Goal: Task Accomplishment & Management: Use online tool/utility

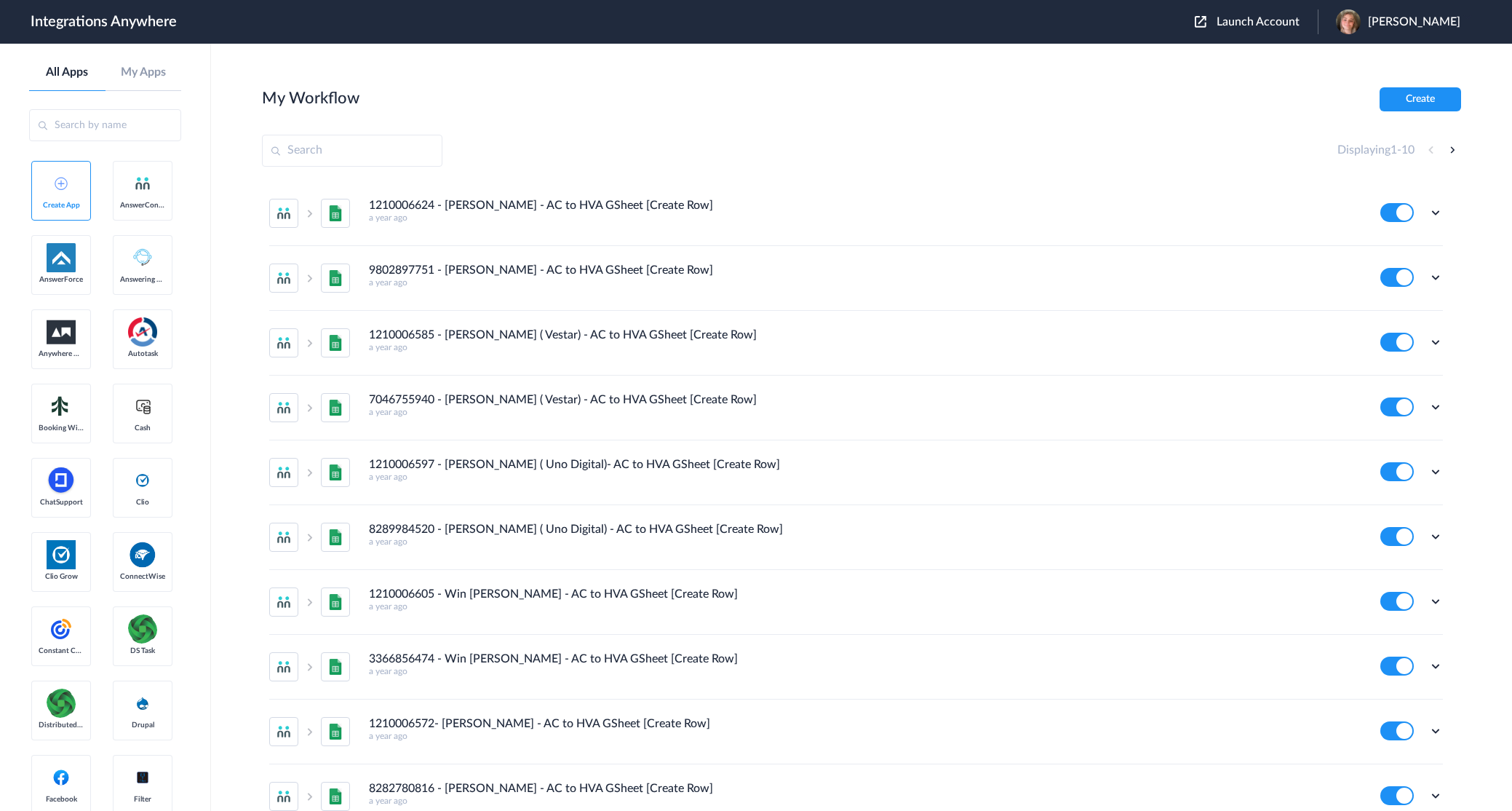
click at [345, 146] on input "text" at bounding box center [353, 151] width 181 height 32
paste input "8773511202"
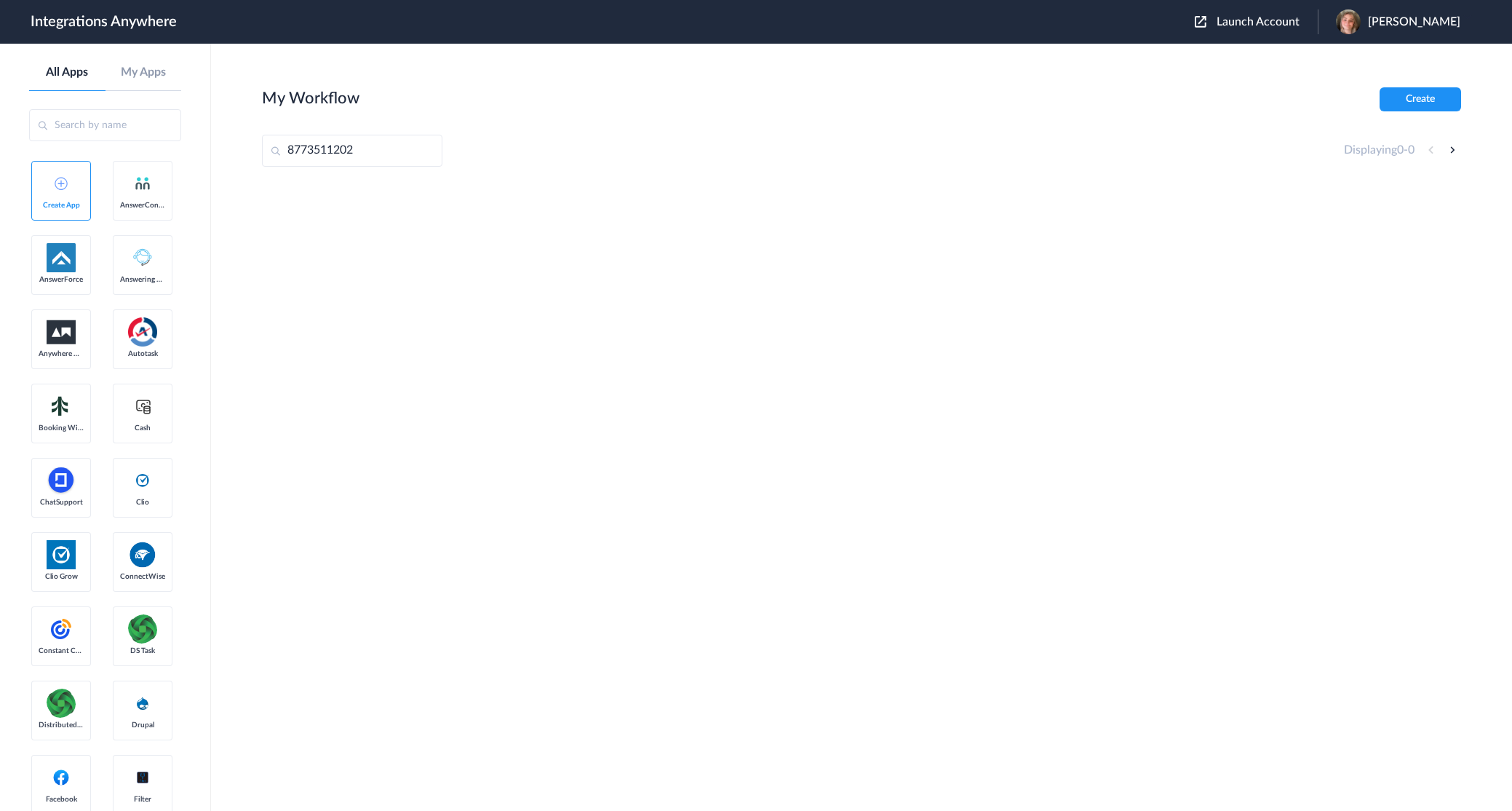
drag, startPoint x: 382, startPoint y: 155, endPoint x: 214, endPoint y: 142, distance: 168.5
click at [213, 142] on main "My Workflow Create 8773511202 Displaying 0 - 0" at bounding box center [862, 427] width 1301 height 767
click at [374, 149] on input "8773511202" at bounding box center [353, 151] width 181 height 32
click at [287, 150] on input "8773511202" at bounding box center [353, 151] width 181 height 32
click at [362, 150] on input "8773511202" at bounding box center [353, 151] width 181 height 32
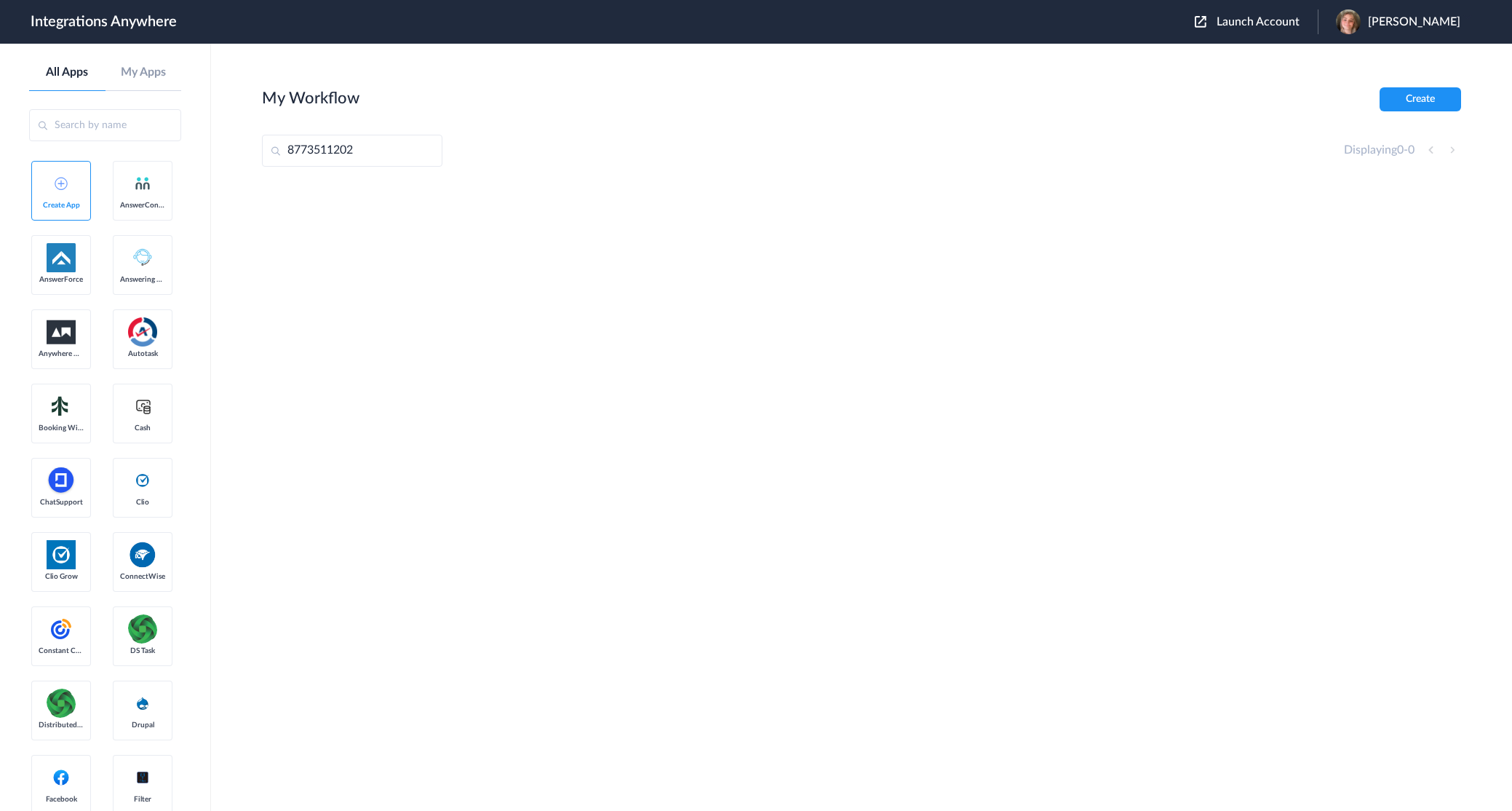
click at [292, 154] on input "8773511202" at bounding box center [353, 151] width 181 height 32
click at [287, 154] on input "8773511202" at bounding box center [353, 151] width 181 height 32
click at [364, 153] on input "8773511202" at bounding box center [353, 151] width 181 height 32
type input "8773511202"
click at [369, 152] on input "8773511202" at bounding box center [353, 151] width 181 height 32
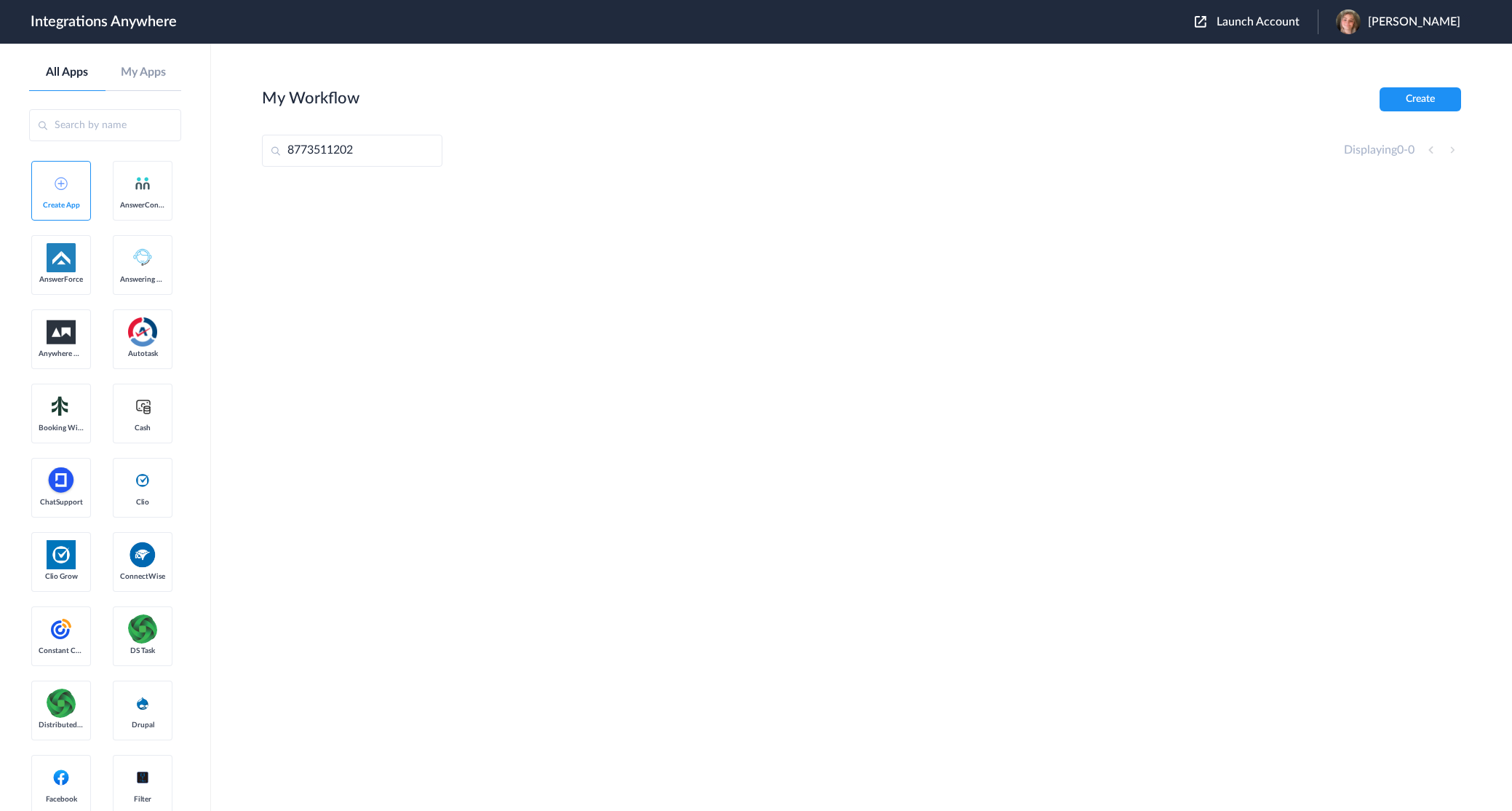
drag, startPoint x: 379, startPoint y: 154, endPoint x: 298, endPoint y: 150, distance: 81.1
click at [243, 147] on main "My Workflow Create 8773511202 Displaying 0 - 0" at bounding box center [862, 427] width 1301 height 767
click at [1257, 29] on div "Launch Account Kara McKay My Account Logout" at bounding box center [1335, 22] width 280 height 25
click at [1259, 23] on span "Launch Account" at bounding box center [1259, 22] width 83 height 12
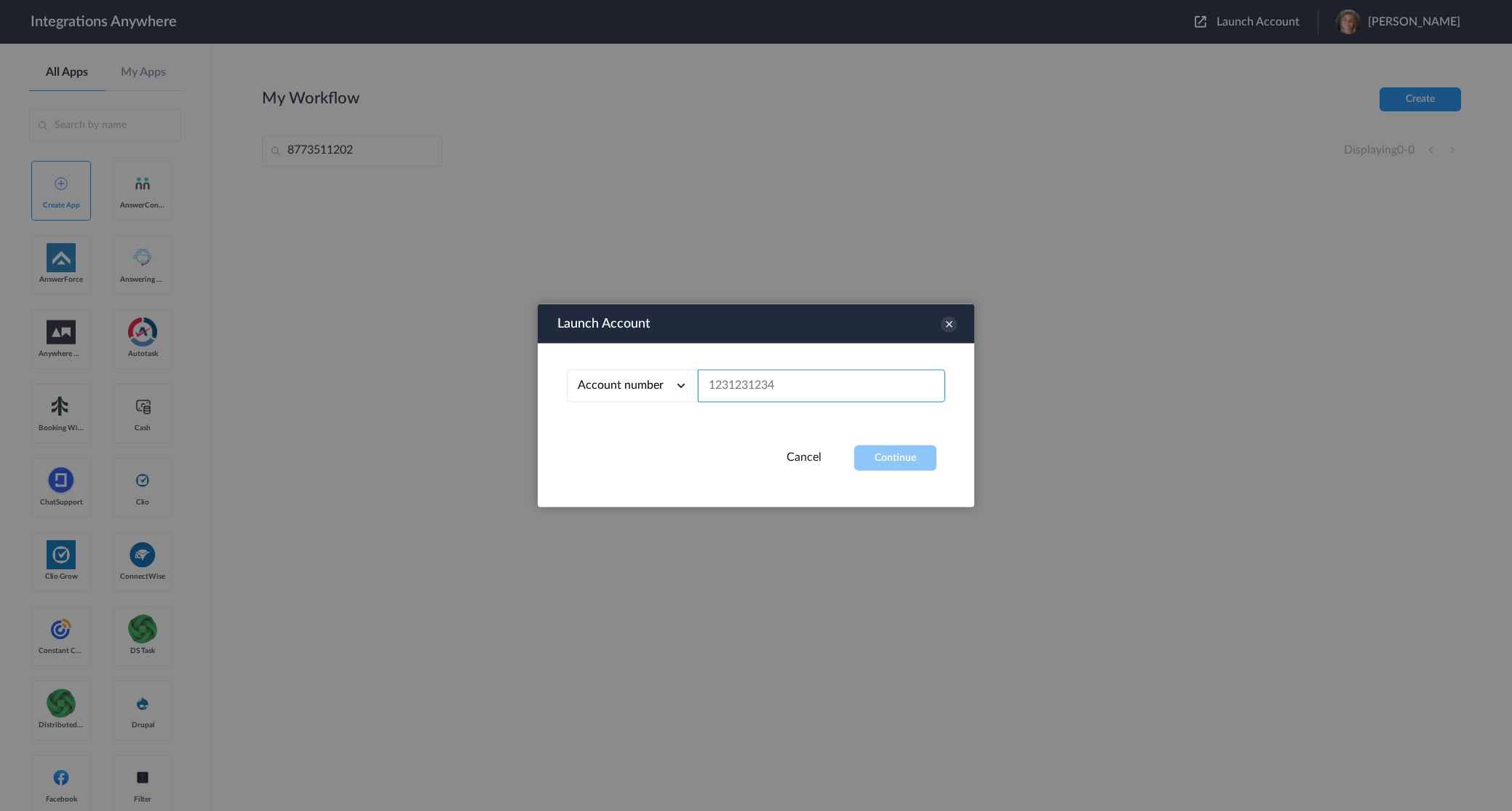
click at [757, 386] on input "text" at bounding box center [822, 386] width 248 height 33
paste input "8773511202"
type input "8773511202"
click at [898, 453] on button "Continue" at bounding box center [895, 458] width 82 height 26
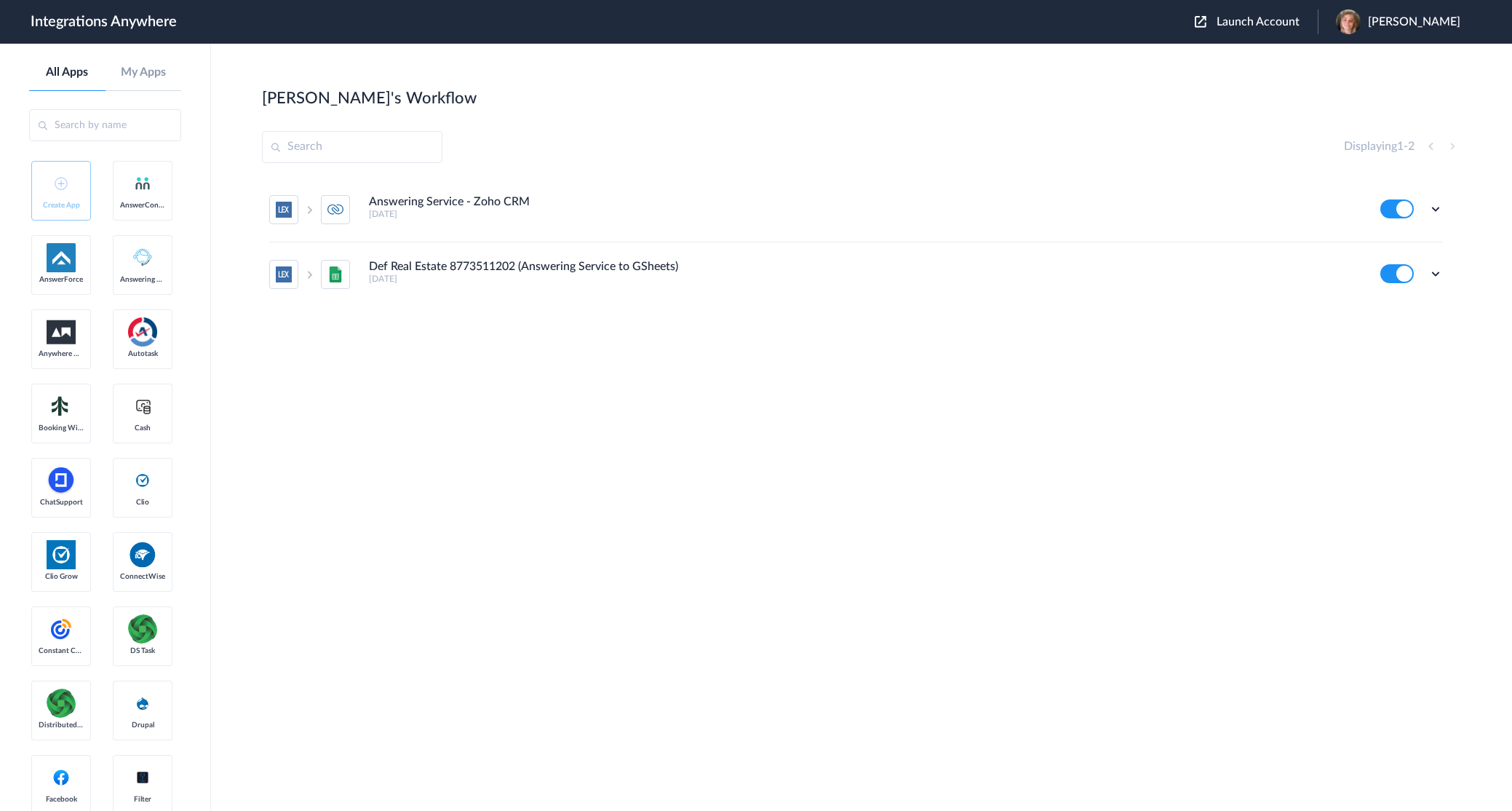
click at [1283, 19] on span "Launch Account" at bounding box center [1259, 22] width 83 height 12
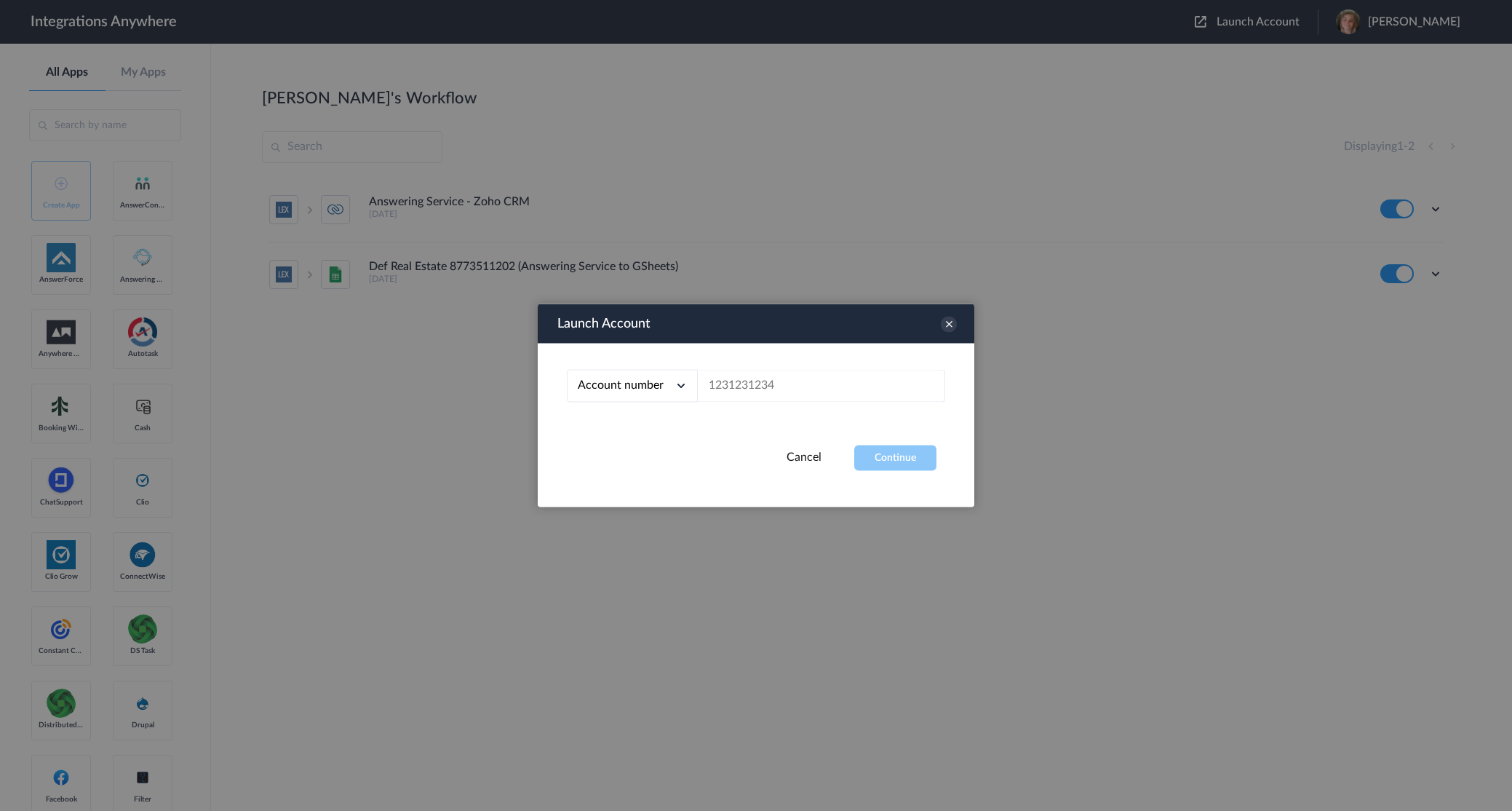
click at [800, 462] on link "Cancel" at bounding box center [804, 457] width 35 height 12
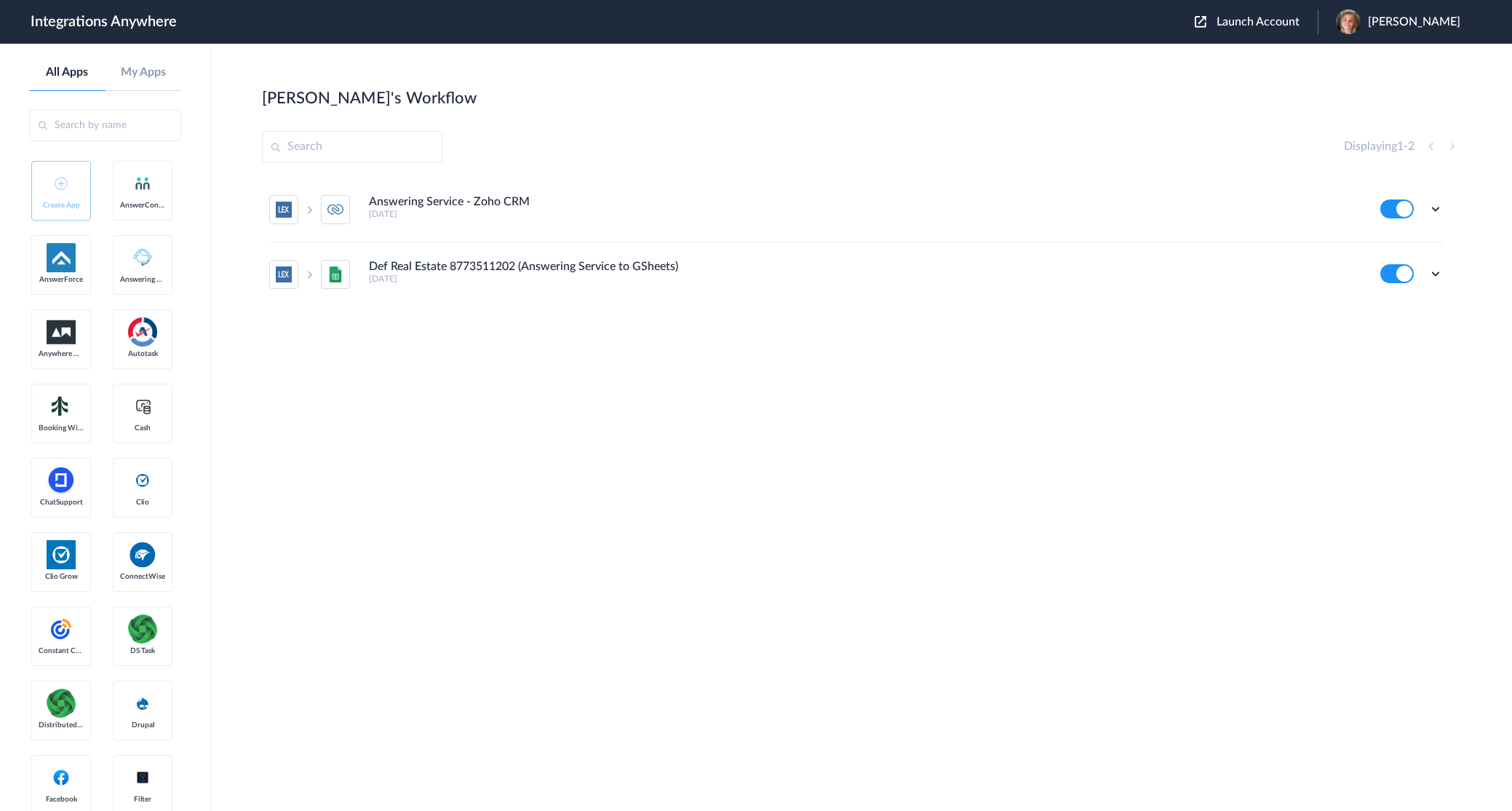
drag, startPoint x: 1279, startPoint y: 23, endPoint x: 1218, endPoint y: 61, distance: 71.9
click at [1279, 23] on span "Launch Account" at bounding box center [1259, 22] width 83 height 12
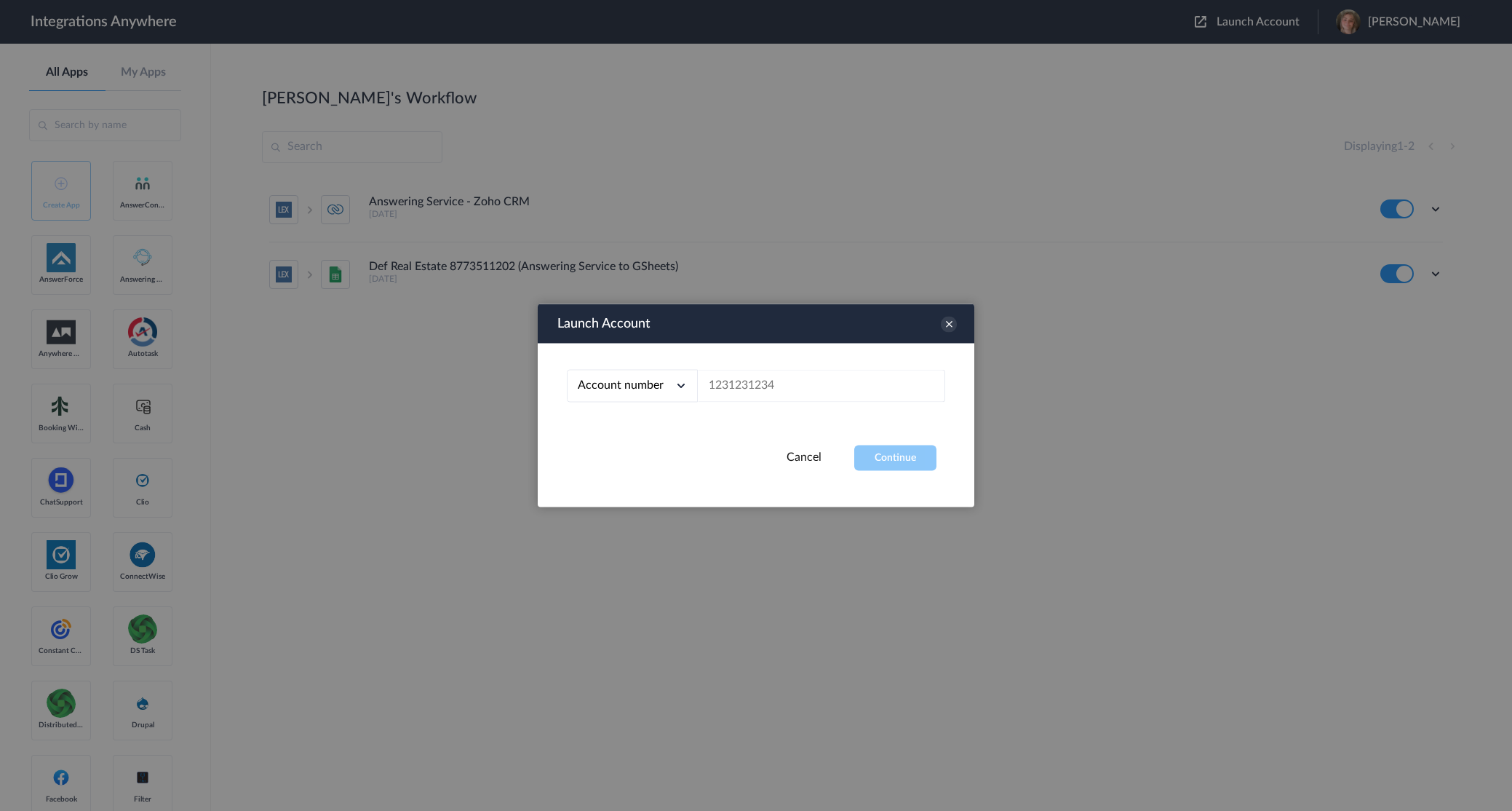
click at [795, 462] on link "Cancel" at bounding box center [804, 457] width 35 height 12
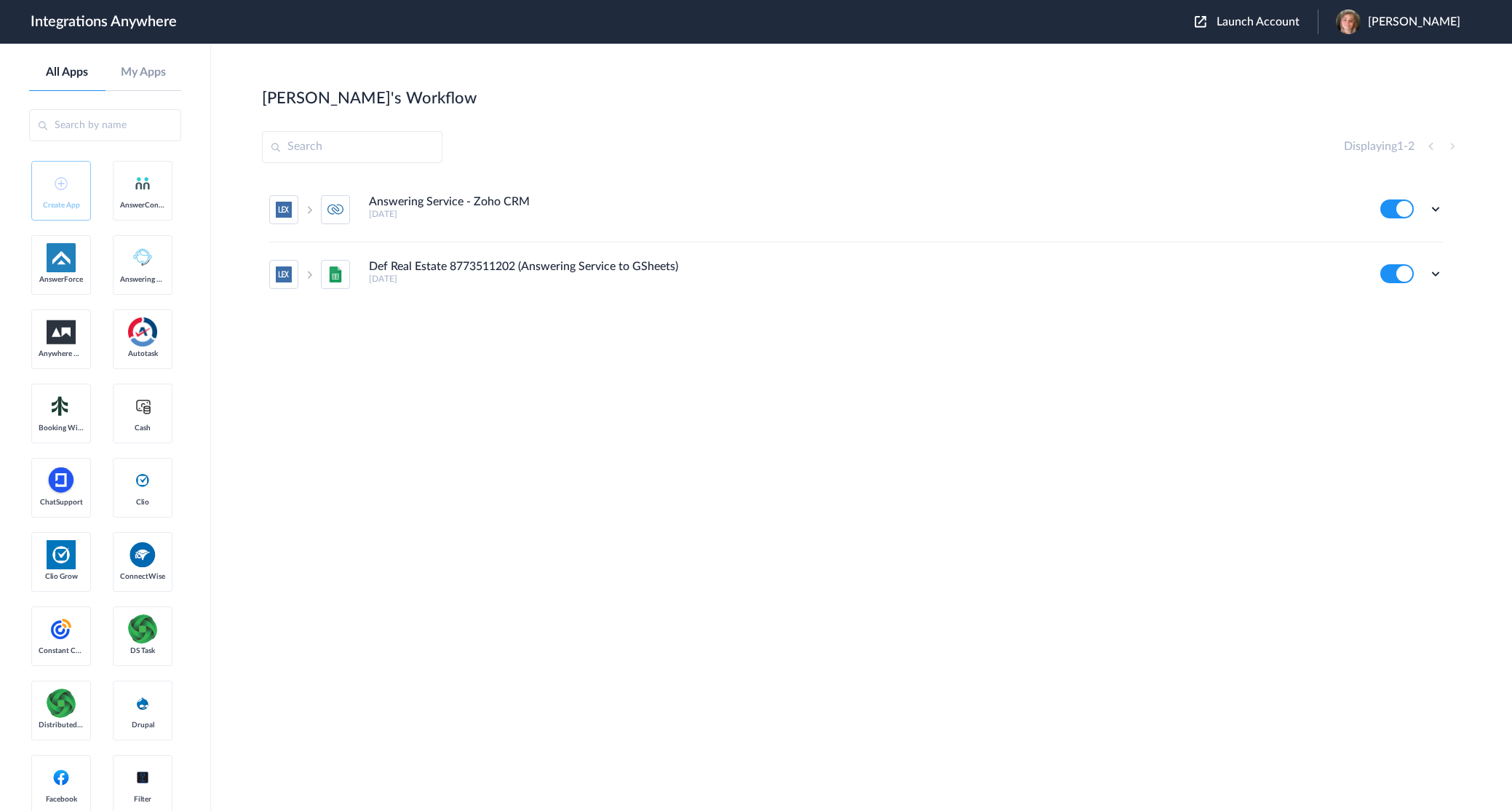
click at [410, 283] on h5 "4 years ago" at bounding box center [865, 279] width 992 height 10
click at [1436, 272] on icon at bounding box center [1436, 274] width 15 height 15
click at [1384, 313] on link "Edit" at bounding box center [1377, 307] width 35 height 10
drag, startPoint x: 324, startPoint y: 114, endPoint x: 289, endPoint y: 106, distance: 35.9
click at [323, 114] on section "Catherine's Workflow Create Displaying 1 - 2 Answering Service - Zoho CRM 4 yea…" at bounding box center [862, 471] width 1200 height 767
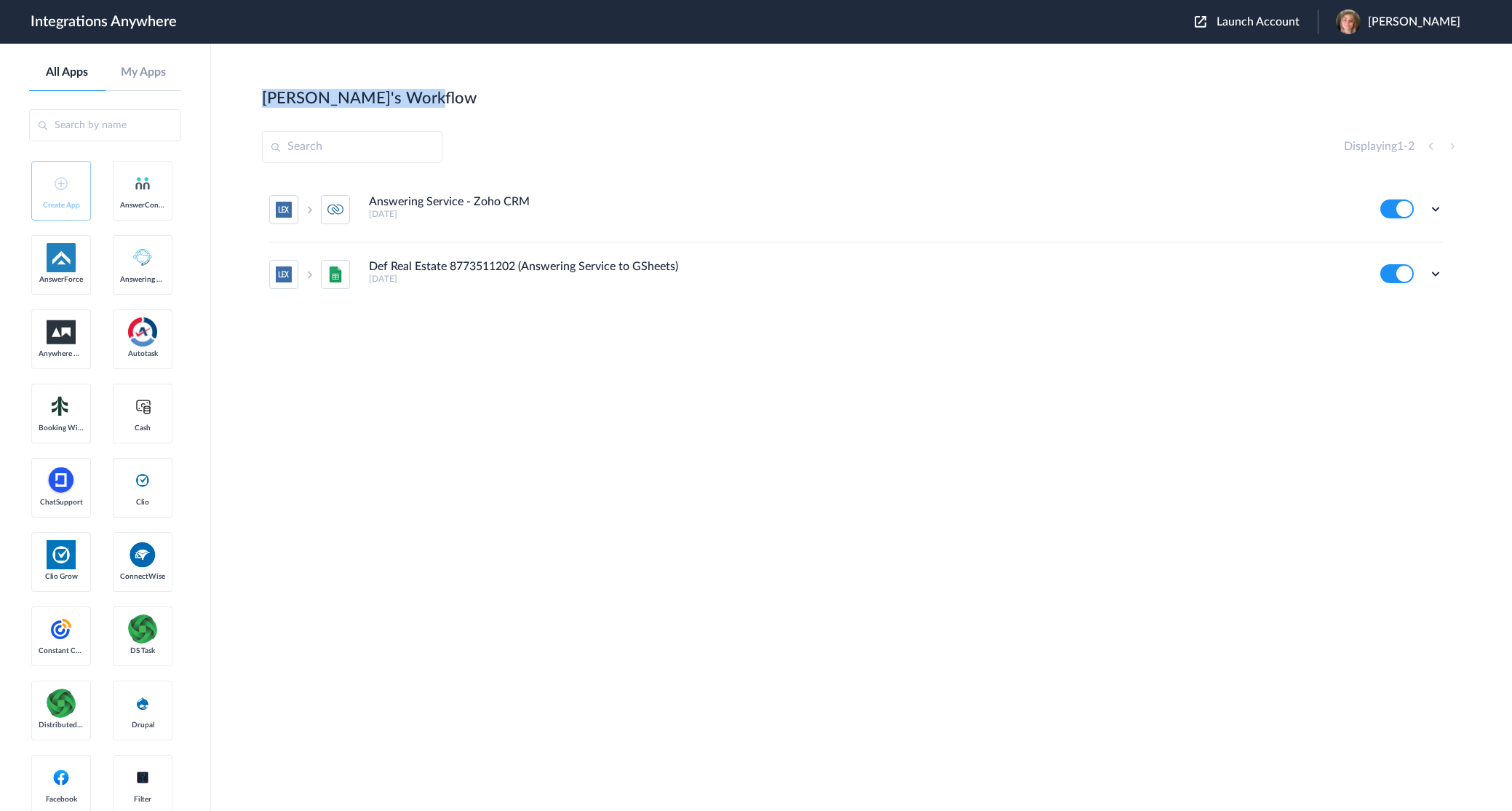
drag, startPoint x: 264, startPoint y: 102, endPoint x: 476, endPoint y: 97, distance: 212.1
click at [476, 97] on div "Catherine's Workflow Create" at bounding box center [862, 98] width 1200 height 20
click at [924, 350] on div "Answering Service - Zoho CRM 4 years ago Edit Task history Delete Def Real Esta…" at bounding box center [862, 287] width 1200 height 219
click at [1432, 207] on icon at bounding box center [1436, 209] width 15 height 15
click at [1154, 265] on div "Def Real Estate 8773511202 (Answering Service to GSheets) 4 years ago" at bounding box center [865, 272] width 992 height 24
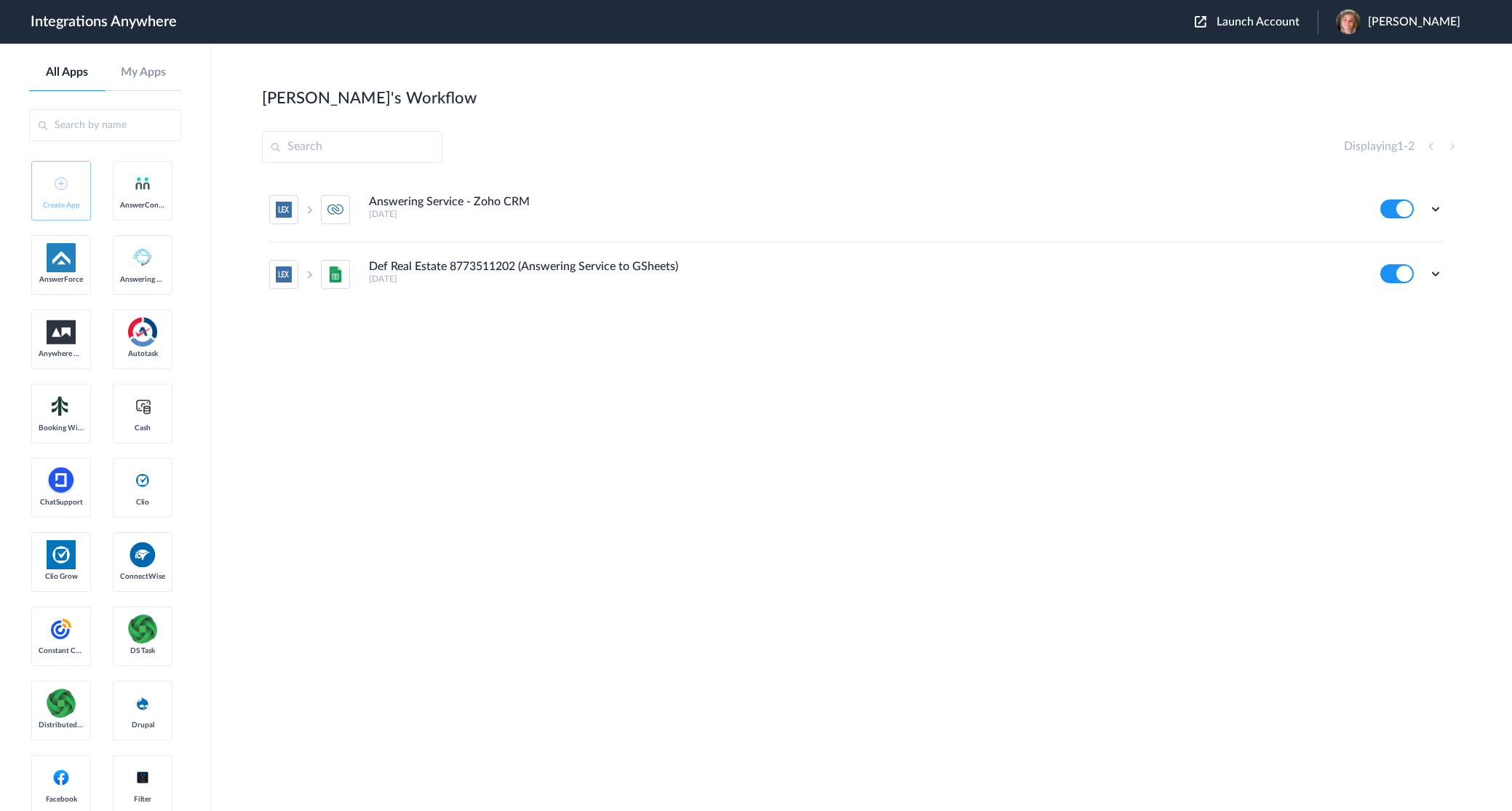
click at [682, 273] on div "Def Real Estate 8773511202 (Answering Service to GSheets) 4 years ago" at bounding box center [865, 272] width 992 height 24
click at [1435, 270] on icon at bounding box center [1436, 274] width 15 height 15
click at [1387, 334] on link "Task history" at bounding box center [1394, 334] width 70 height 10
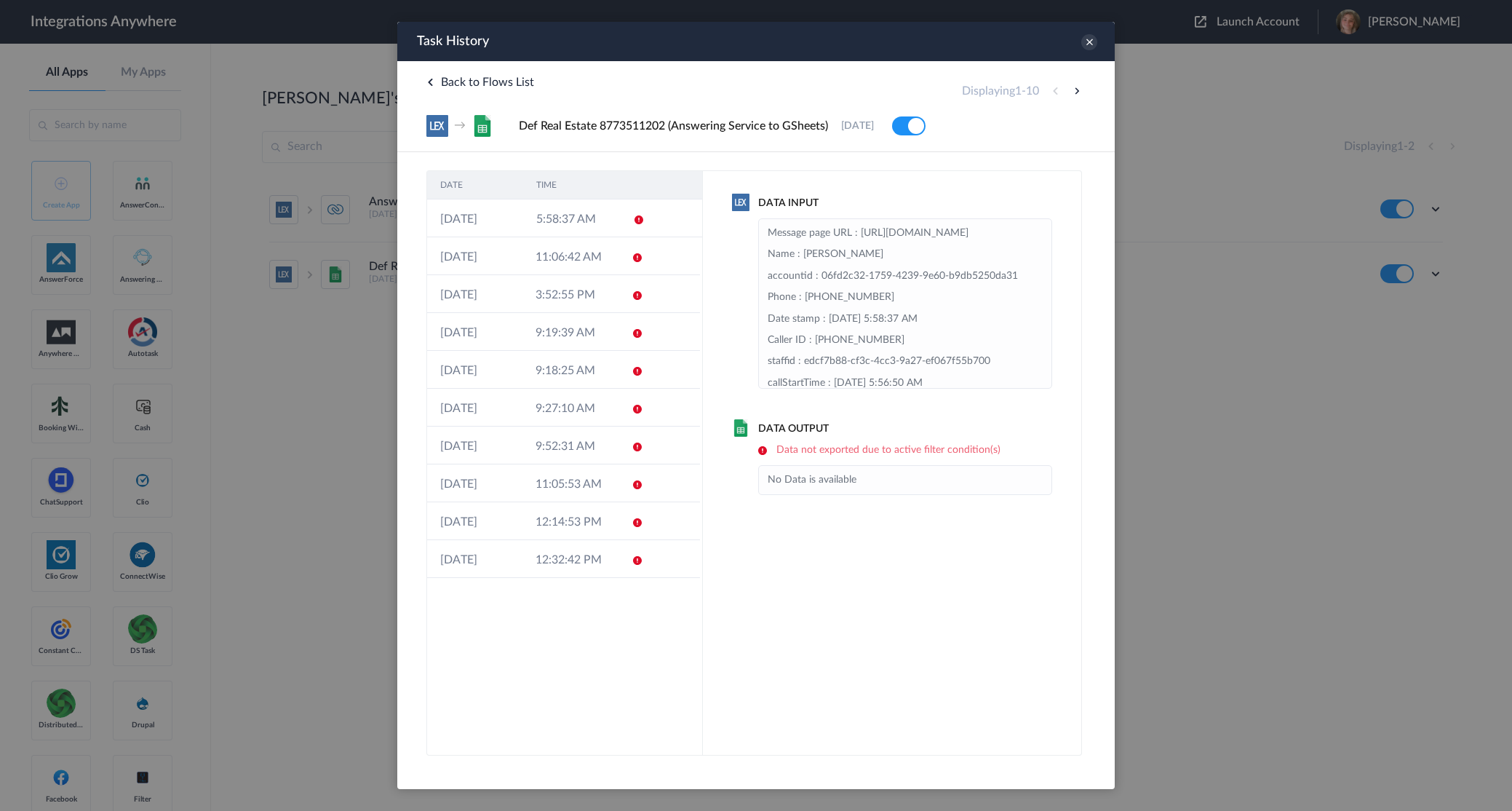
drag, startPoint x: 764, startPoint y: 255, endPoint x: 1036, endPoint y: 298, distance: 275.4
click at [1036, 298] on ul "Message page URL : https://my.lexreception.app/inbound/accountId/cefdd8db-c162-…" at bounding box center [905, 304] width 294 height 171
click at [890, 457] on div "Data Output Data not exported due to active filter condition(s) No Data is avai…" at bounding box center [892, 458] width 320 height 74
click at [1082, 43] on icon at bounding box center [1090, 42] width 16 height 16
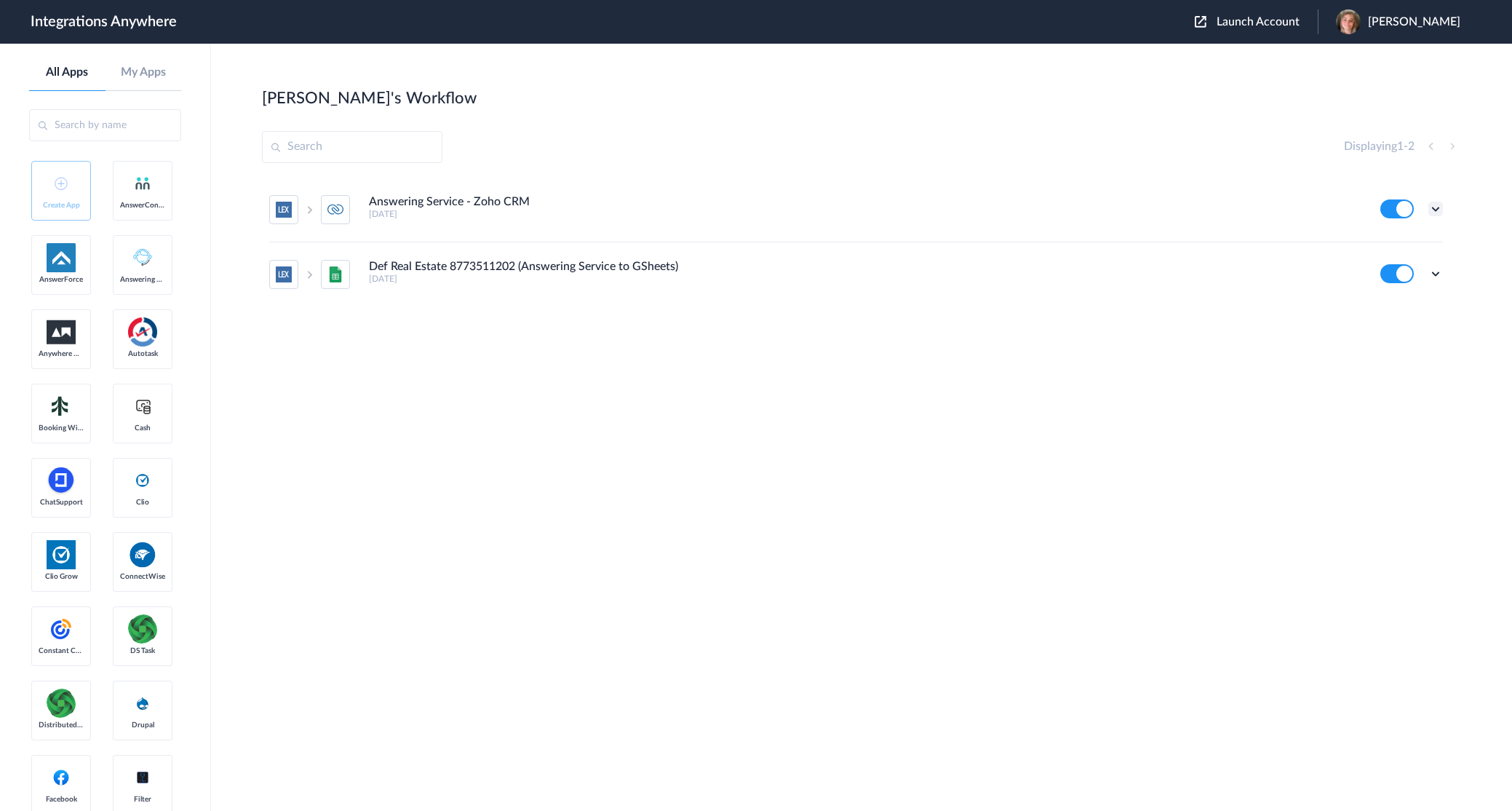
click at [1438, 209] on icon at bounding box center [1436, 209] width 15 height 15
click at [1398, 273] on link "Task history" at bounding box center [1394, 270] width 70 height 10
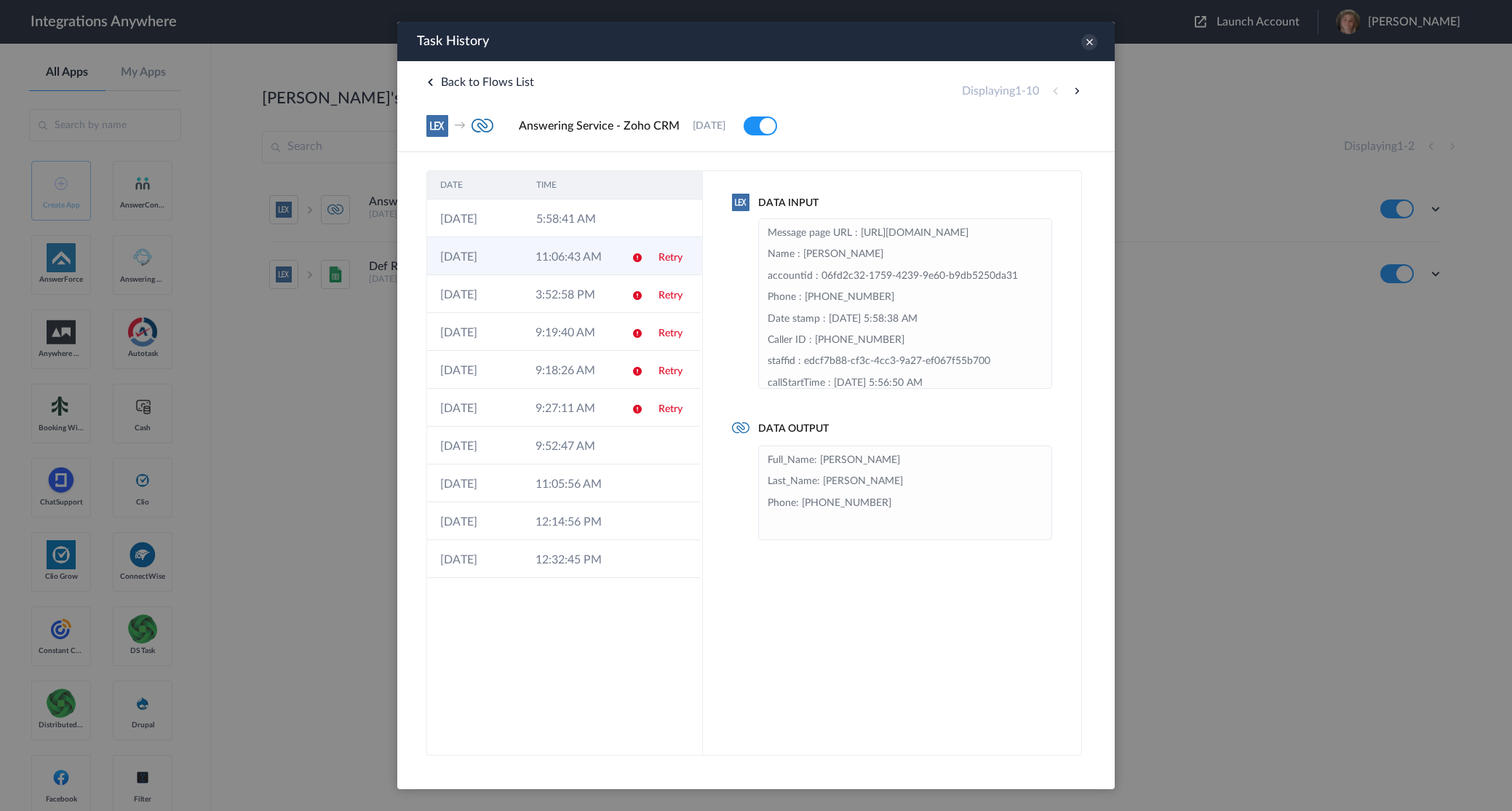
click at [555, 266] on td "11:06:43 AM" at bounding box center [570, 256] width 95 height 38
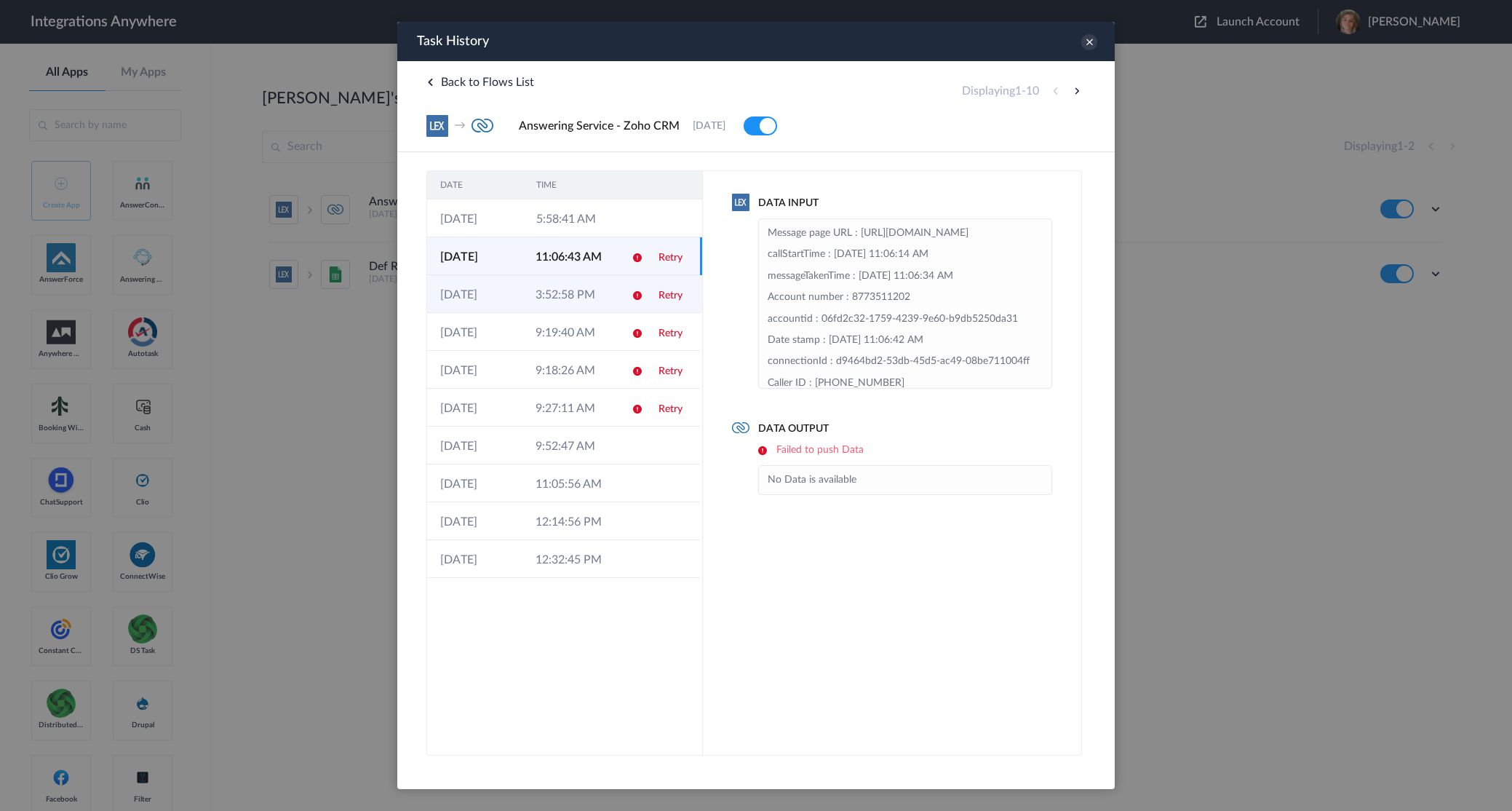
click at [545, 292] on td "3:52:58 PM" at bounding box center [570, 294] width 95 height 38
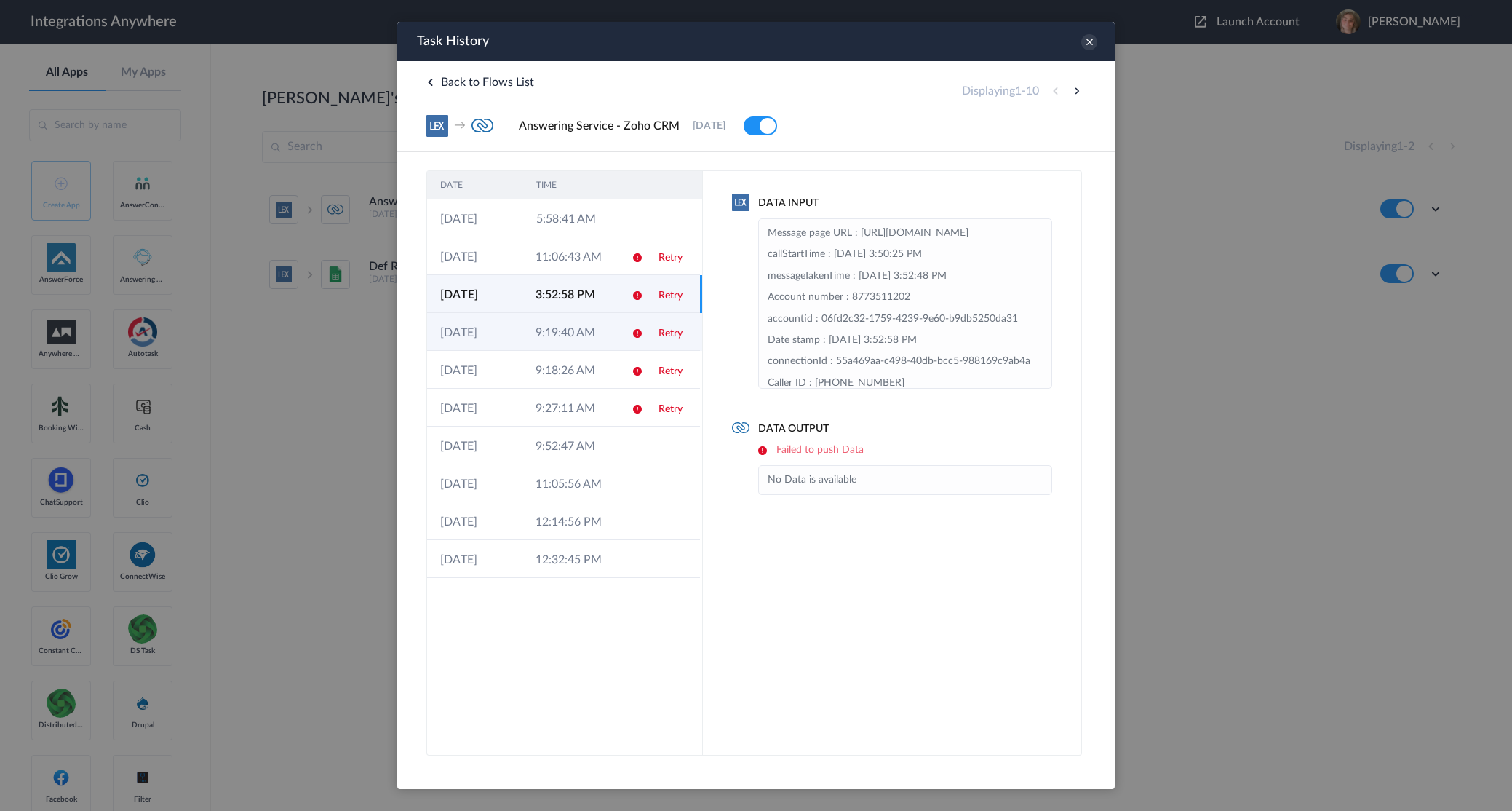
click at [548, 332] on td "9:19:40 AM" at bounding box center [570, 332] width 95 height 38
click at [547, 367] on td "9:18:26 AM" at bounding box center [570, 370] width 95 height 38
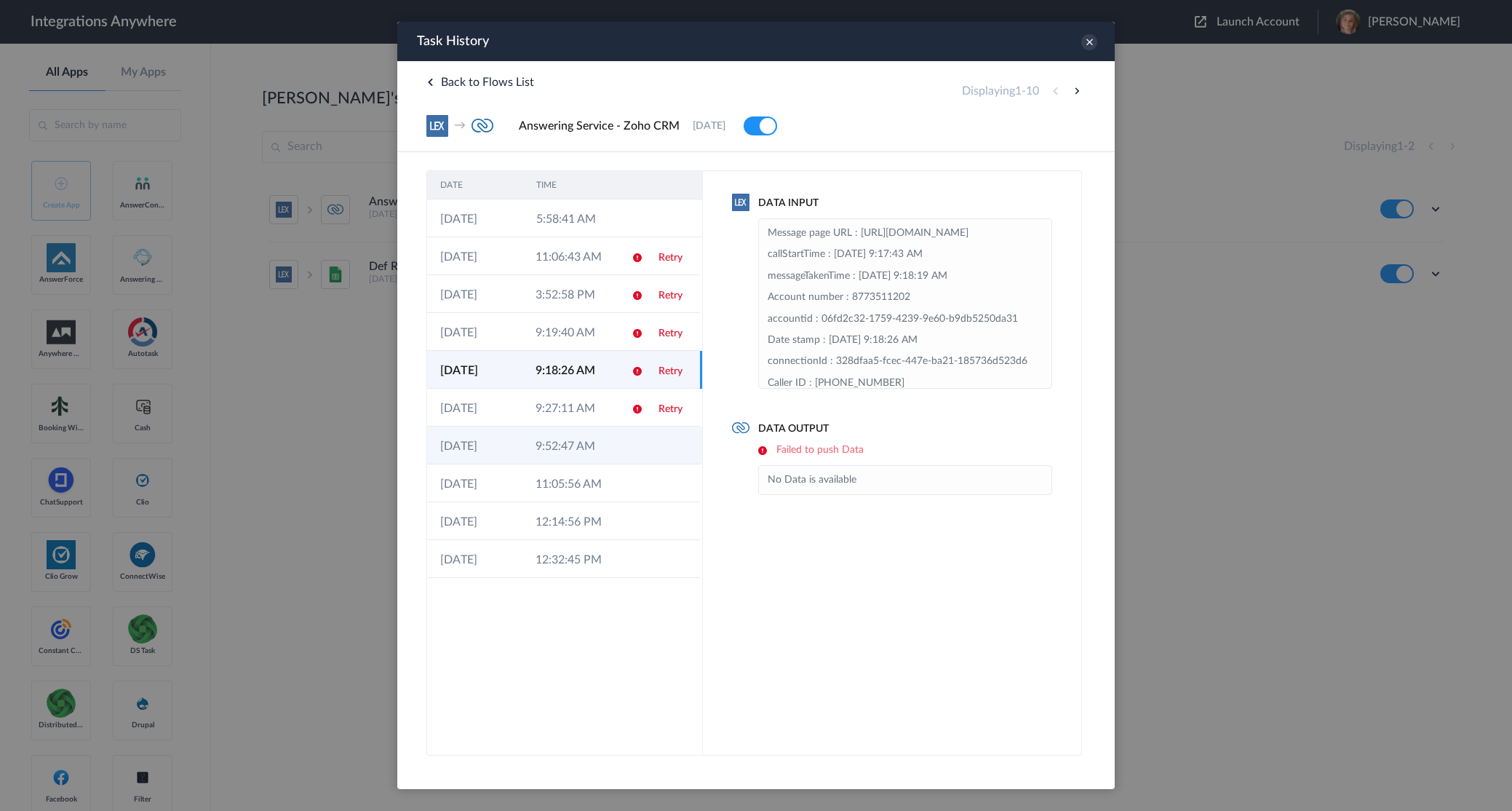
click at [564, 455] on td "9:52:47 AM" at bounding box center [570, 445] width 95 height 38
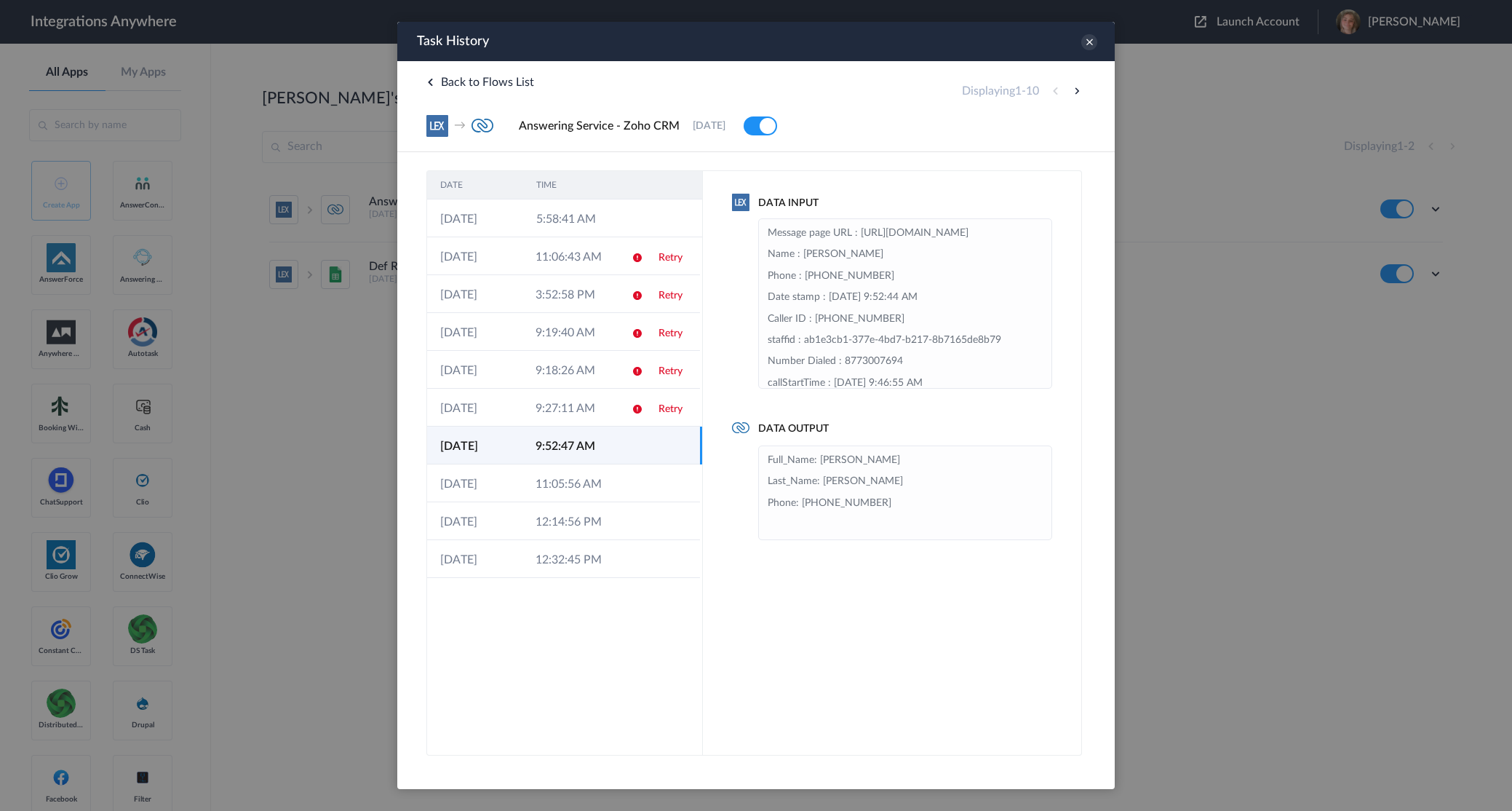
drag, startPoint x: 767, startPoint y: 252, endPoint x: 1047, endPoint y: 291, distance: 282.7
click at [1047, 291] on ul "Message page URL : https://my.lexreception.app/inbound/accountId/cefdd8db-c162-…" at bounding box center [905, 304] width 294 height 171
copy li "https://my.lexreception.app/inbound/accountId/cefdd8db-c162-463c-866c-a5e29f134…"
click at [1088, 39] on icon at bounding box center [1090, 42] width 16 height 16
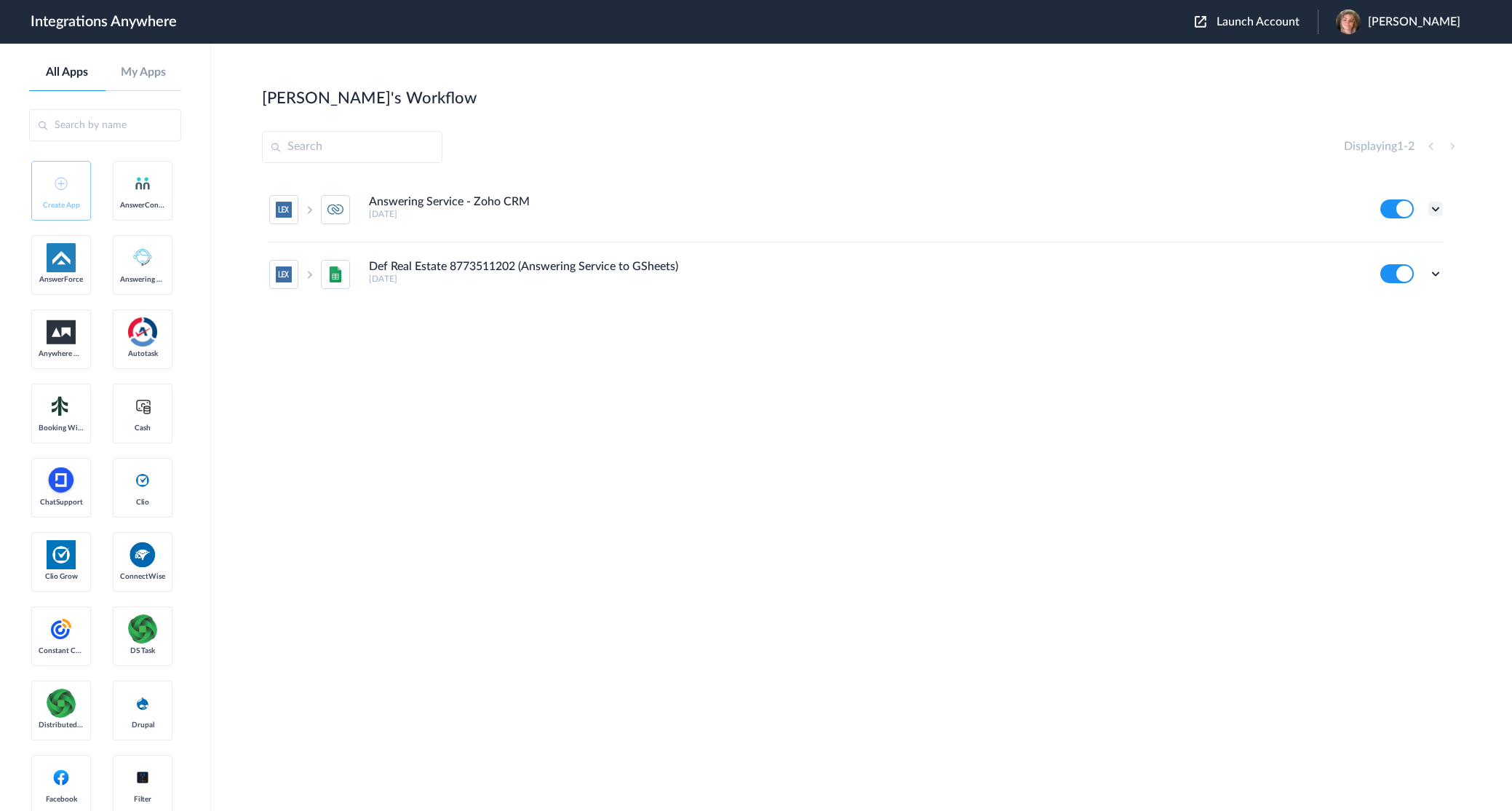
click at [1435, 209] on icon at bounding box center [1436, 209] width 15 height 15
click at [1384, 246] on link "Edit" at bounding box center [1377, 243] width 35 height 10
click at [1433, 206] on icon at bounding box center [1436, 209] width 15 height 15
click at [1385, 270] on link "Task history" at bounding box center [1394, 270] width 70 height 10
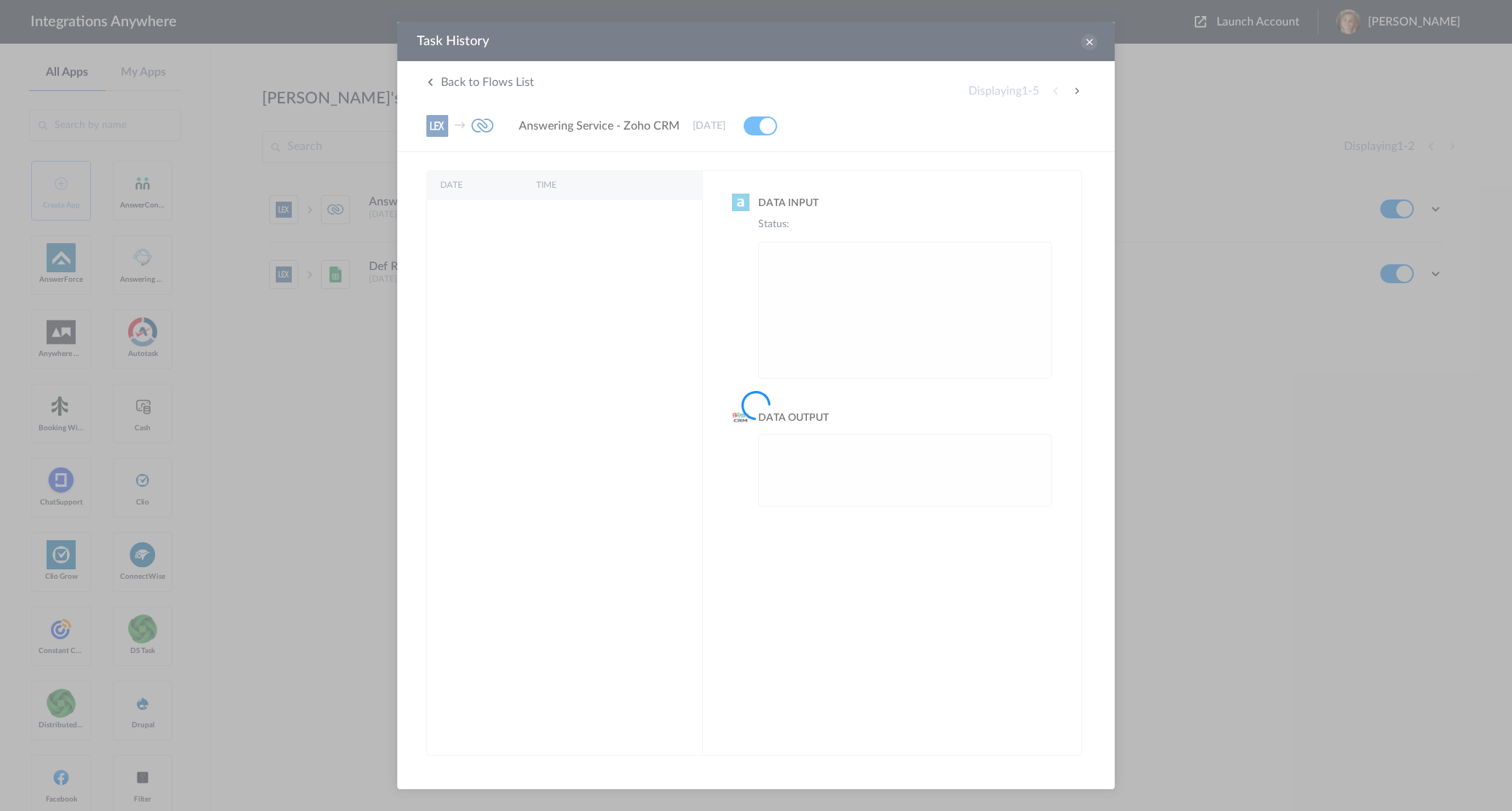
scroll to position [0, 0]
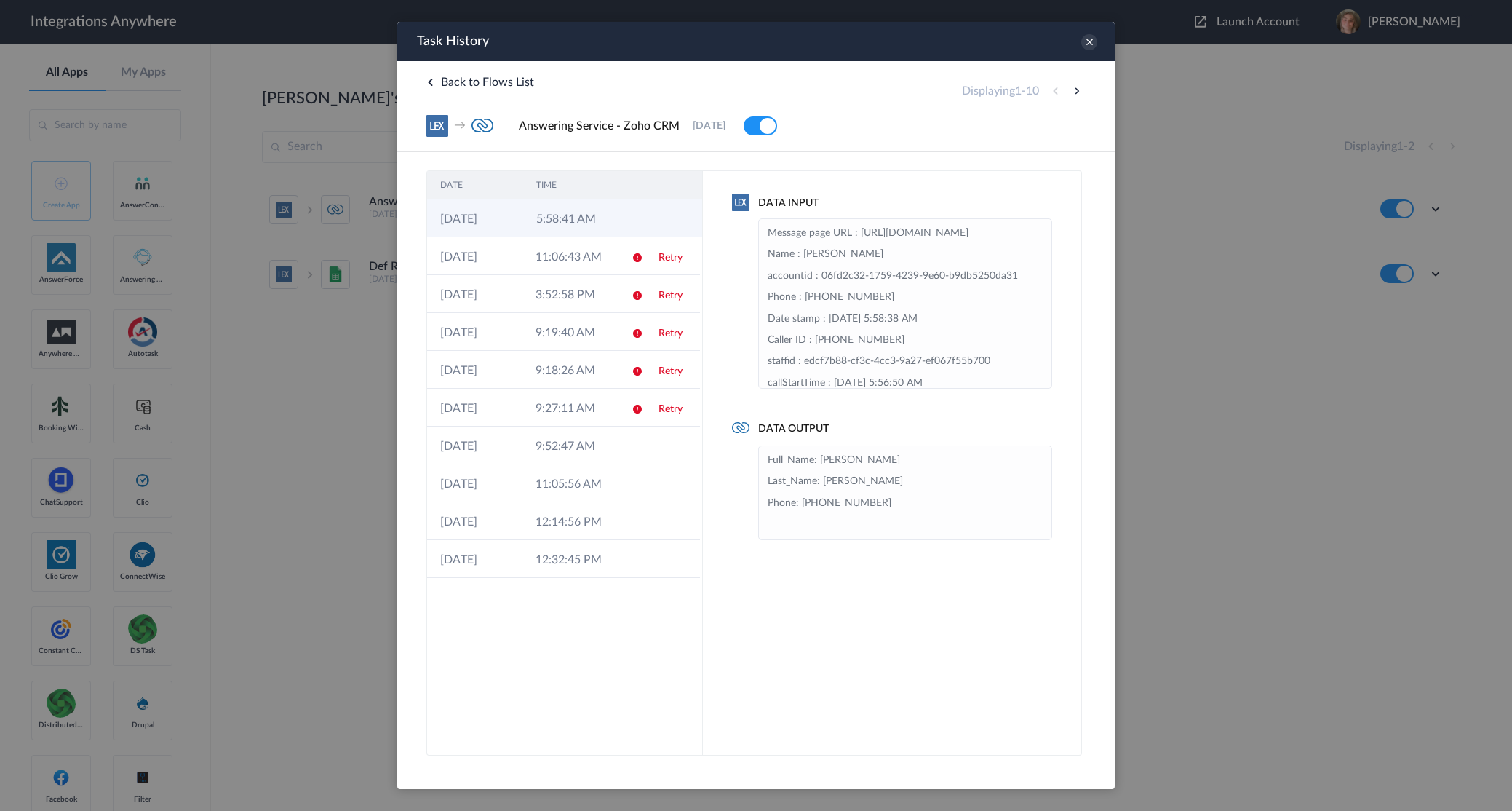
click at [584, 219] on td "5:58:41 AM" at bounding box center [571, 219] width 96 height 38
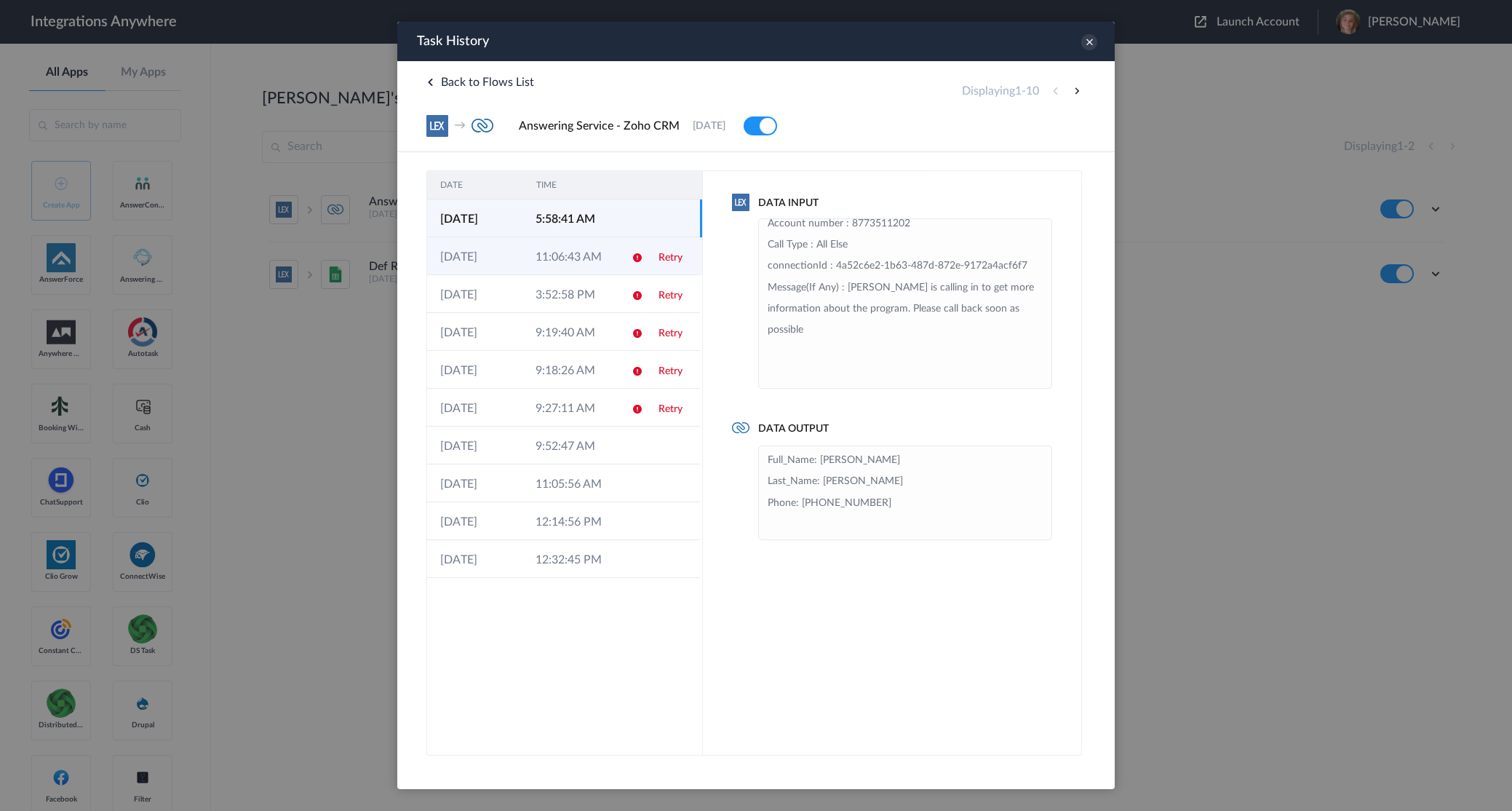
scroll to position [215, 0]
click at [593, 265] on td "11:06:43 AM" at bounding box center [570, 256] width 95 height 38
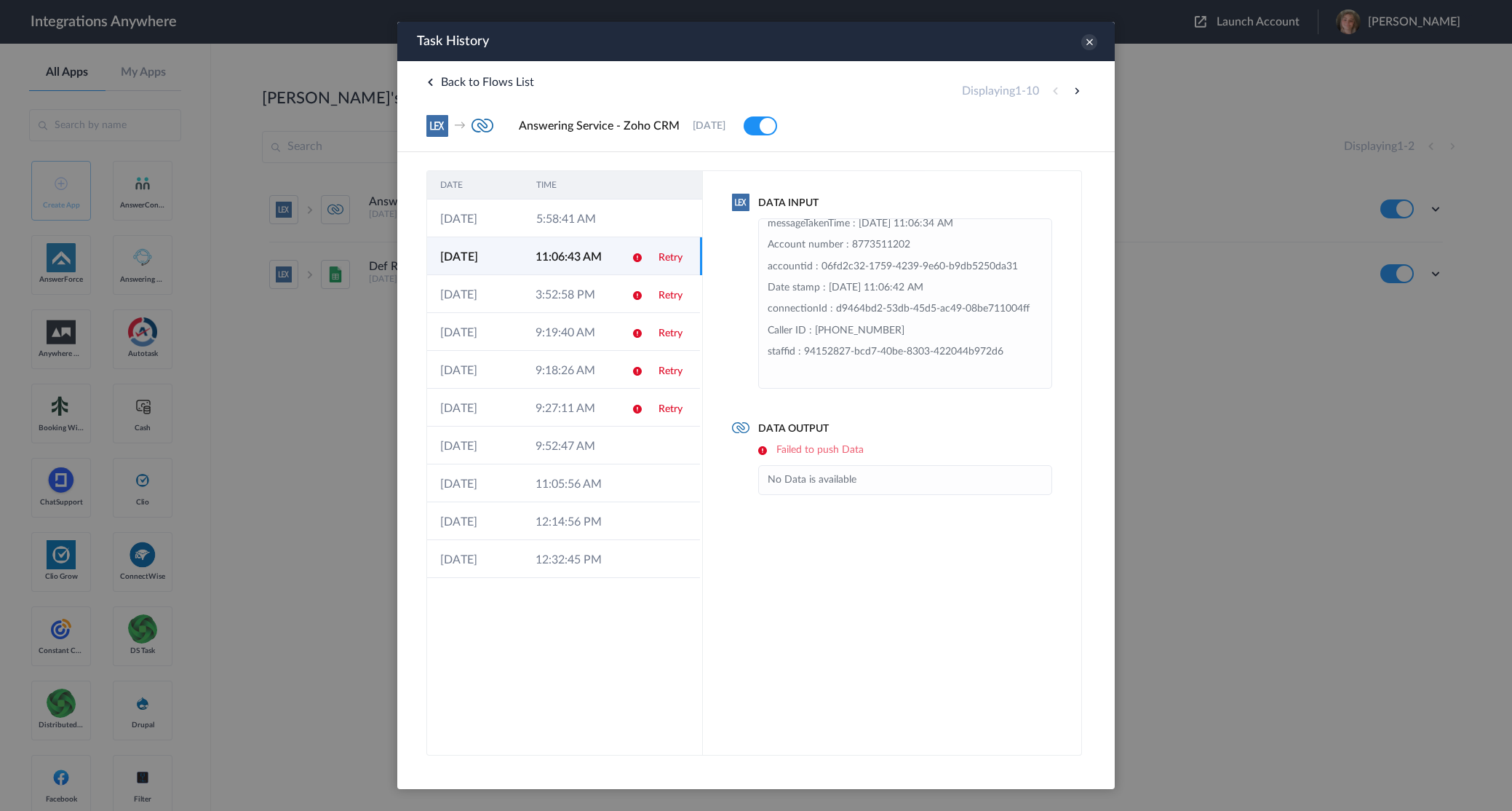
scroll to position [117, 0]
click at [548, 220] on td "5:58:41 AM" at bounding box center [571, 219] width 96 height 38
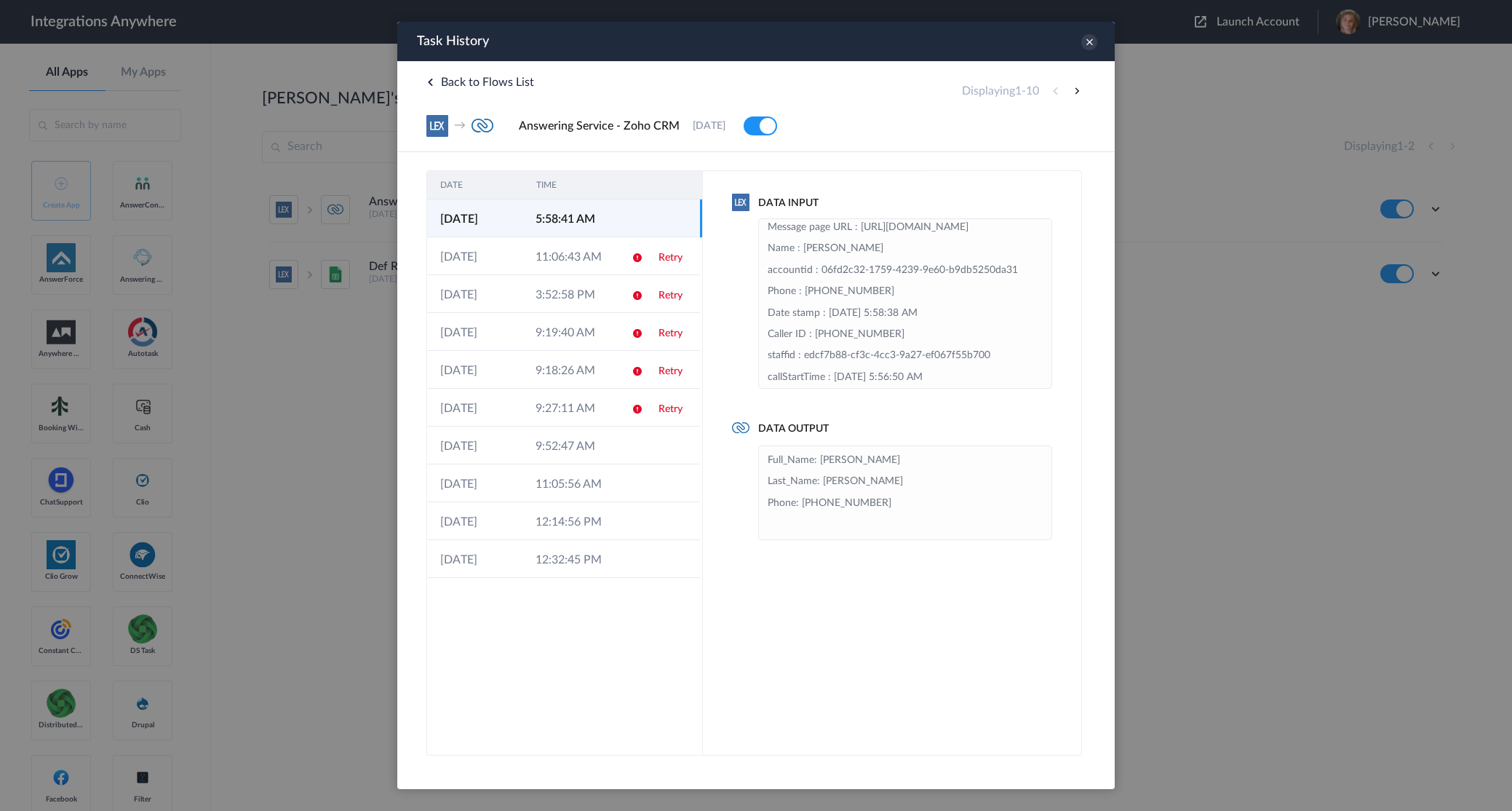
scroll to position [0, 0]
click at [1089, 41] on icon at bounding box center [1090, 42] width 16 height 16
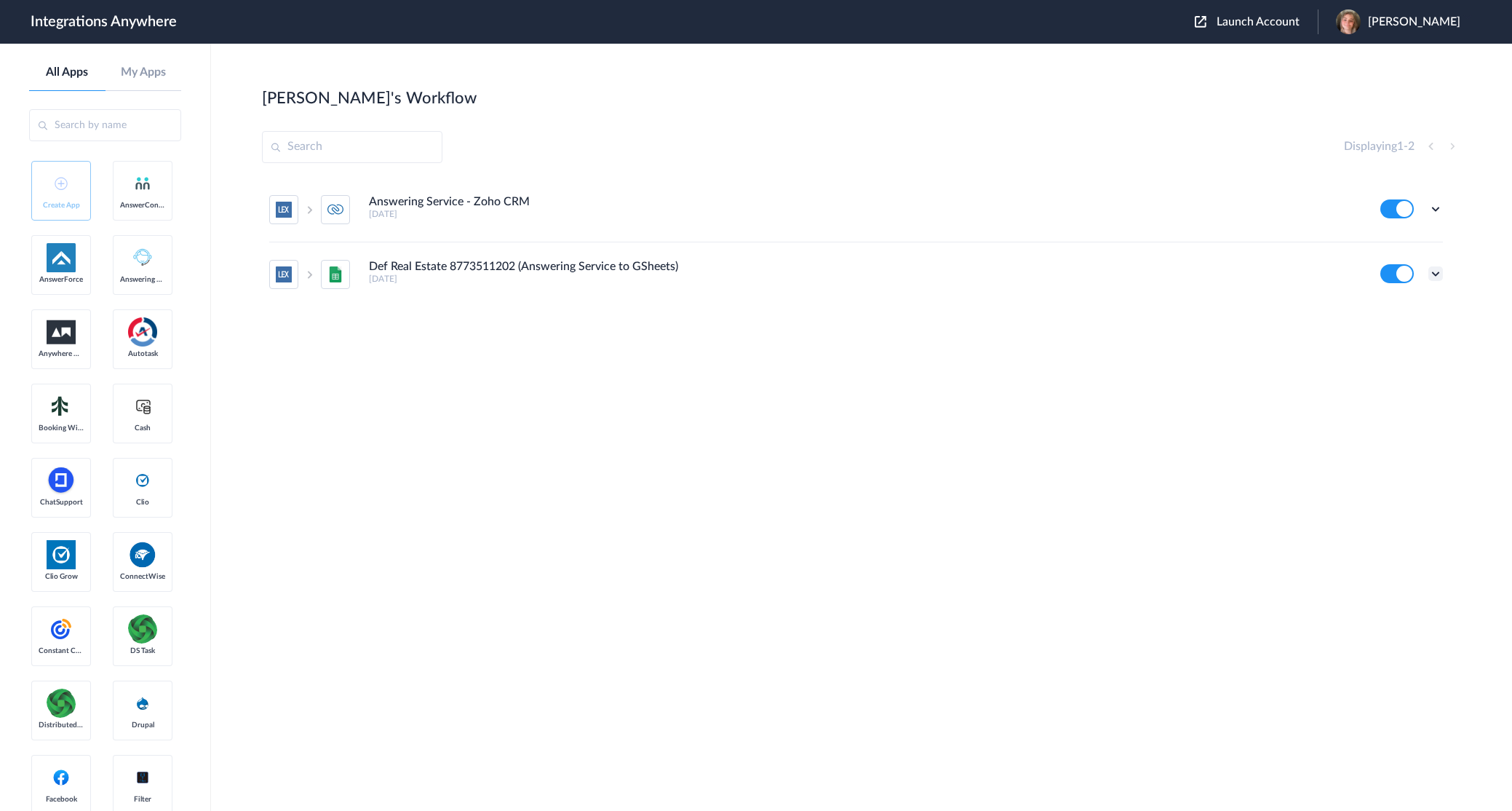
click at [1435, 273] on icon at bounding box center [1436, 274] width 15 height 15
click at [1399, 310] on li "Edit" at bounding box center [1395, 307] width 95 height 27
click at [1435, 208] on icon at bounding box center [1436, 209] width 15 height 15
click at [1401, 265] on link "Task history" at bounding box center [1394, 270] width 70 height 10
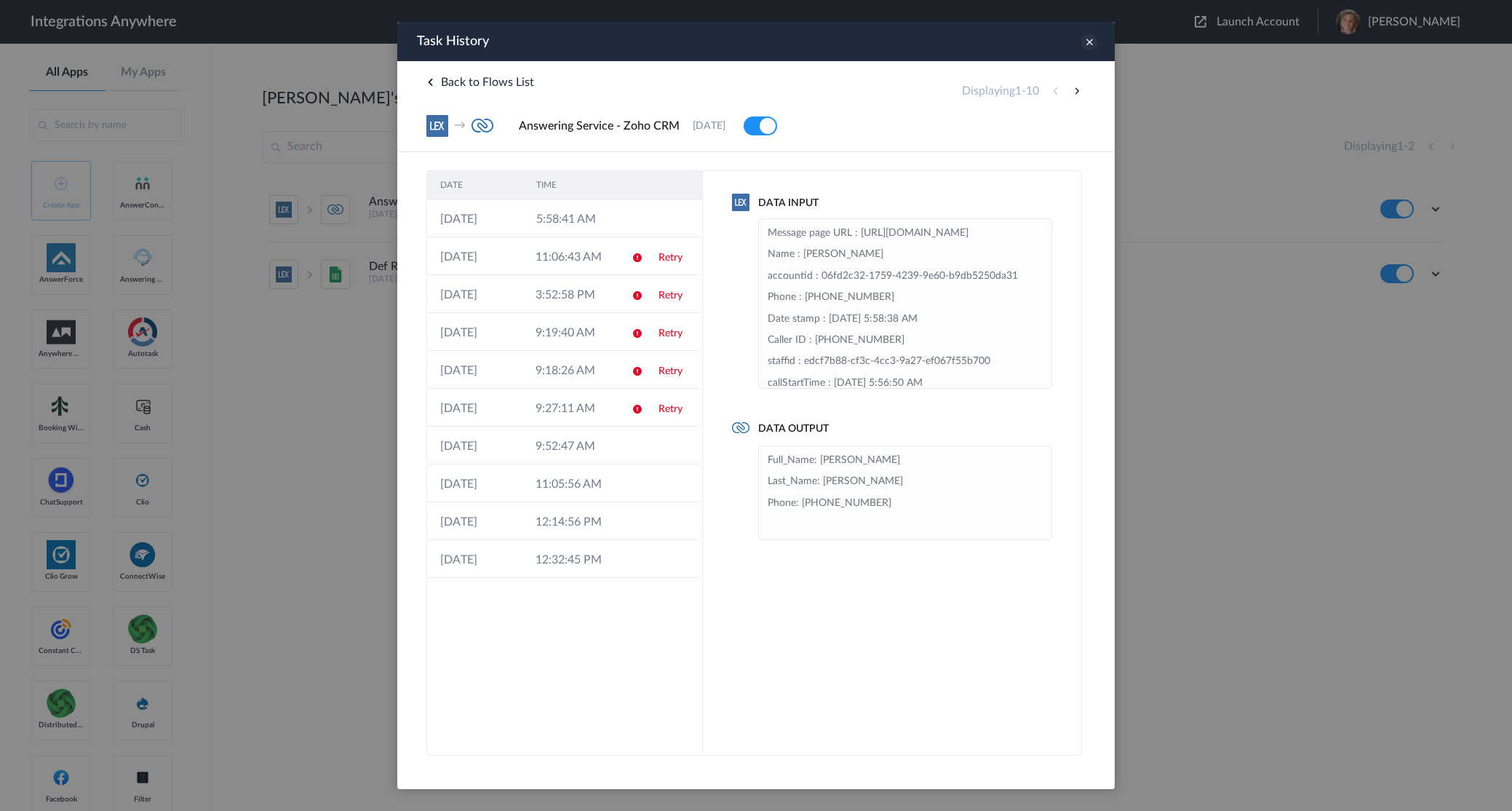
click at [1090, 42] on icon at bounding box center [1090, 42] width 16 height 16
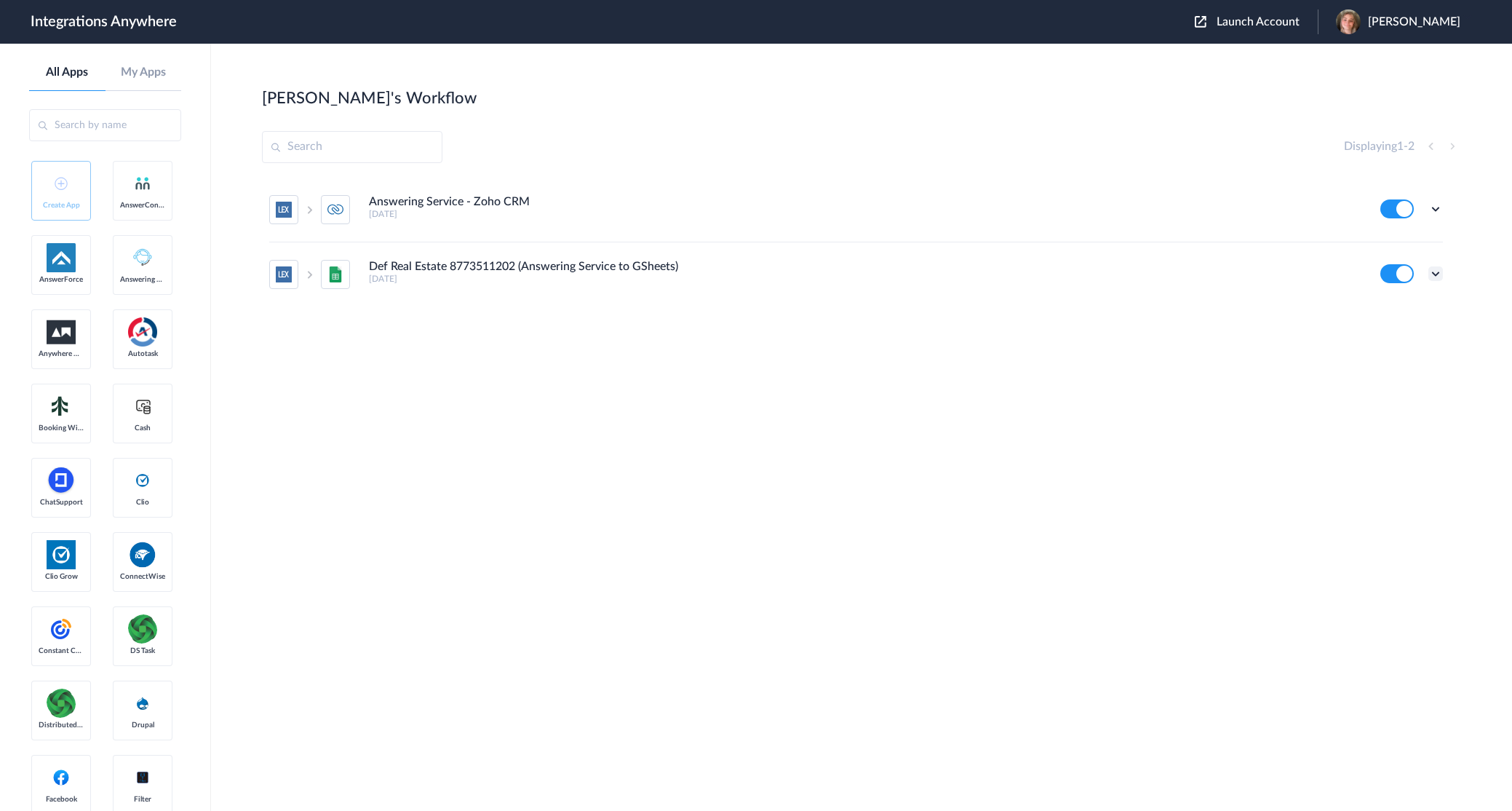
click at [1435, 272] on icon at bounding box center [1436, 274] width 15 height 15
click at [1404, 333] on link "Task history" at bounding box center [1394, 334] width 70 height 10
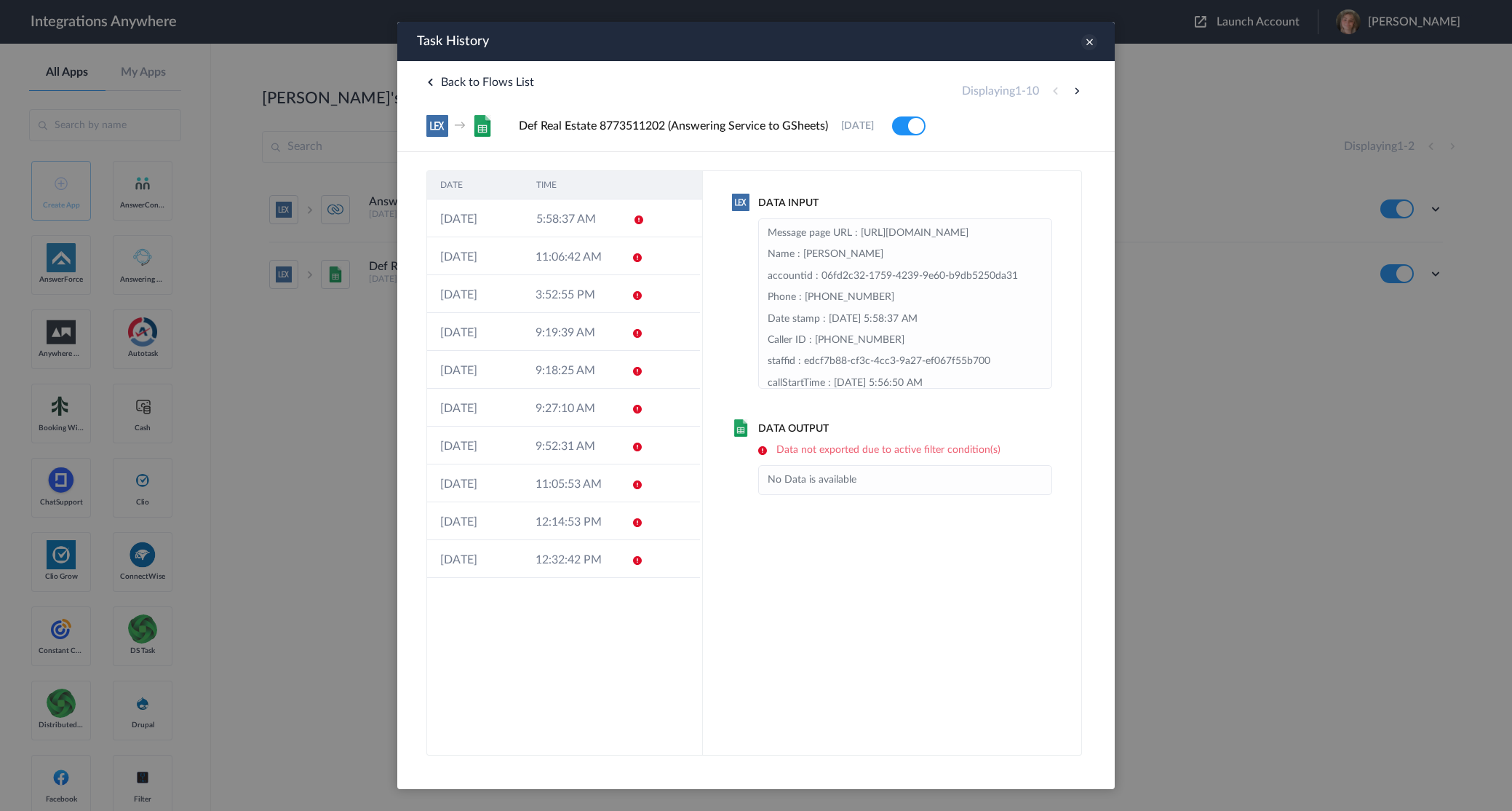
click at [1088, 42] on icon at bounding box center [1090, 42] width 16 height 16
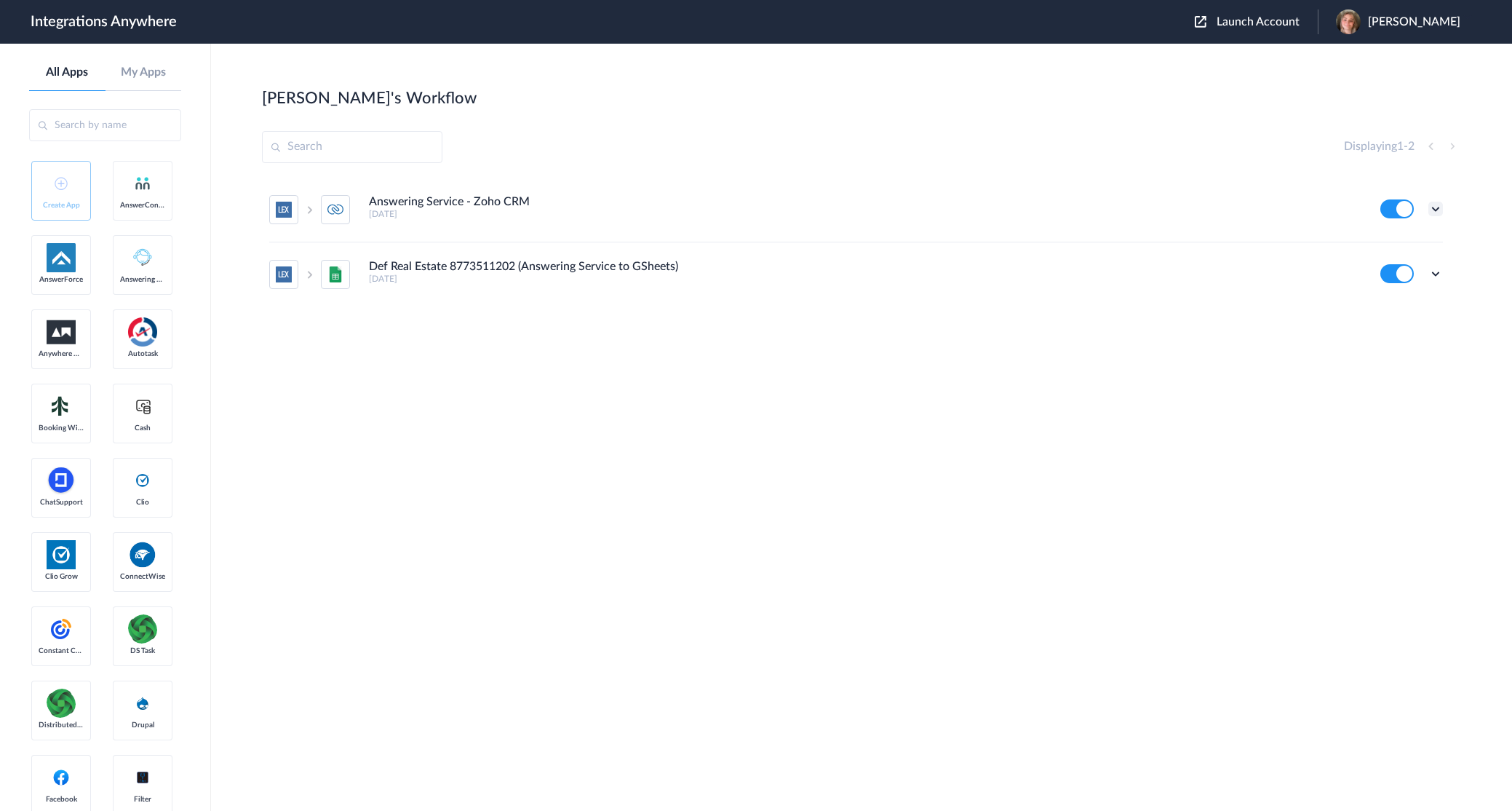
click at [1433, 209] on icon at bounding box center [1436, 209] width 15 height 15
click at [1156, 284] on h5 "4 years ago" at bounding box center [865, 279] width 992 height 10
click at [642, 205] on div "Answering Service - Zoho CRM 4 years ago" at bounding box center [865, 207] width 992 height 24
click at [1432, 207] on icon at bounding box center [1436, 209] width 15 height 15
click at [1397, 245] on li "Edit" at bounding box center [1395, 243] width 95 height 27
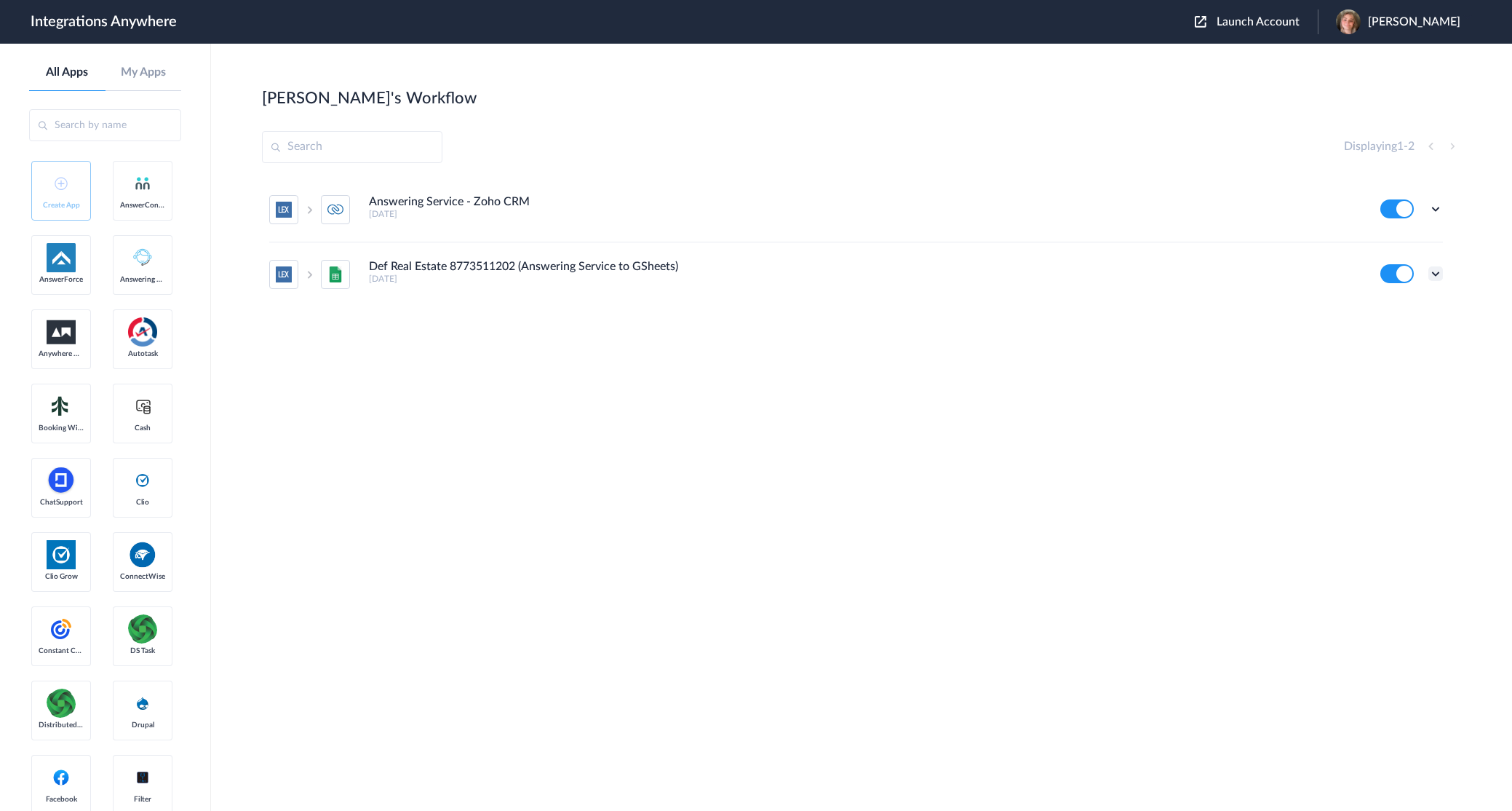
click at [1444, 275] on ul "Answering Service - Zoho CRM 4 years ago Edit Task history Delete Def Real Esta…" at bounding box center [857, 242] width 1189 height 129
click at [1436, 272] on icon at bounding box center [1436, 274] width 15 height 15
click at [1397, 309] on li "Edit" at bounding box center [1395, 307] width 95 height 27
click at [1437, 216] on icon at bounding box center [1436, 209] width 15 height 15
click at [1394, 262] on li "Task history" at bounding box center [1395, 270] width 95 height 27
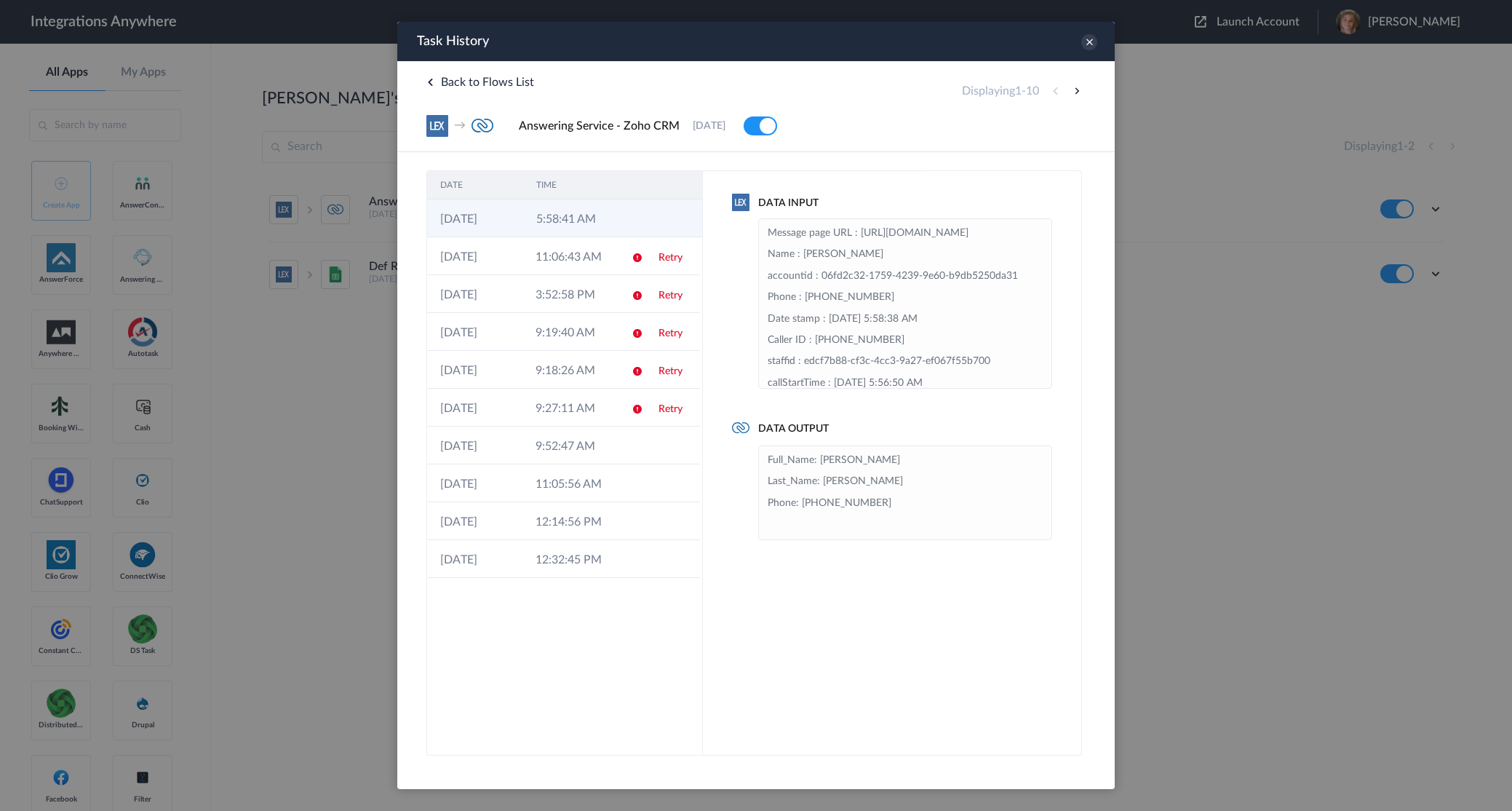
drag, startPoint x: 436, startPoint y: 219, endPoint x: 495, endPoint y: 219, distance: 59.0
click at [504, 218] on td "07-02-2025" at bounding box center [475, 219] width 96 height 38
copy td "07-02-2025"
drag, startPoint x: 438, startPoint y: 256, endPoint x: 508, endPoint y: 256, distance: 70.0
click at [511, 256] on td "20-11-2024" at bounding box center [474, 256] width 95 height 38
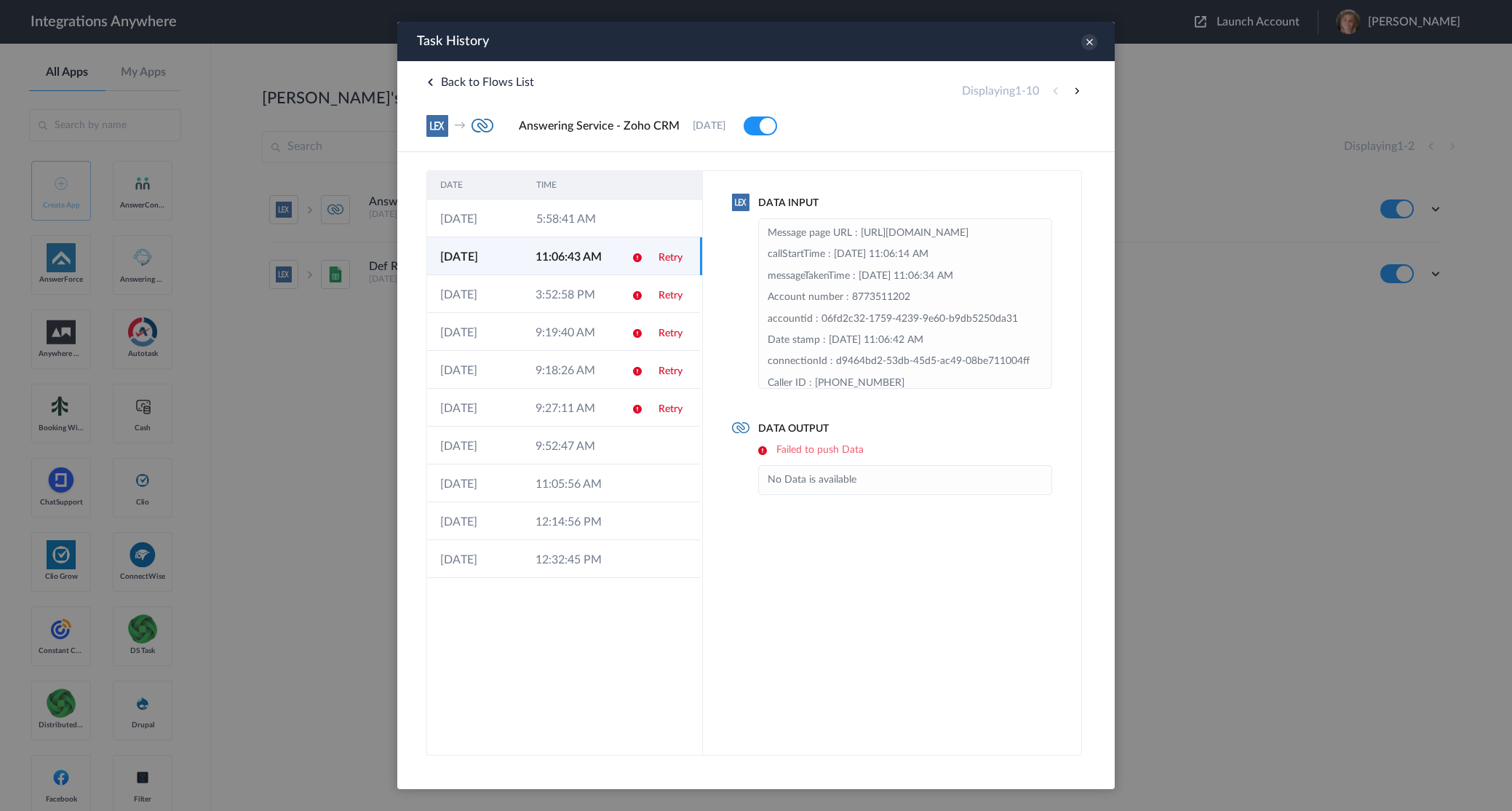
copy td "20-11-2024"
click at [1088, 39] on icon at bounding box center [1090, 42] width 16 height 16
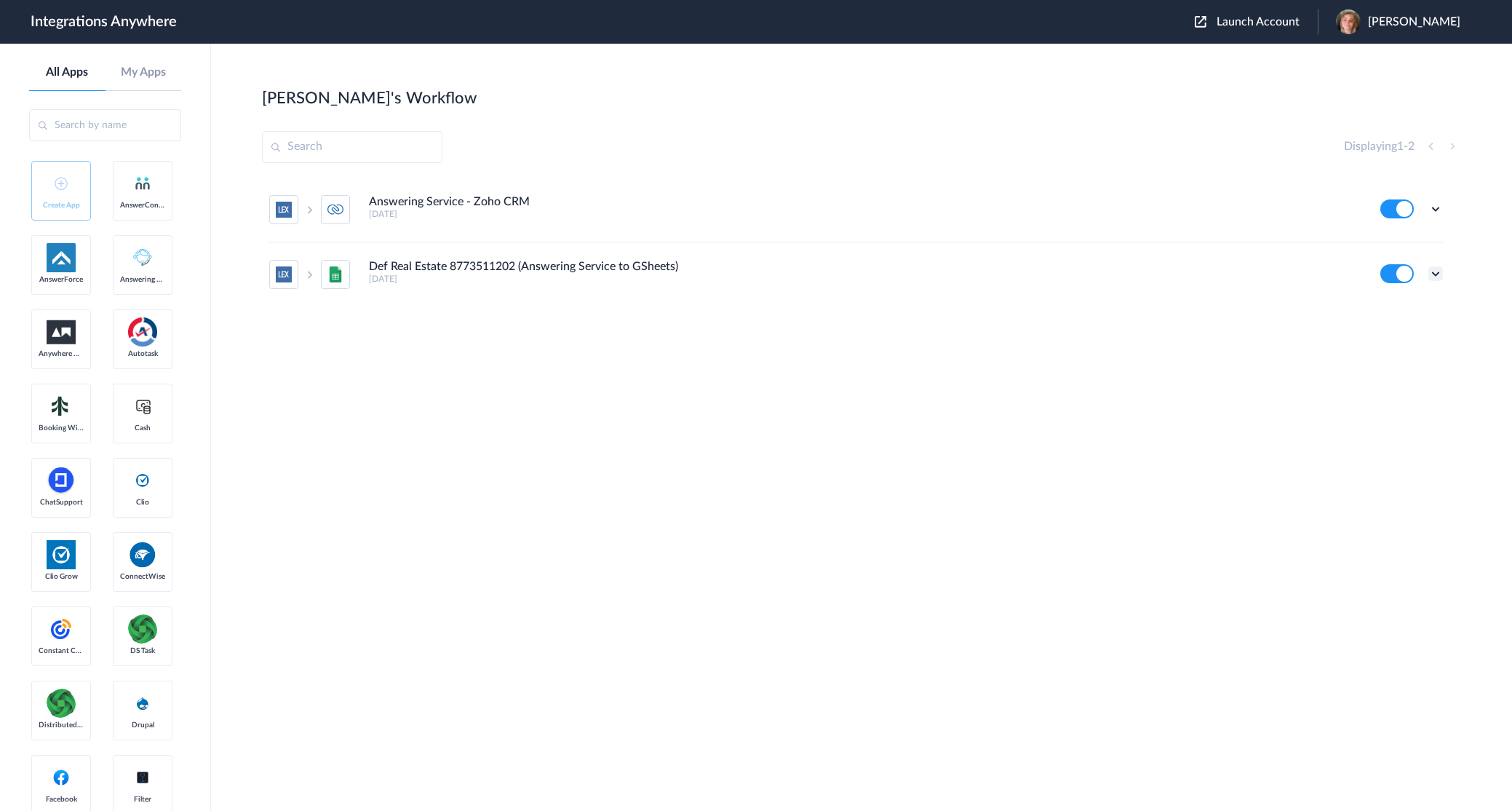
click at [1439, 274] on icon at bounding box center [1436, 274] width 15 height 15
click at [1392, 334] on link "Task history" at bounding box center [1394, 334] width 70 height 10
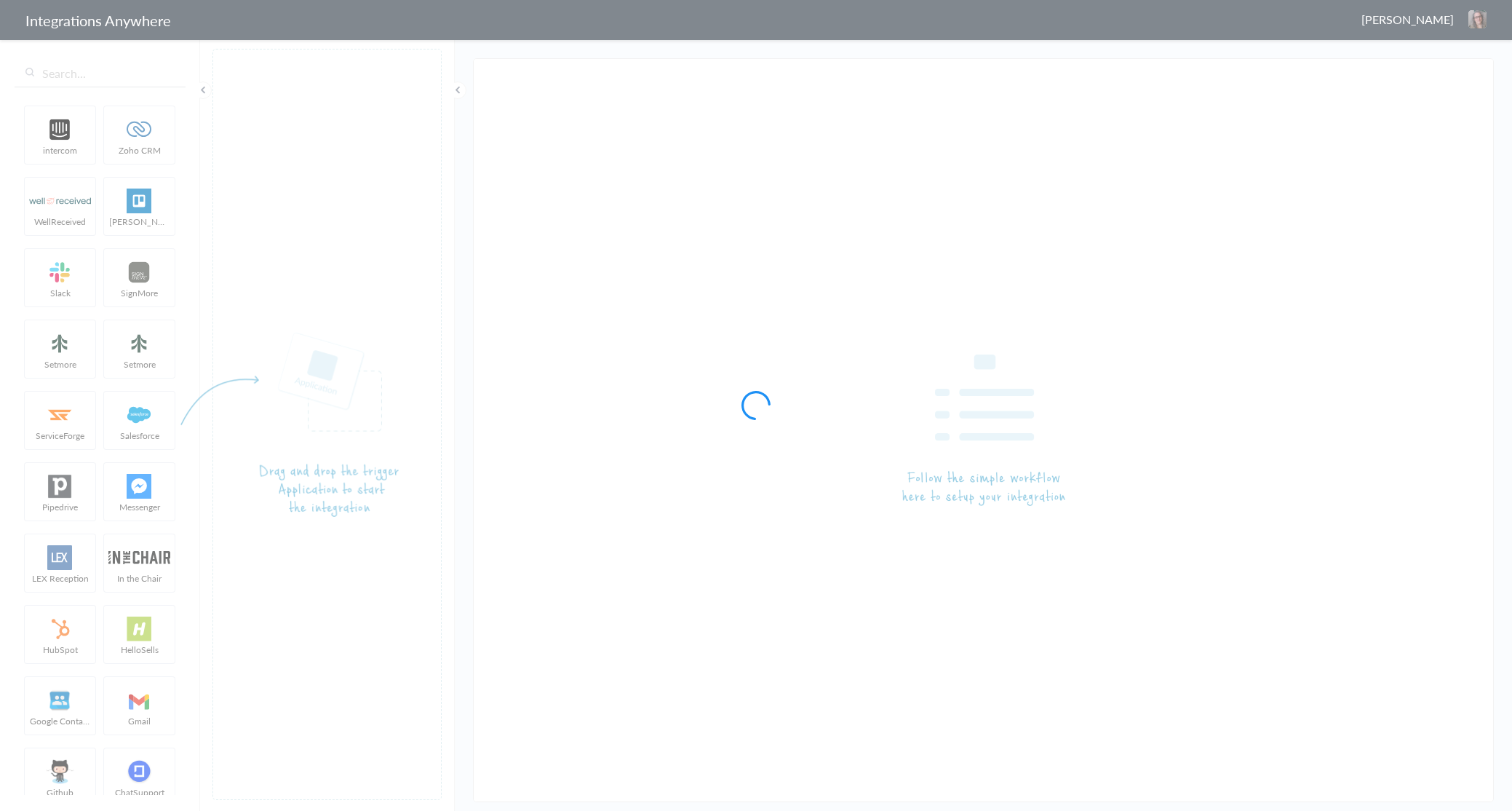
type input "Def Real Estate 8773511202 (Answering Service to GSheets)"
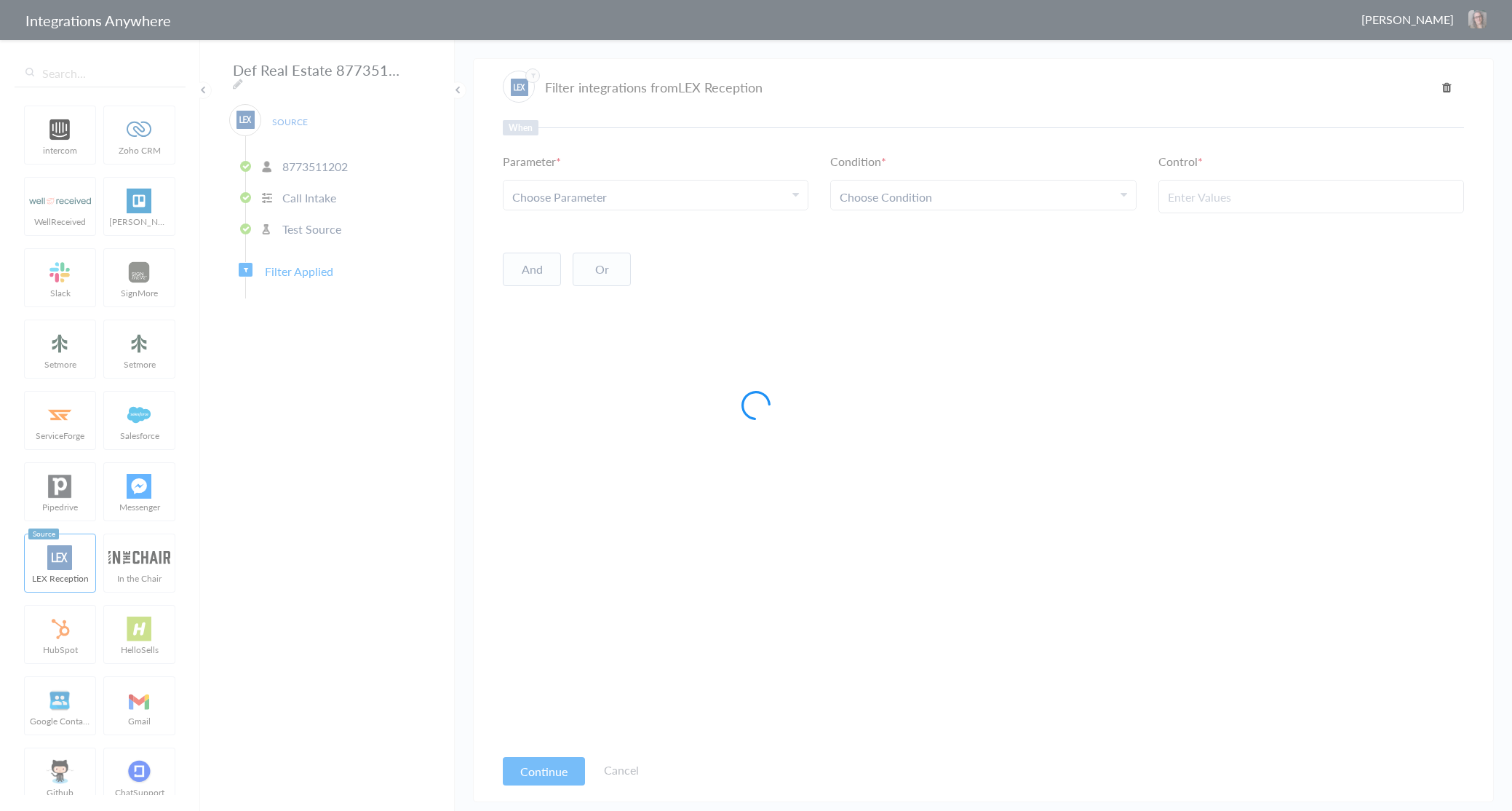
type input "Technicial Issues"
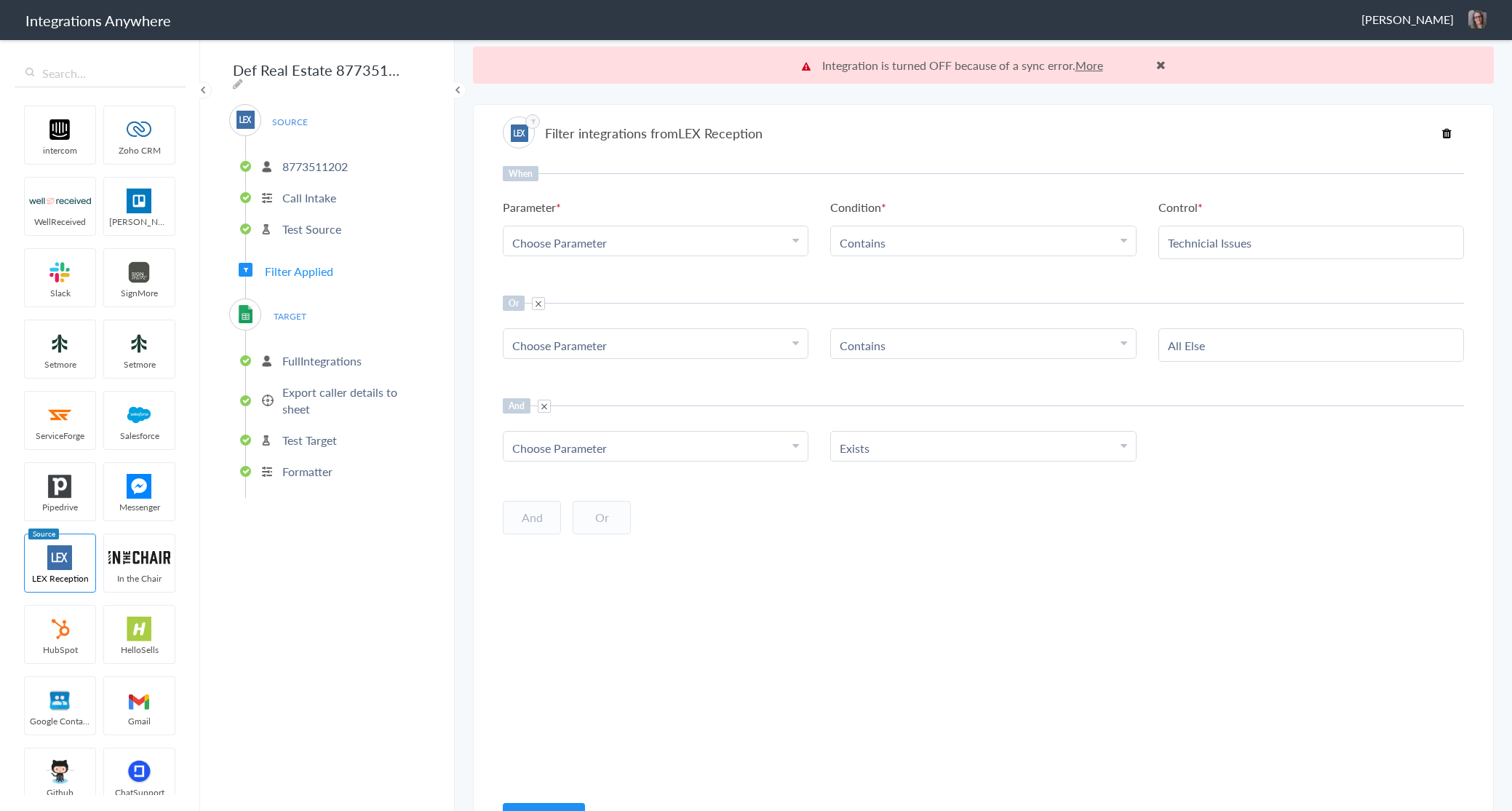
click at [329, 356] on p "FullIntegrations" at bounding box center [322, 361] width 79 height 17
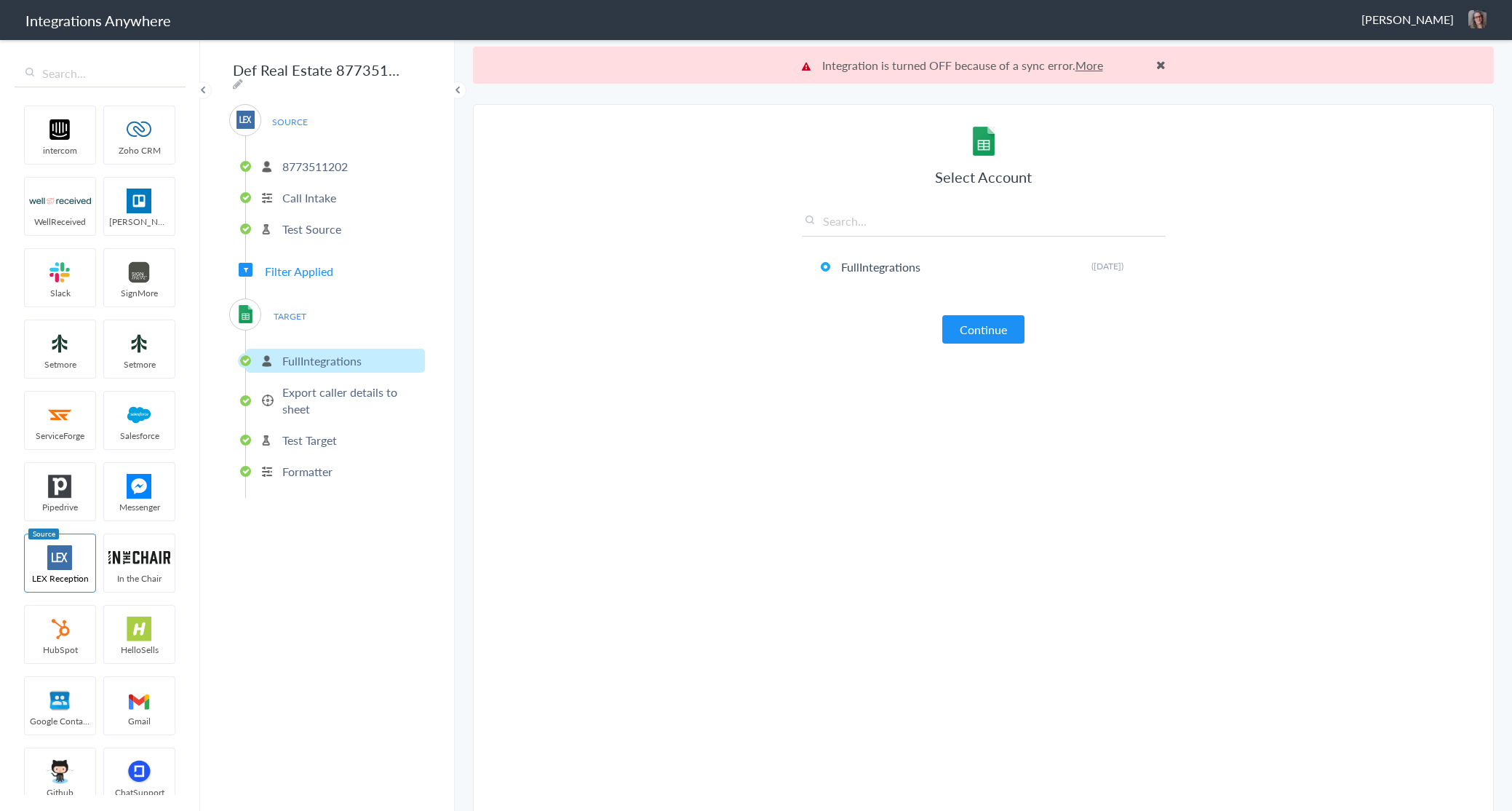
click at [331, 384] on p "Export caller details to sheet" at bounding box center [352, 401] width 139 height 34
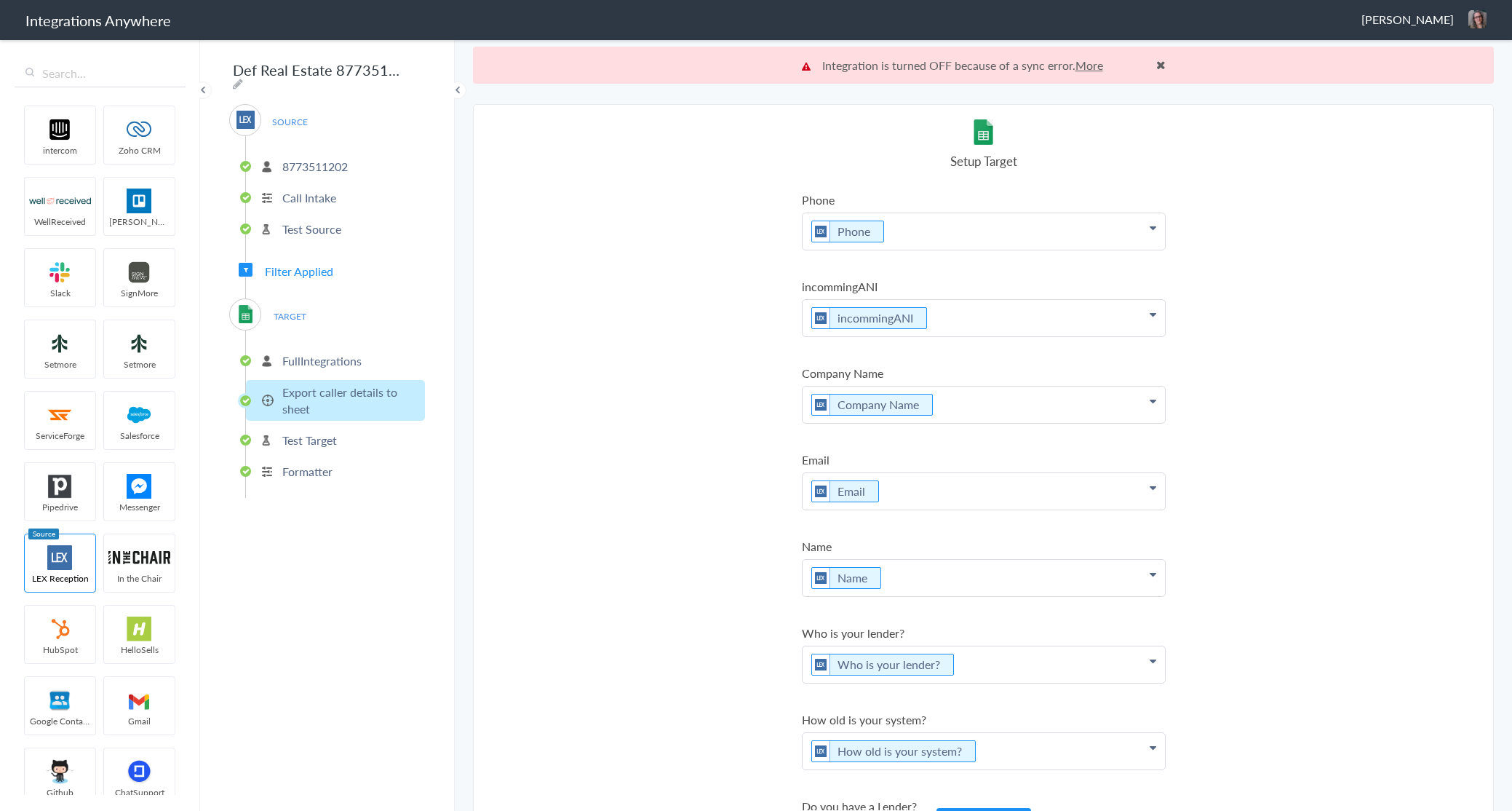
scroll to position [37, 0]
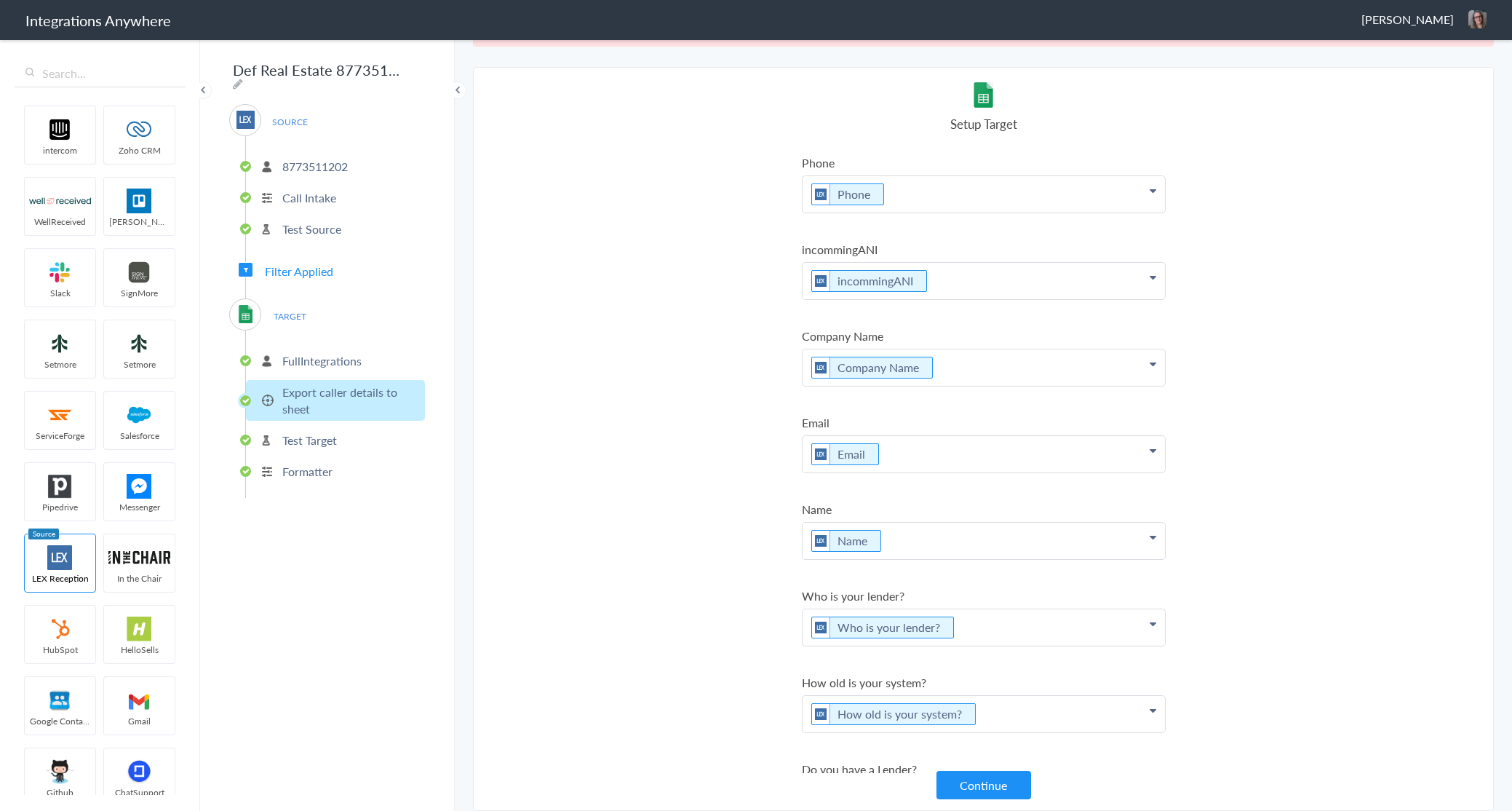
click at [326, 431] on p "Test Target" at bounding box center [310, 439] width 55 height 17
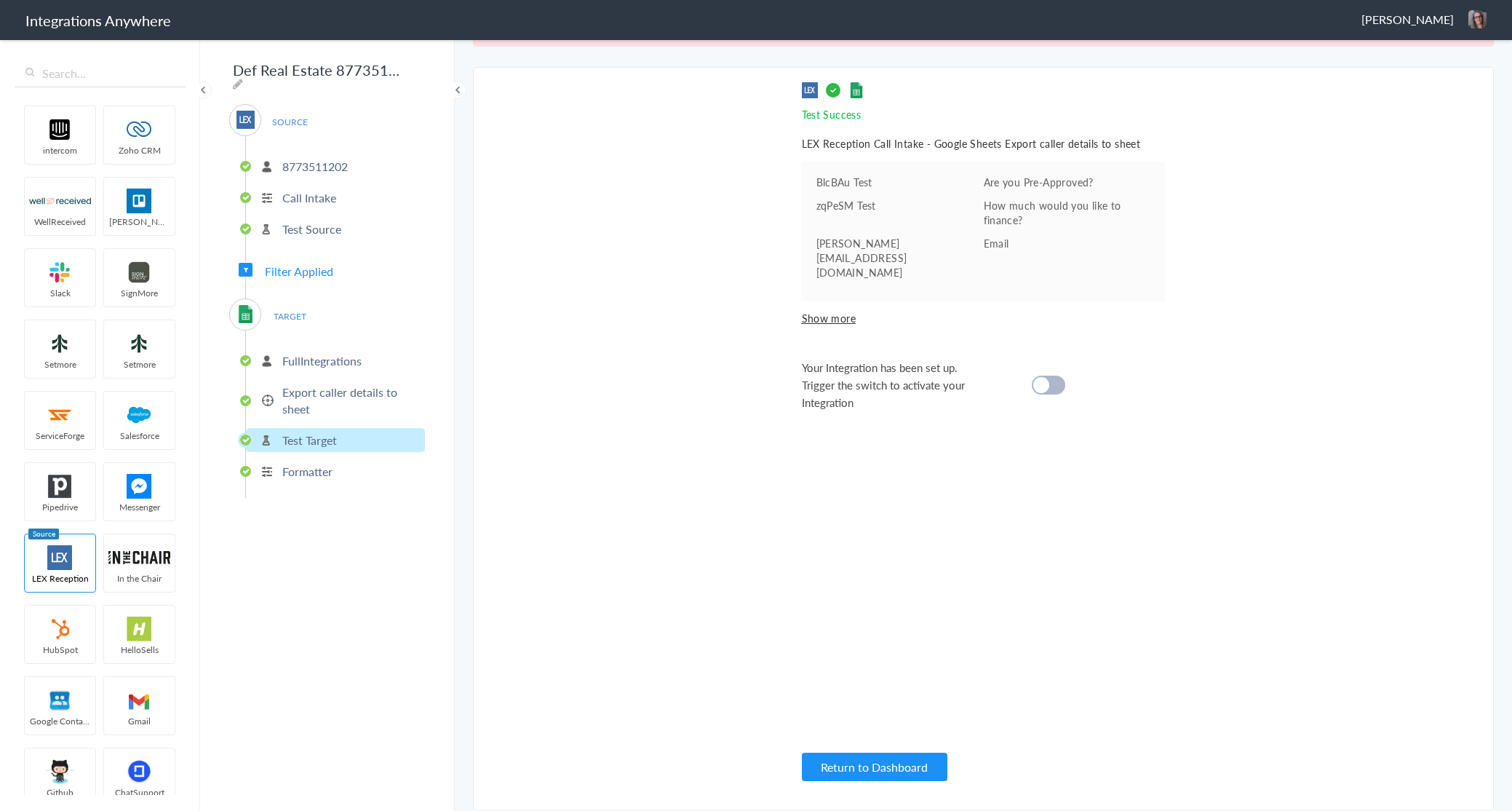
click at [312, 469] on p "Formatter" at bounding box center [307, 471] width 50 height 17
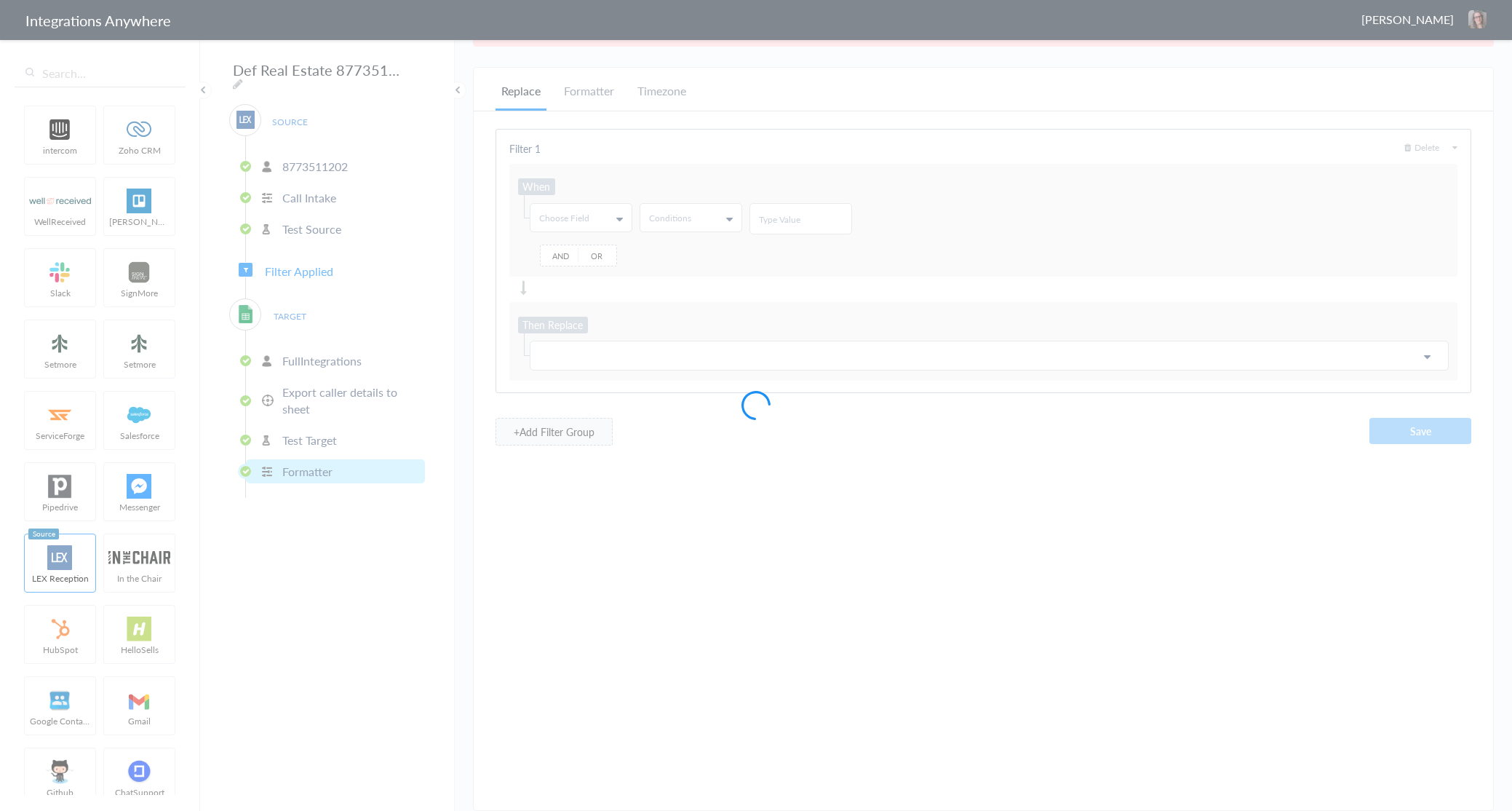
type input "@"
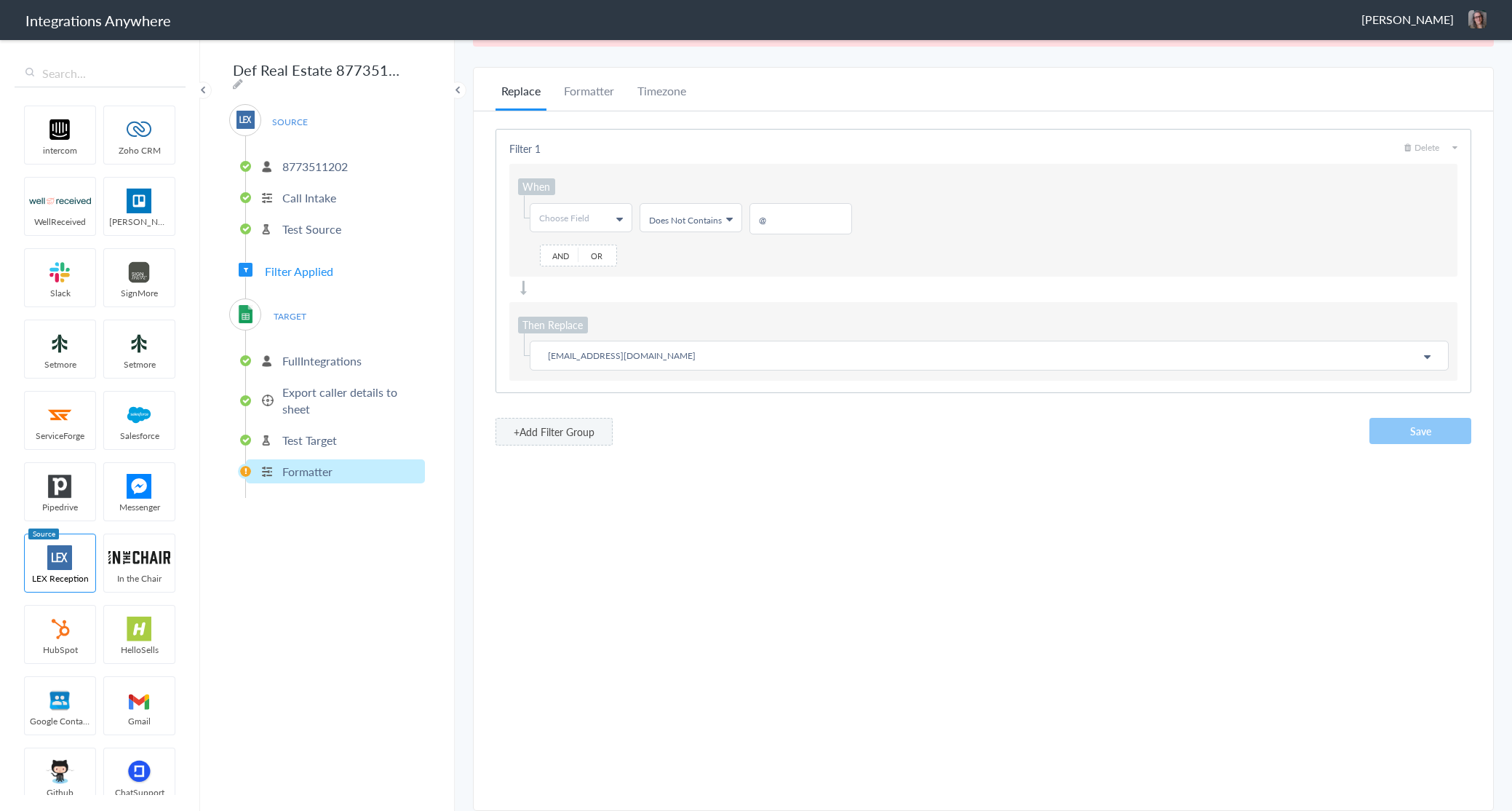
click at [277, 310] on span "TARGET" at bounding box center [290, 316] width 55 height 20
click at [298, 353] on p "FullIntegrations" at bounding box center [322, 361] width 79 height 17
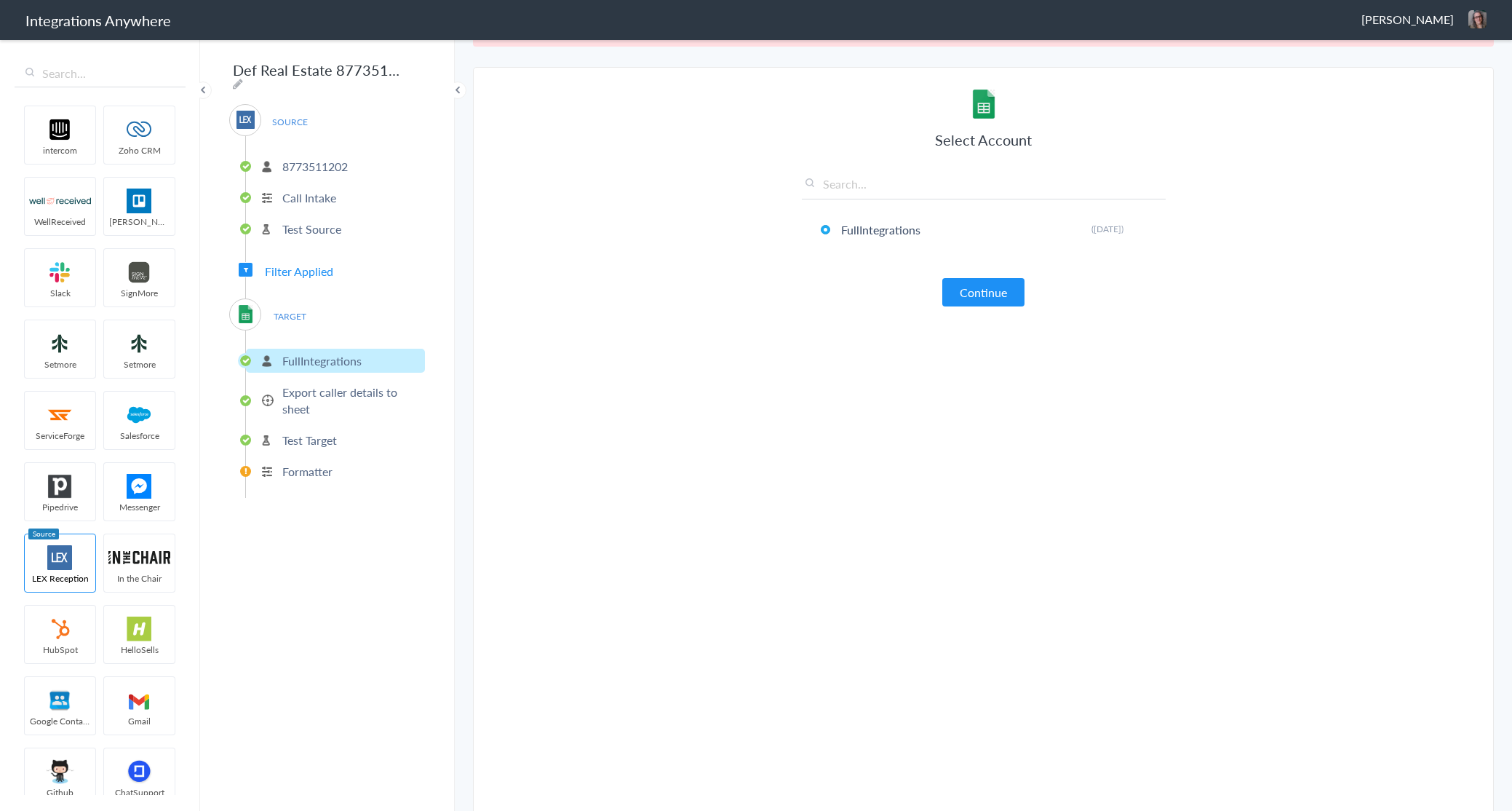
click at [302, 264] on span "Filter Applied" at bounding box center [299, 271] width 68 height 17
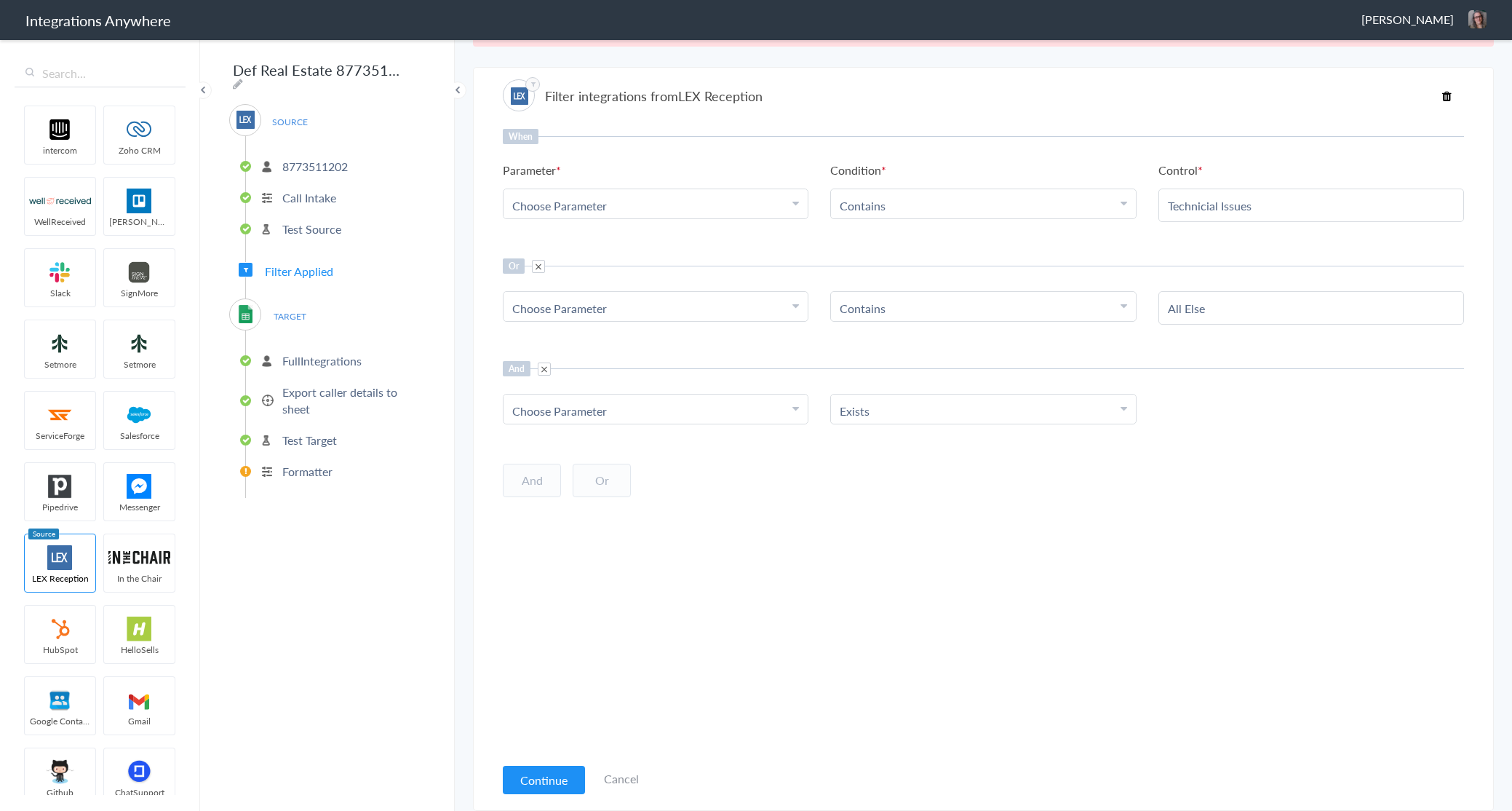
click at [304, 221] on p "Test Source" at bounding box center [312, 229] width 59 height 17
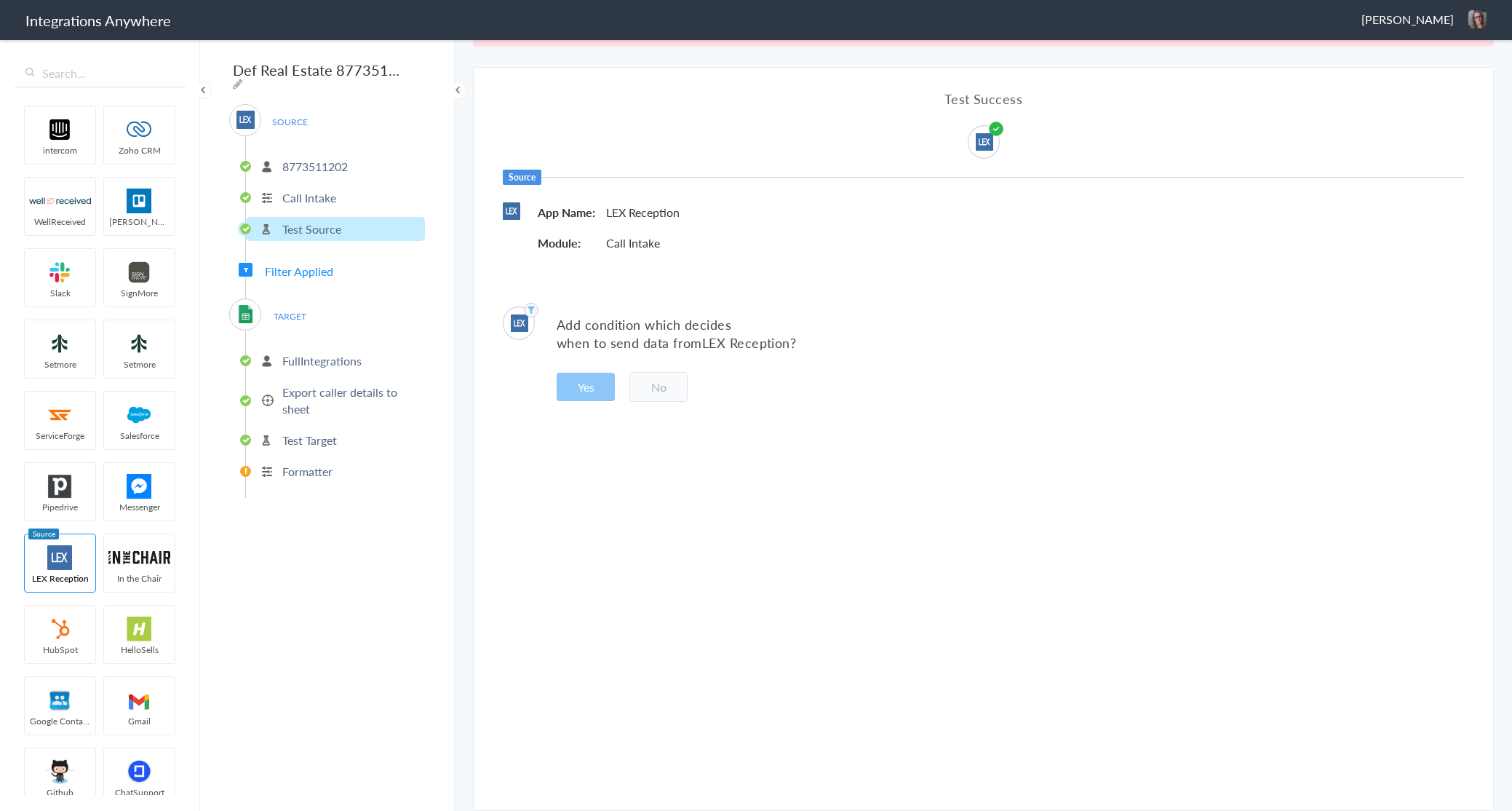
click at [313, 190] on p "Call Intake" at bounding box center [310, 197] width 54 height 17
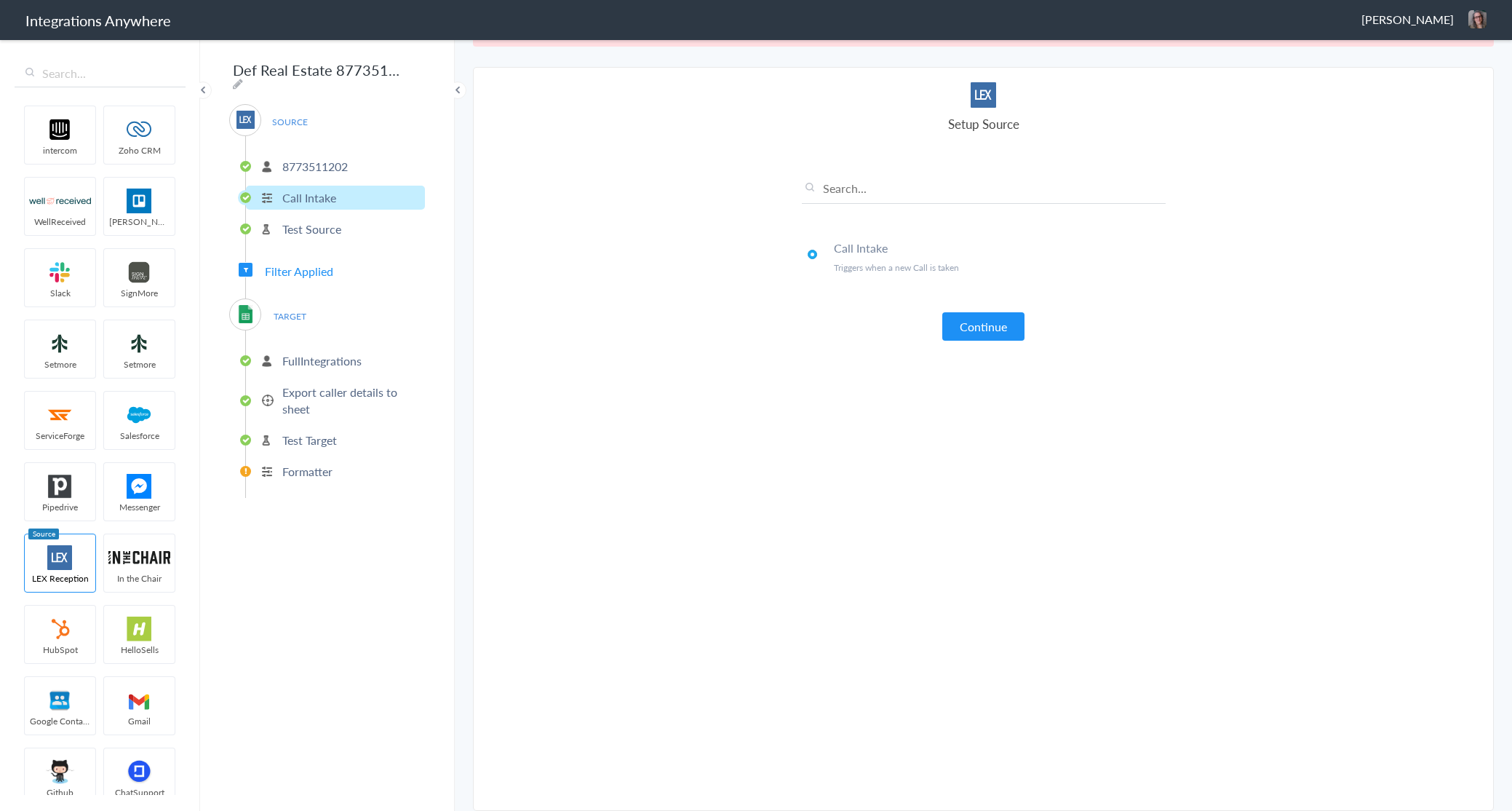
click at [311, 148] on ul "8773511202 Call Intake Test Source" at bounding box center [335, 196] width 180 height 120
click at [307, 158] on p "8773511202" at bounding box center [315, 166] width 66 height 17
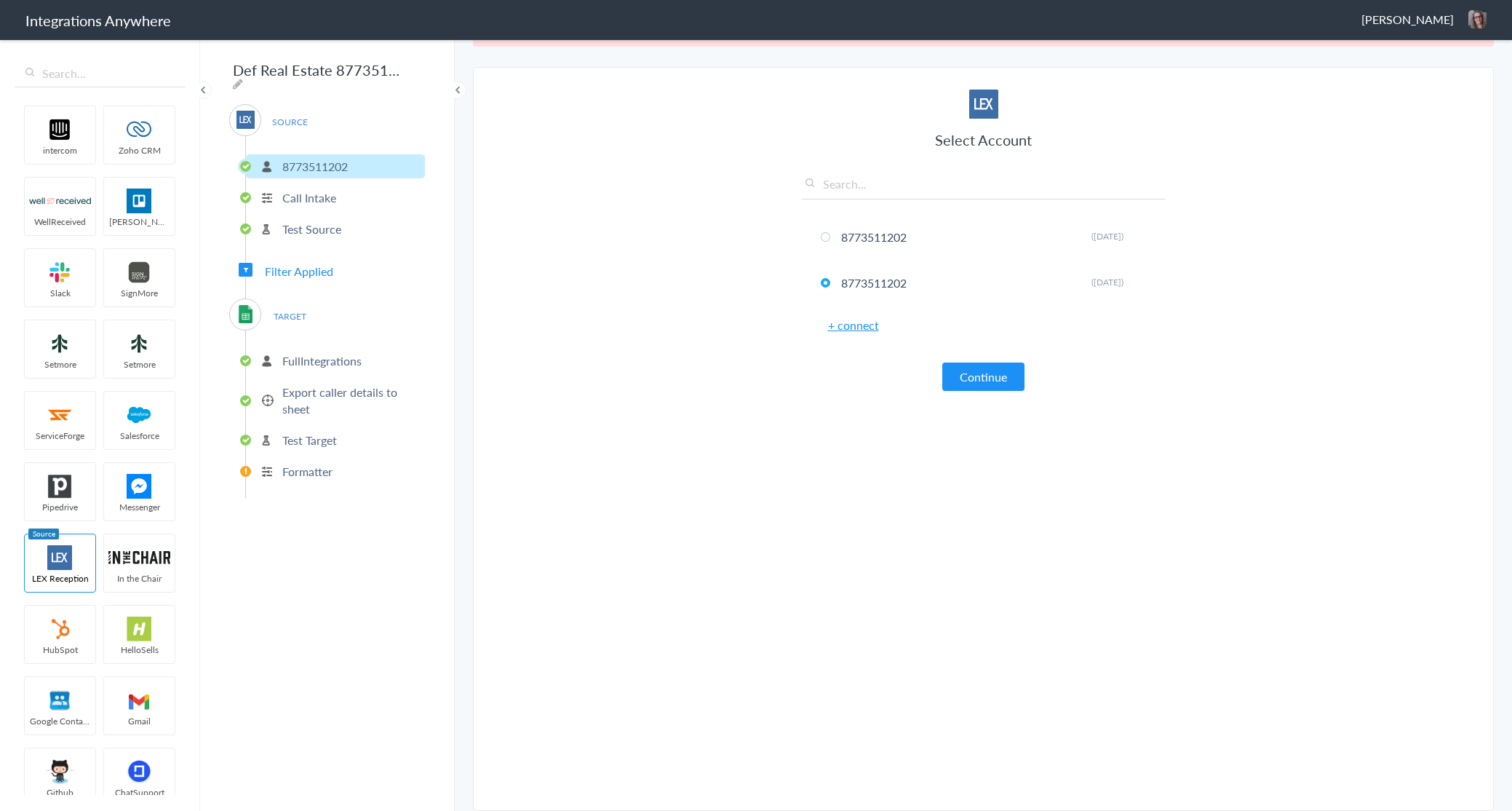
click at [300, 190] on p "Call Intake" at bounding box center [310, 197] width 54 height 17
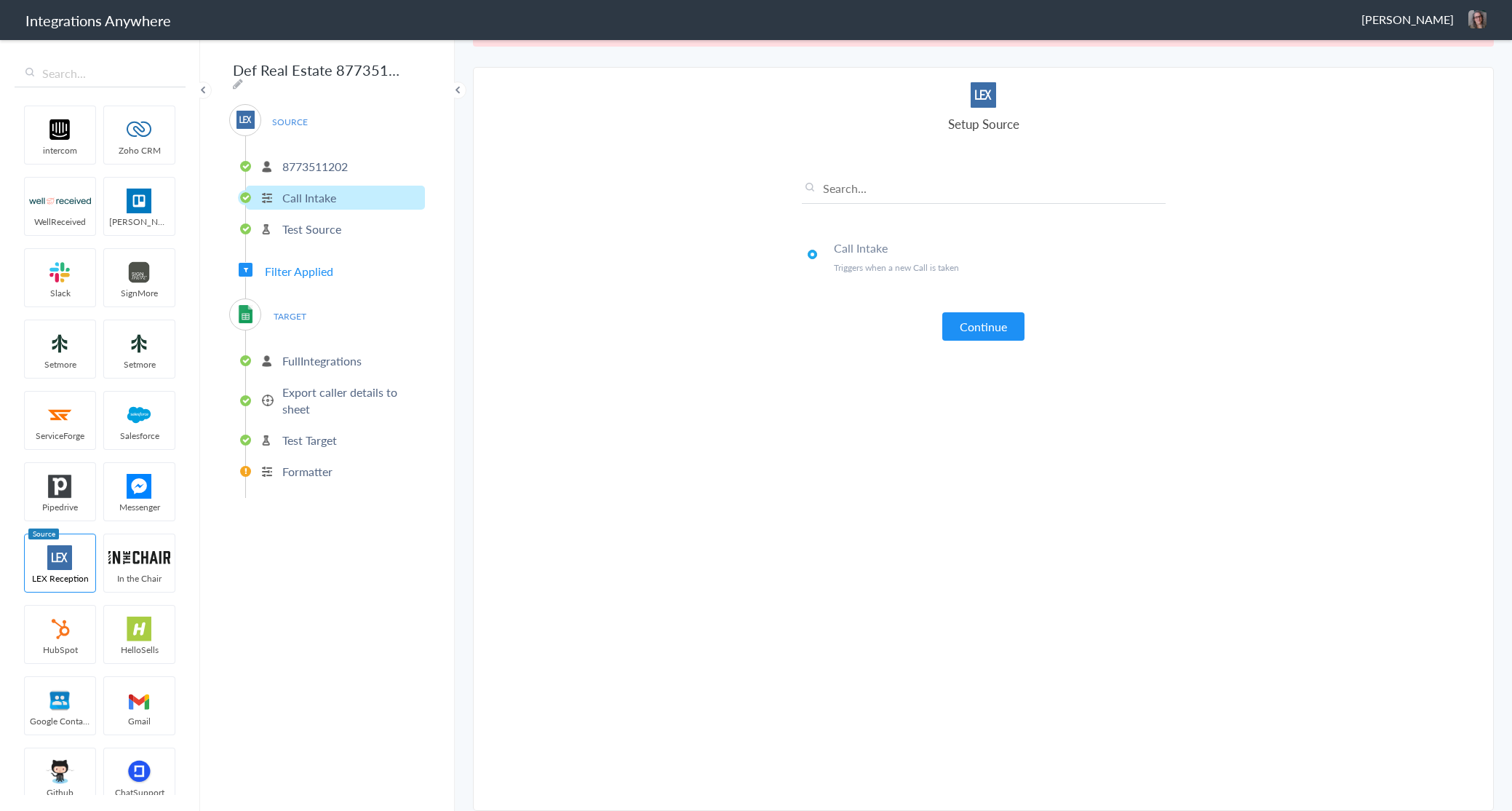
click at [306, 355] on p "FullIntegrations" at bounding box center [322, 361] width 79 height 17
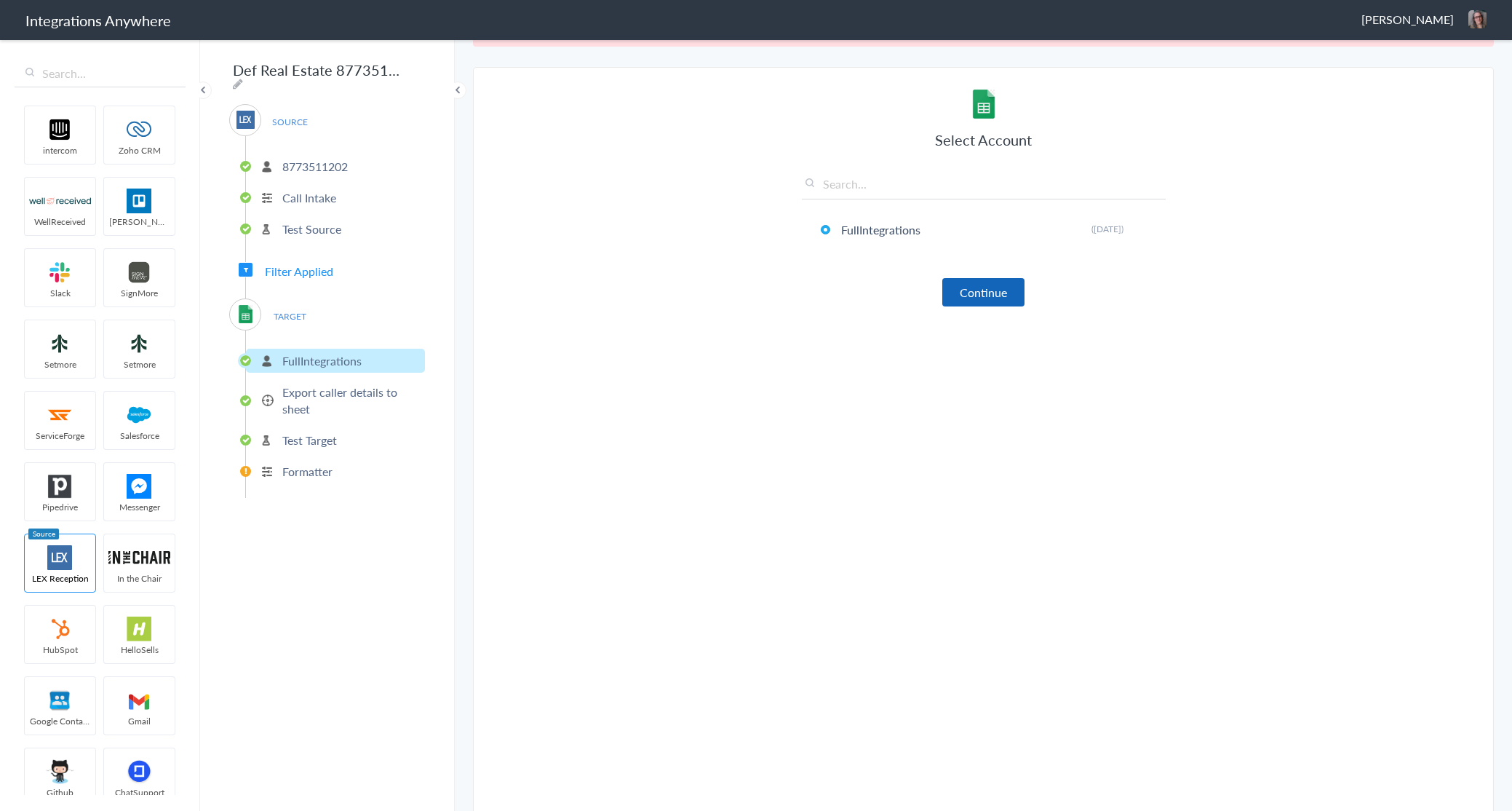
click at [996, 296] on button "Continue" at bounding box center [983, 292] width 82 height 28
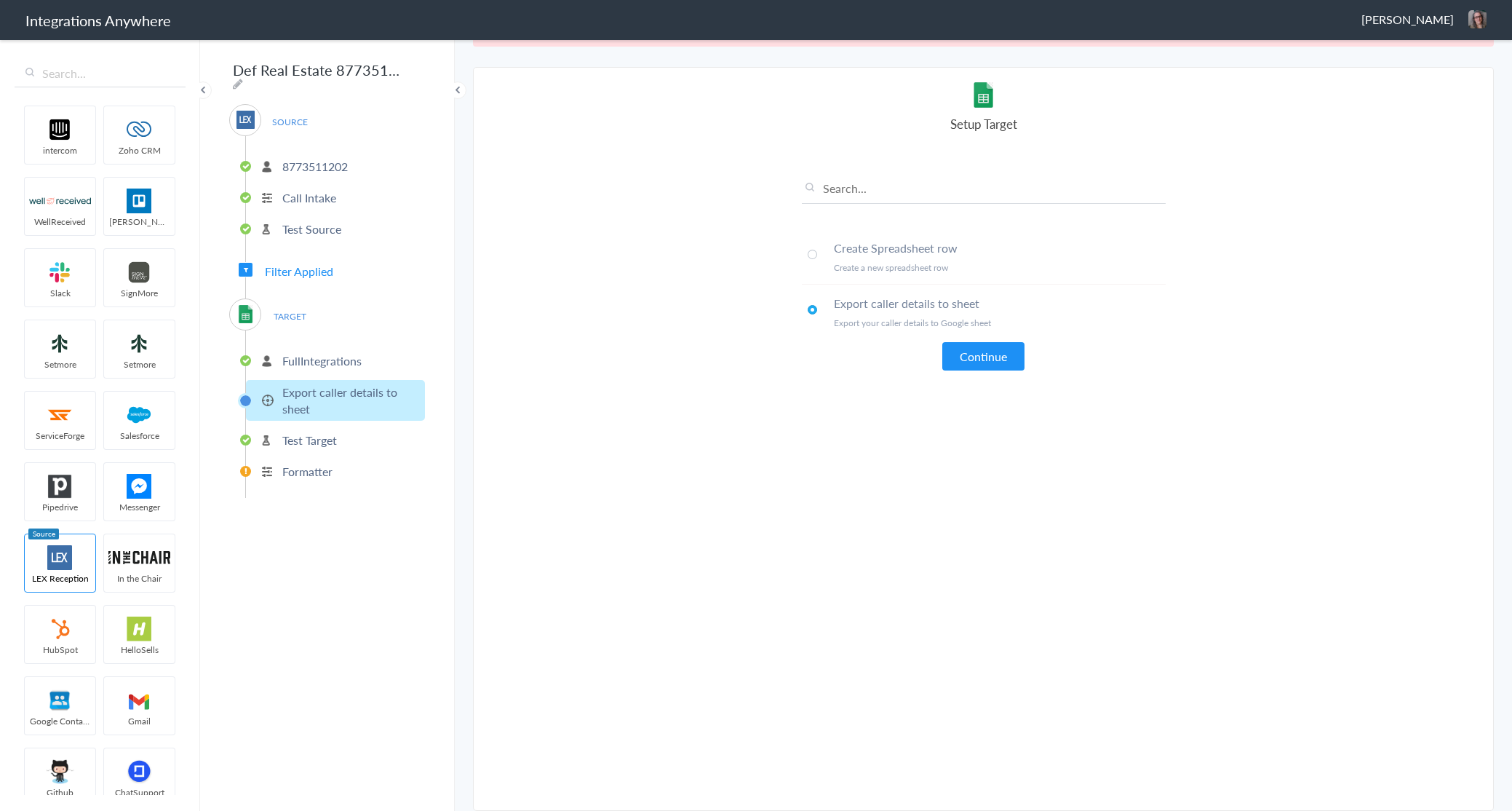
click at [289, 434] on p "Test Target" at bounding box center [310, 439] width 55 height 17
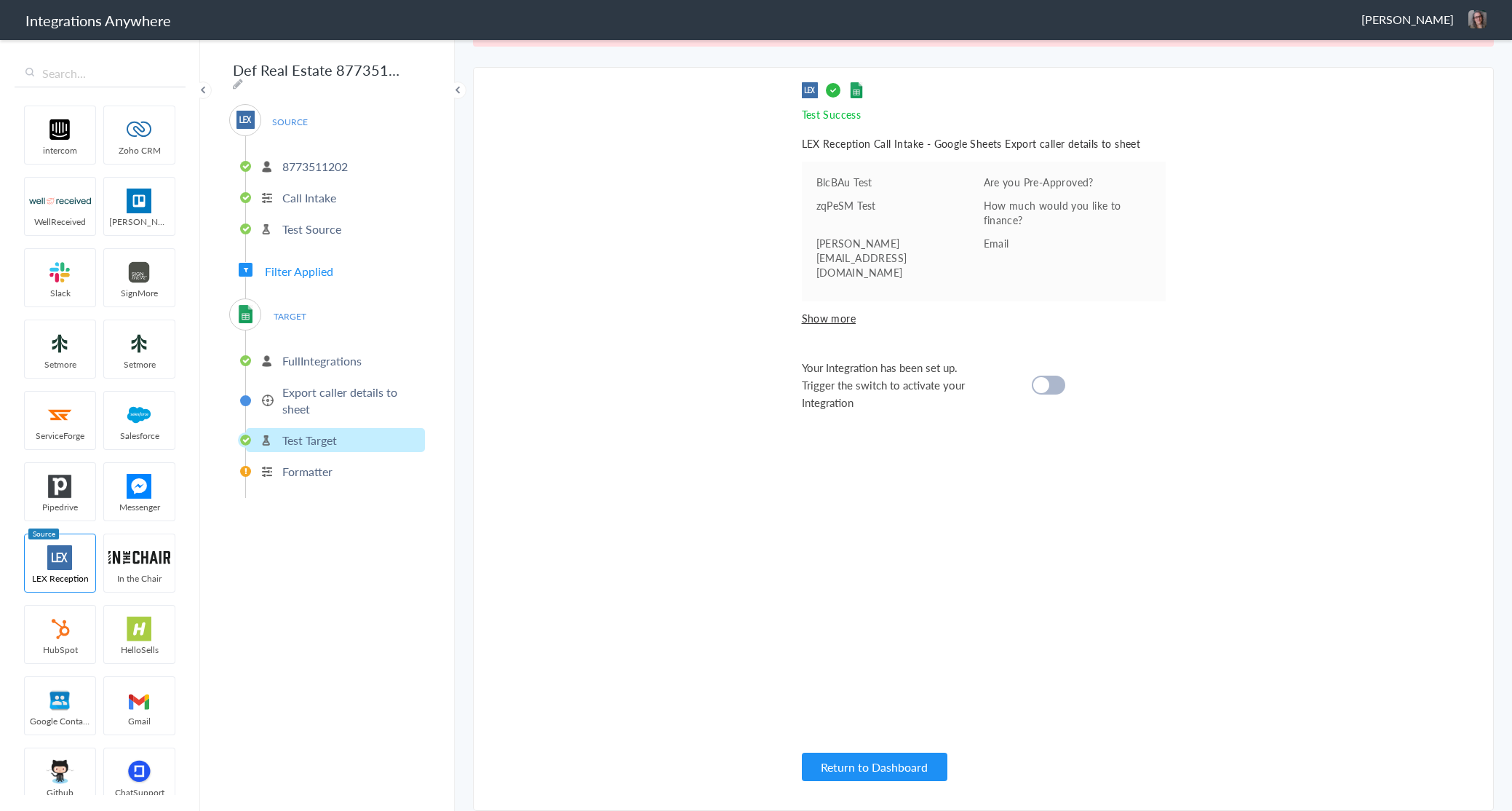
click at [307, 466] on p "Formatter" at bounding box center [307, 471] width 50 height 17
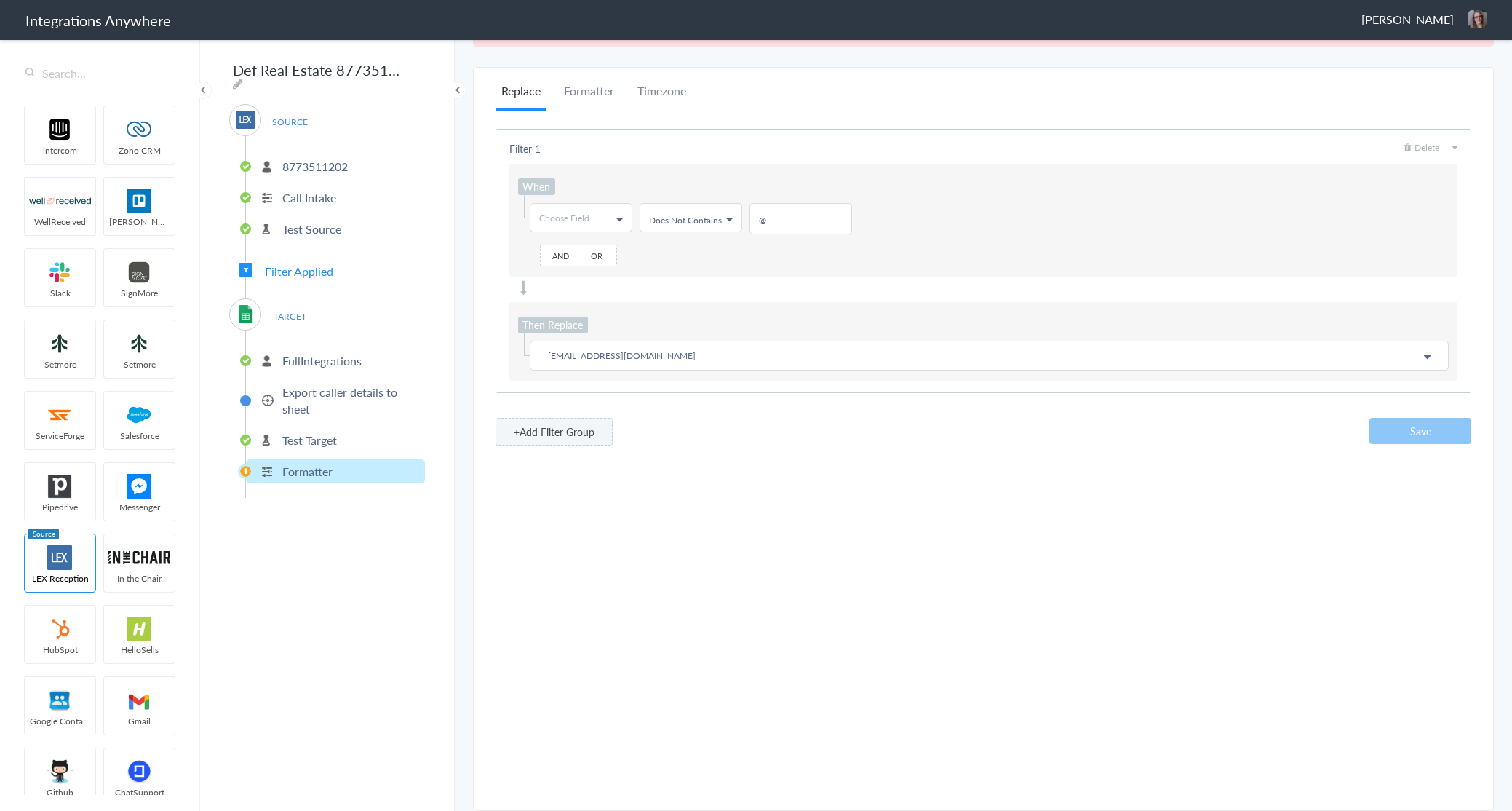
click at [311, 434] on p "Test Target" at bounding box center [310, 439] width 55 height 17
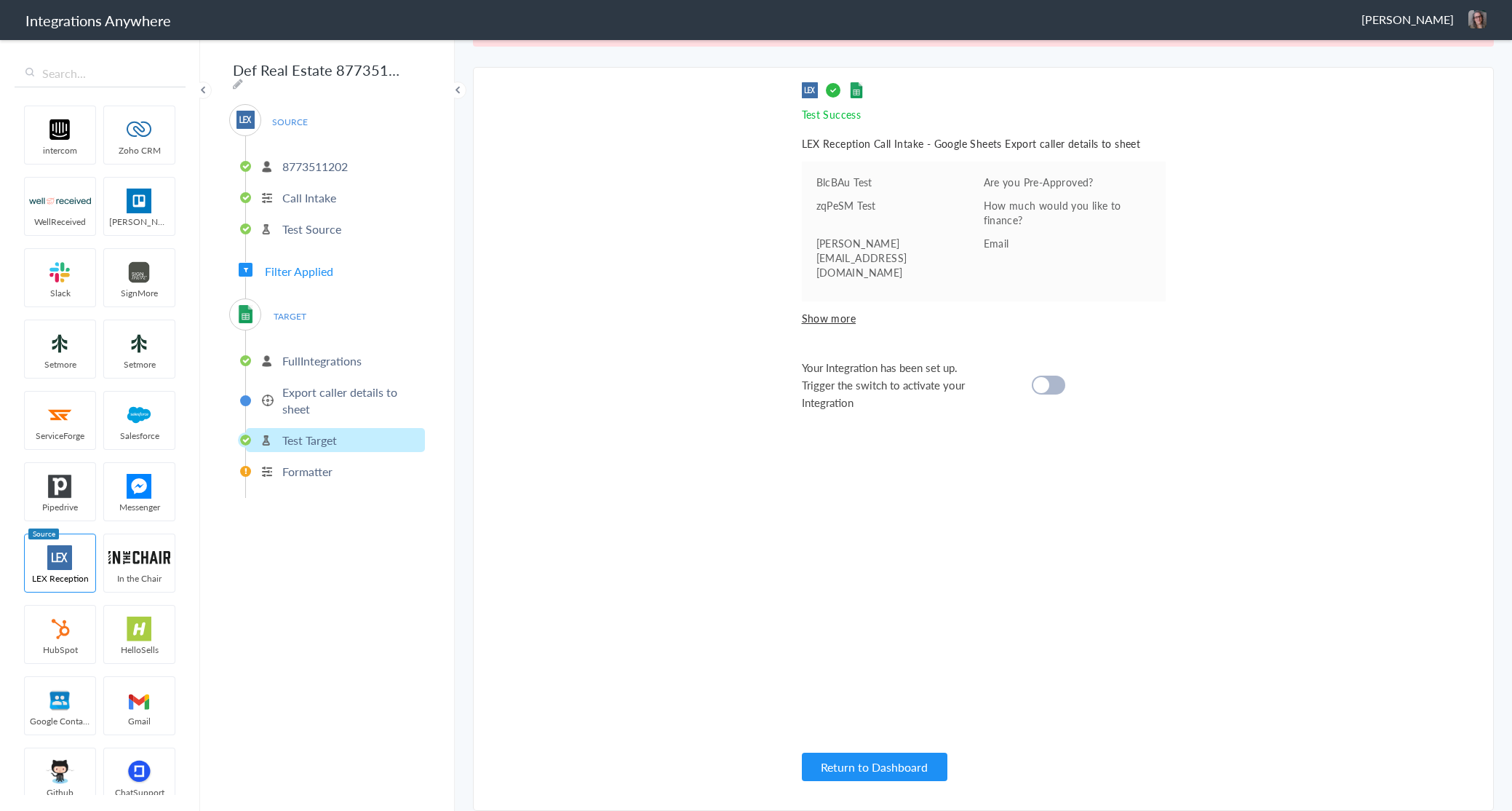
click at [310, 394] on p "Export caller details to sheet" at bounding box center [352, 401] width 139 height 34
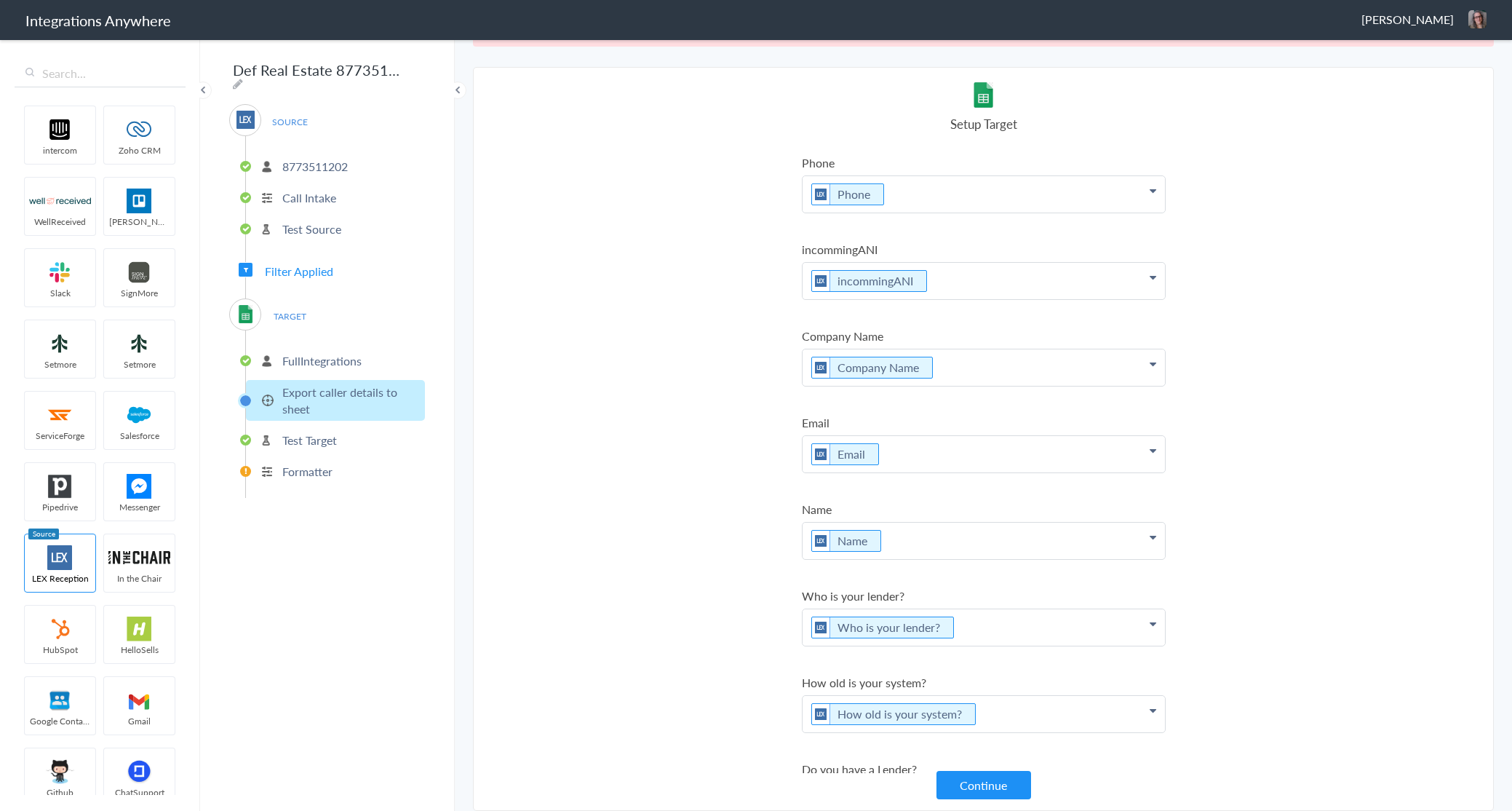
scroll to position [941, 0]
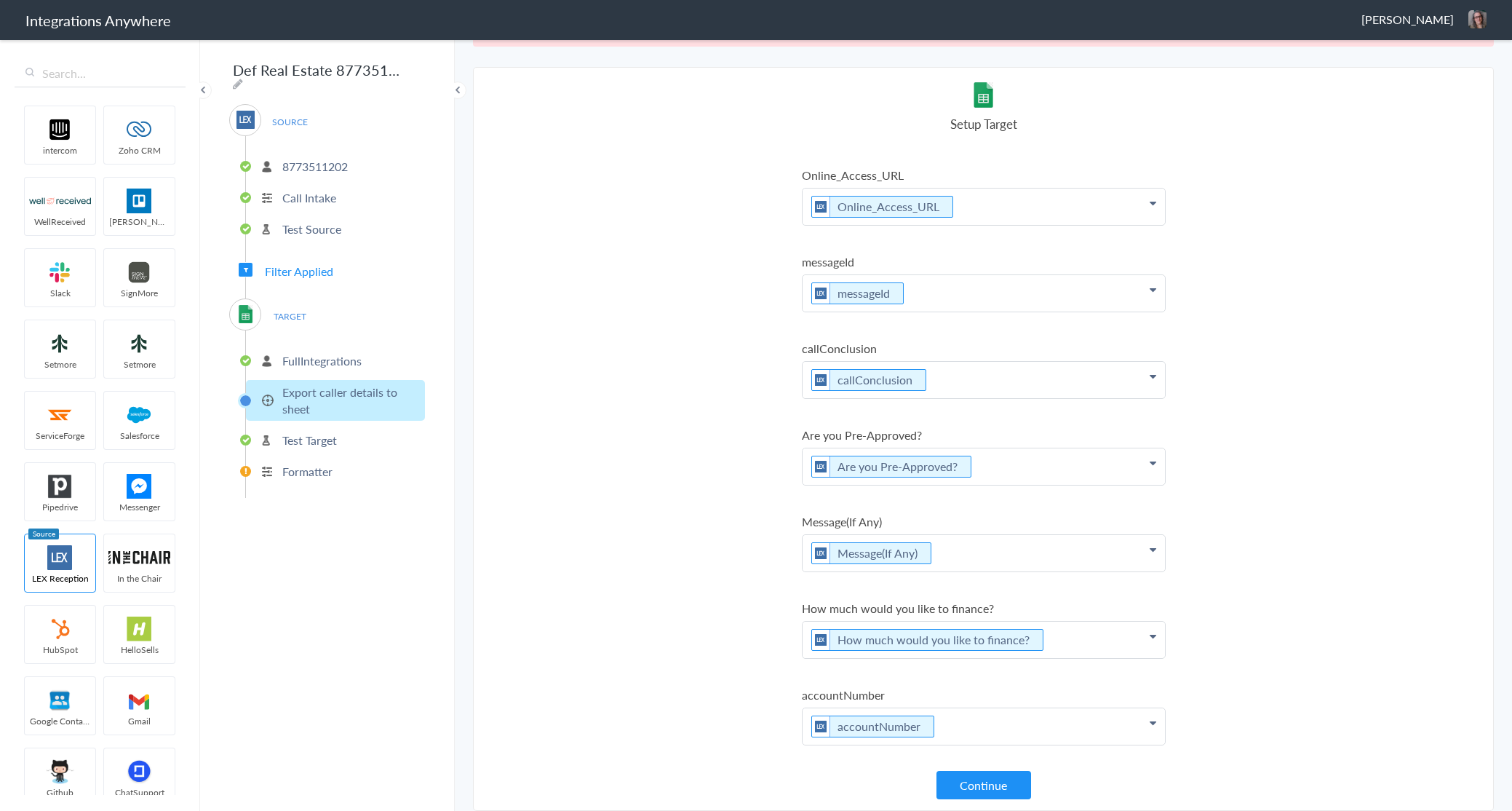
click at [312, 353] on p "FullIntegrations" at bounding box center [322, 361] width 79 height 17
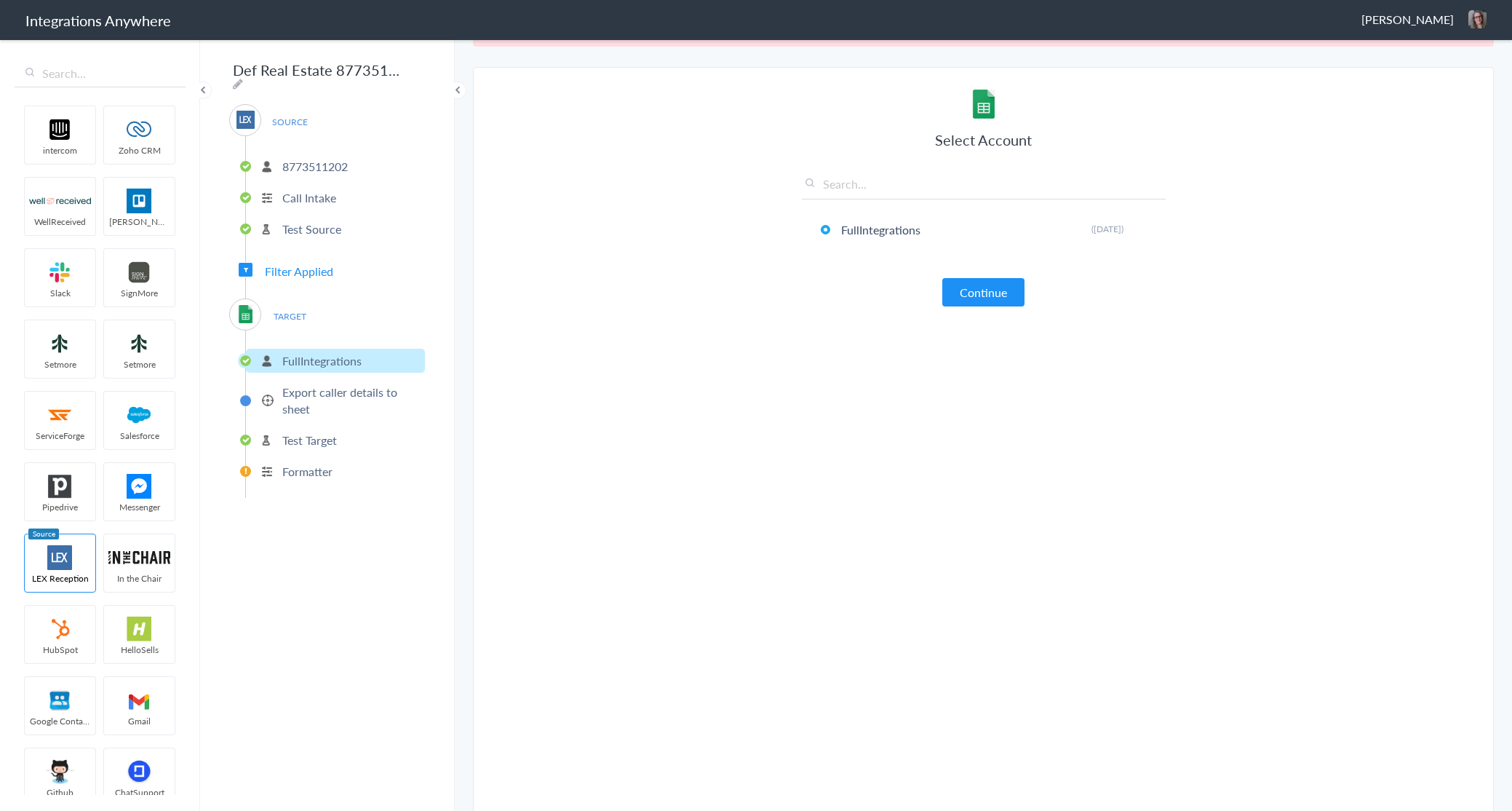
click at [301, 228] on p "Test Source" at bounding box center [312, 229] width 59 height 17
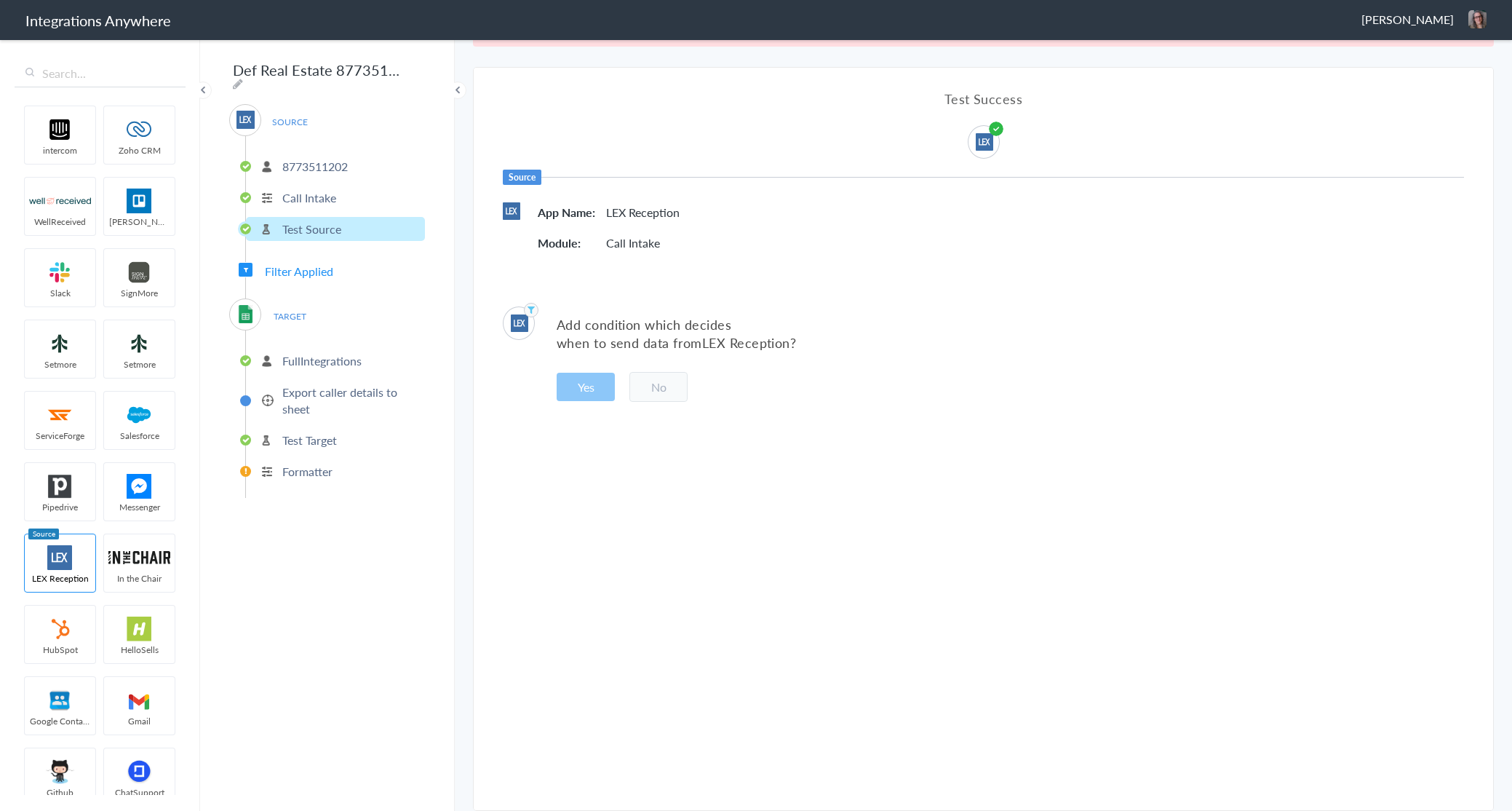
click at [288, 310] on span "TARGET" at bounding box center [290, 316] width 55 height 20
click at [304, 186] on li "Call Intake" at bounding box center [336, 197] width 179 height 24
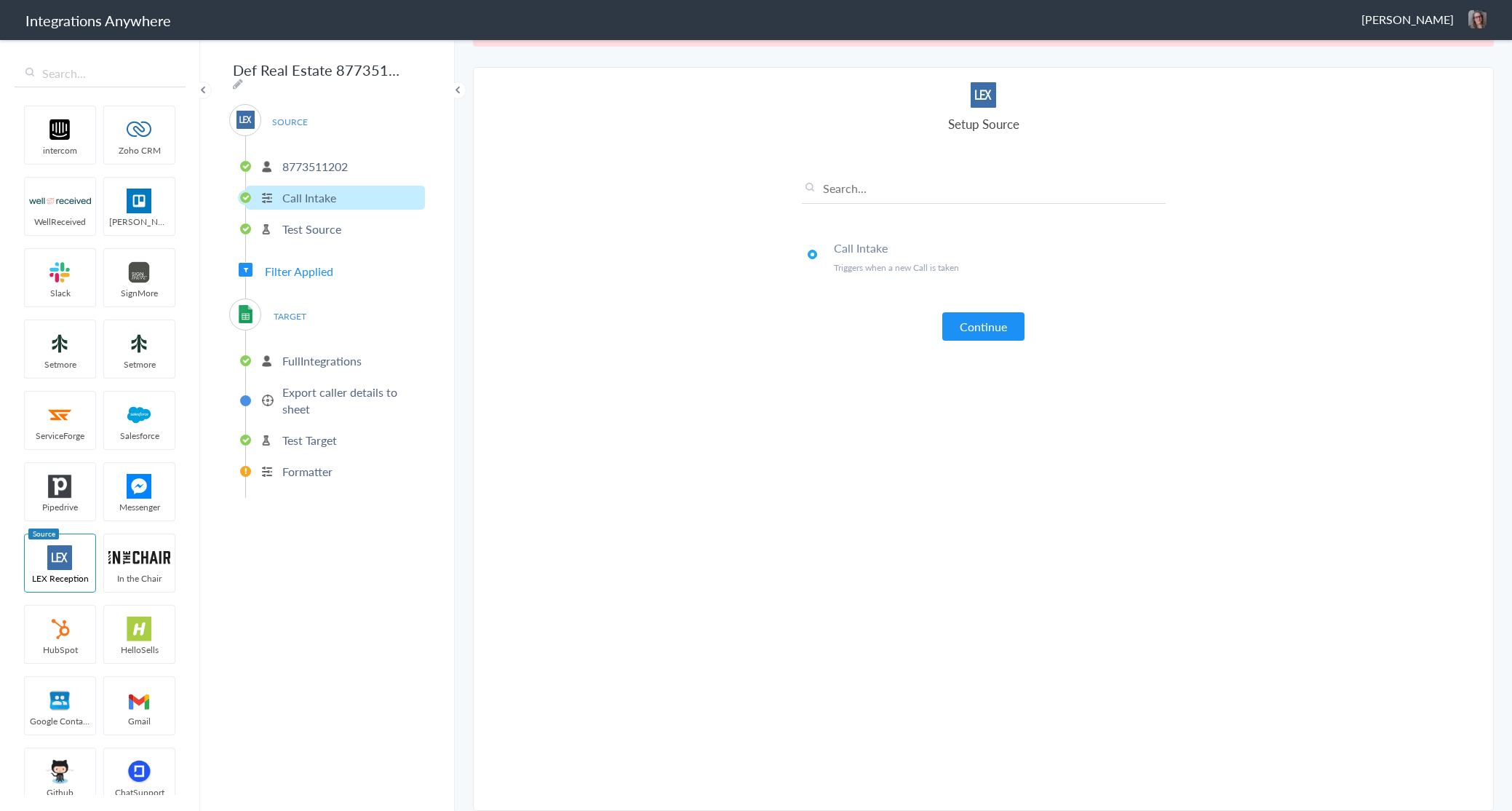
click at [302, 191] on p "Call Intake" at bounding box center [310, 197] width 54 height 17
click at [300, 142] on ul "8773511202 Call Intake Test Source" at bounding box center [335, 196] width 180 height 120
click at [297, 158] on p "8773511202" at bounding box center [315, 166] width 66 height 17
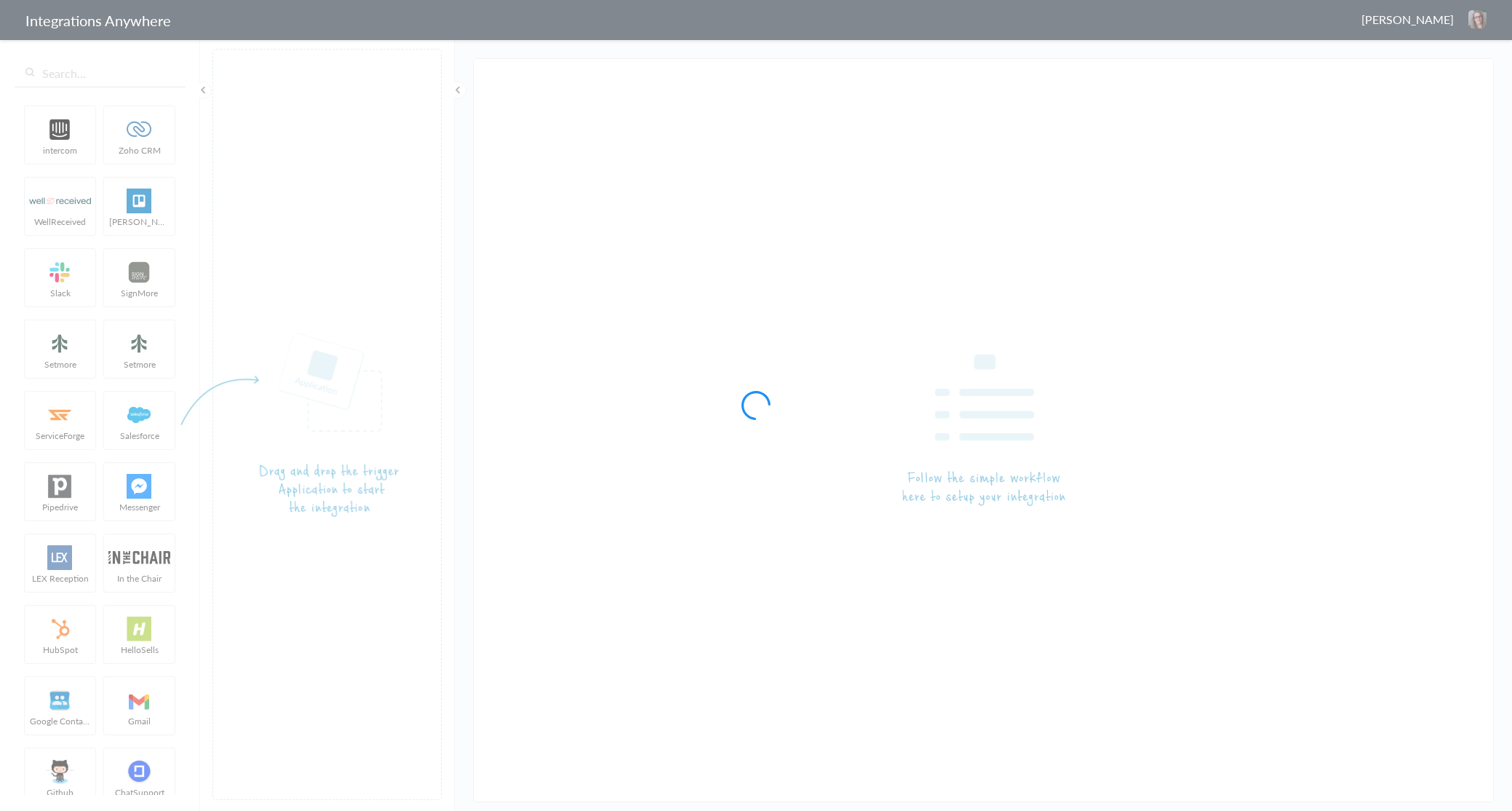
type input "Answering Service - Zoho CRM"
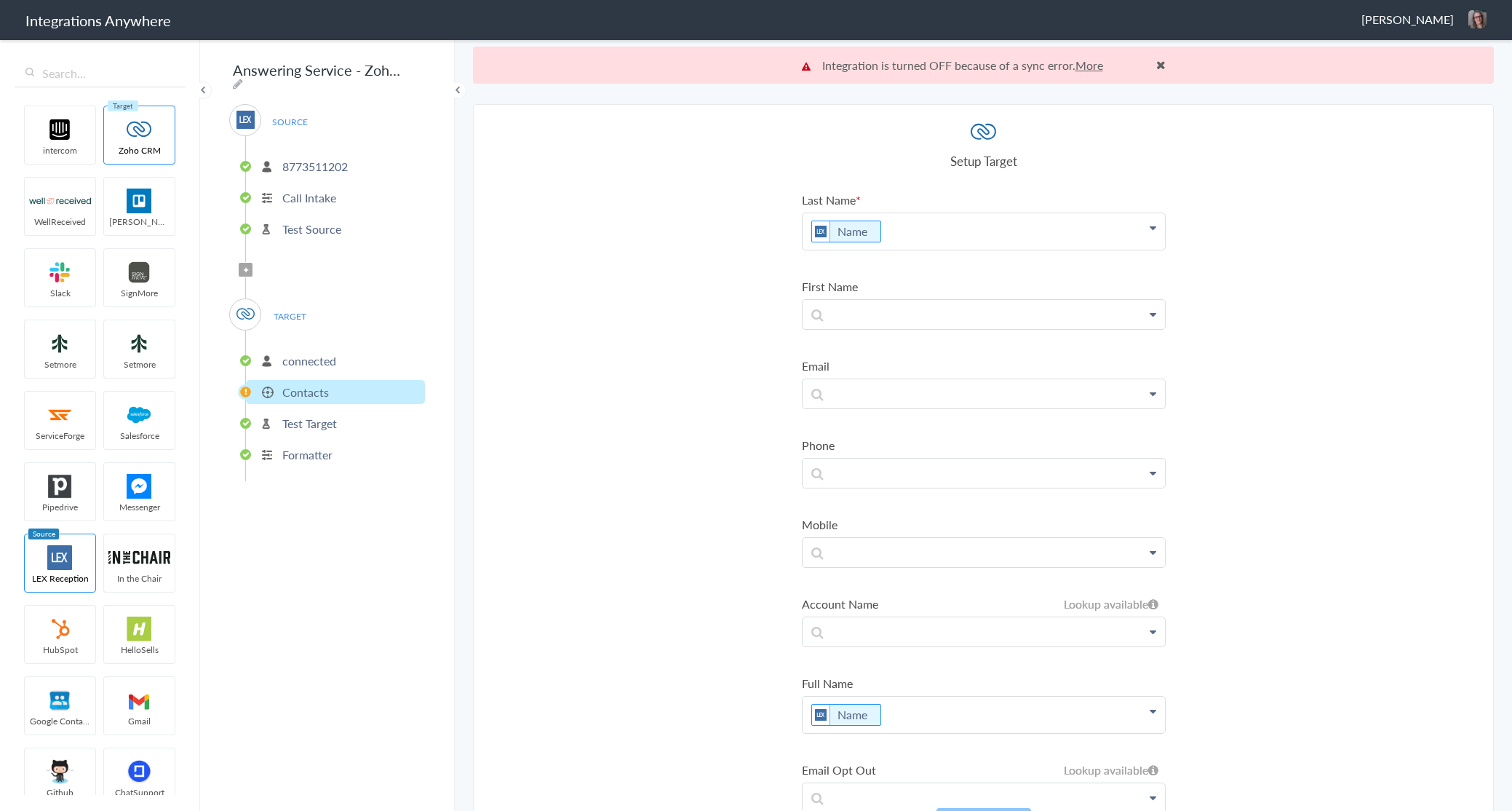
scroll to position [37, 0]
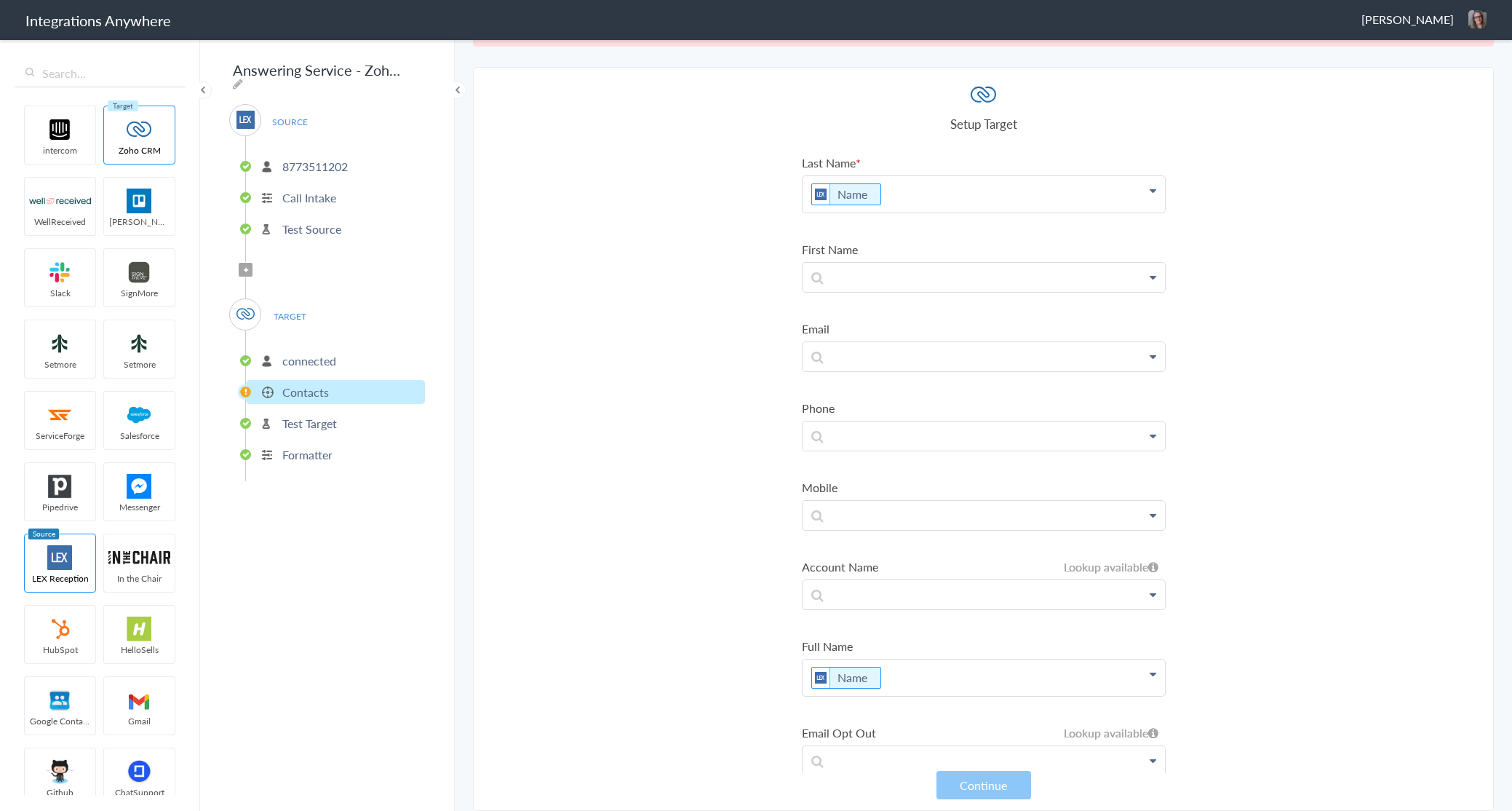
click at [334, 422] on p "Test Target" at bounding box center [310, 423] width 55 height 17
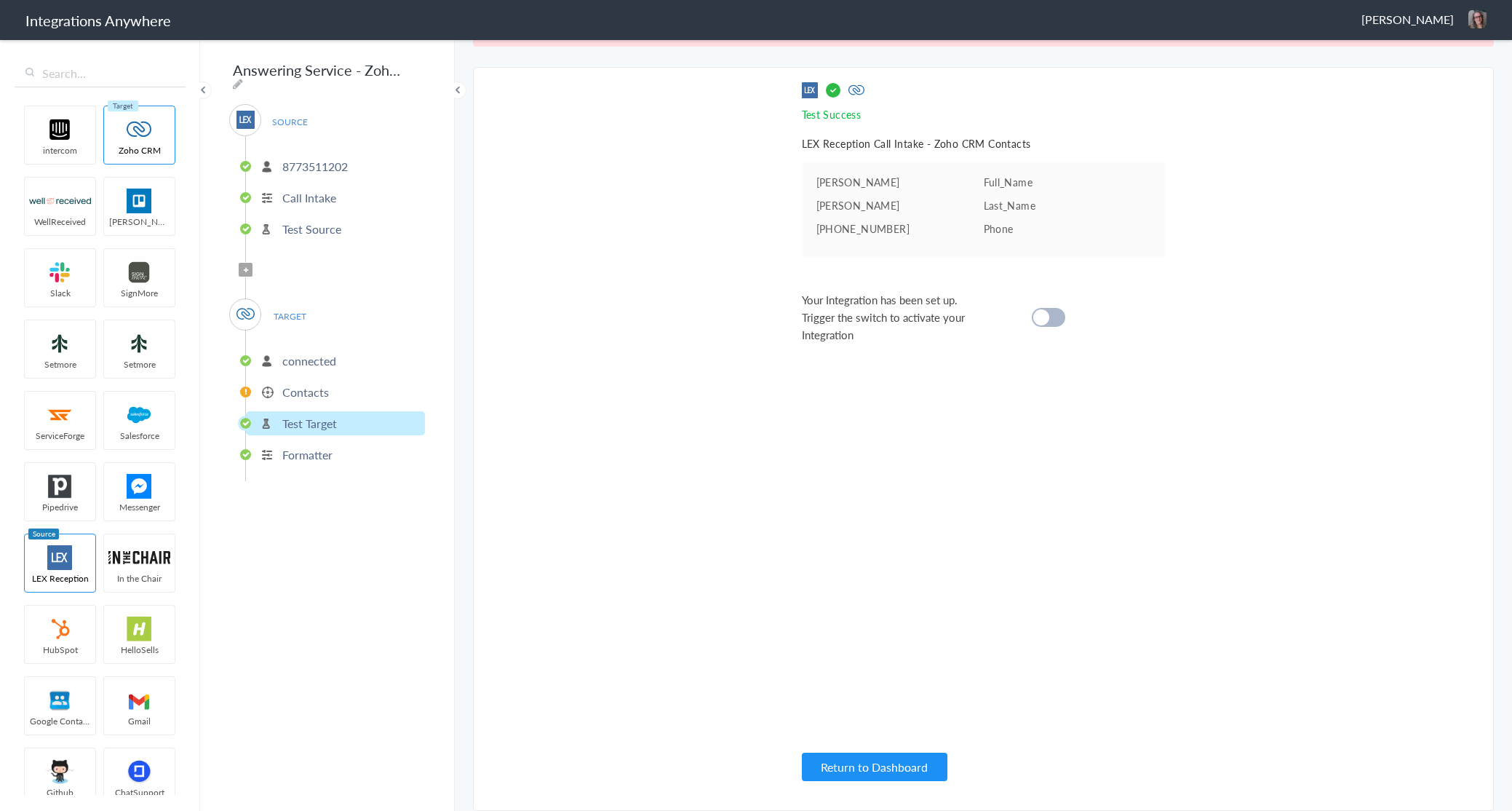
click at [319, 450] on p "Formatter" at bounding box center [307, 454] width 50 height 17
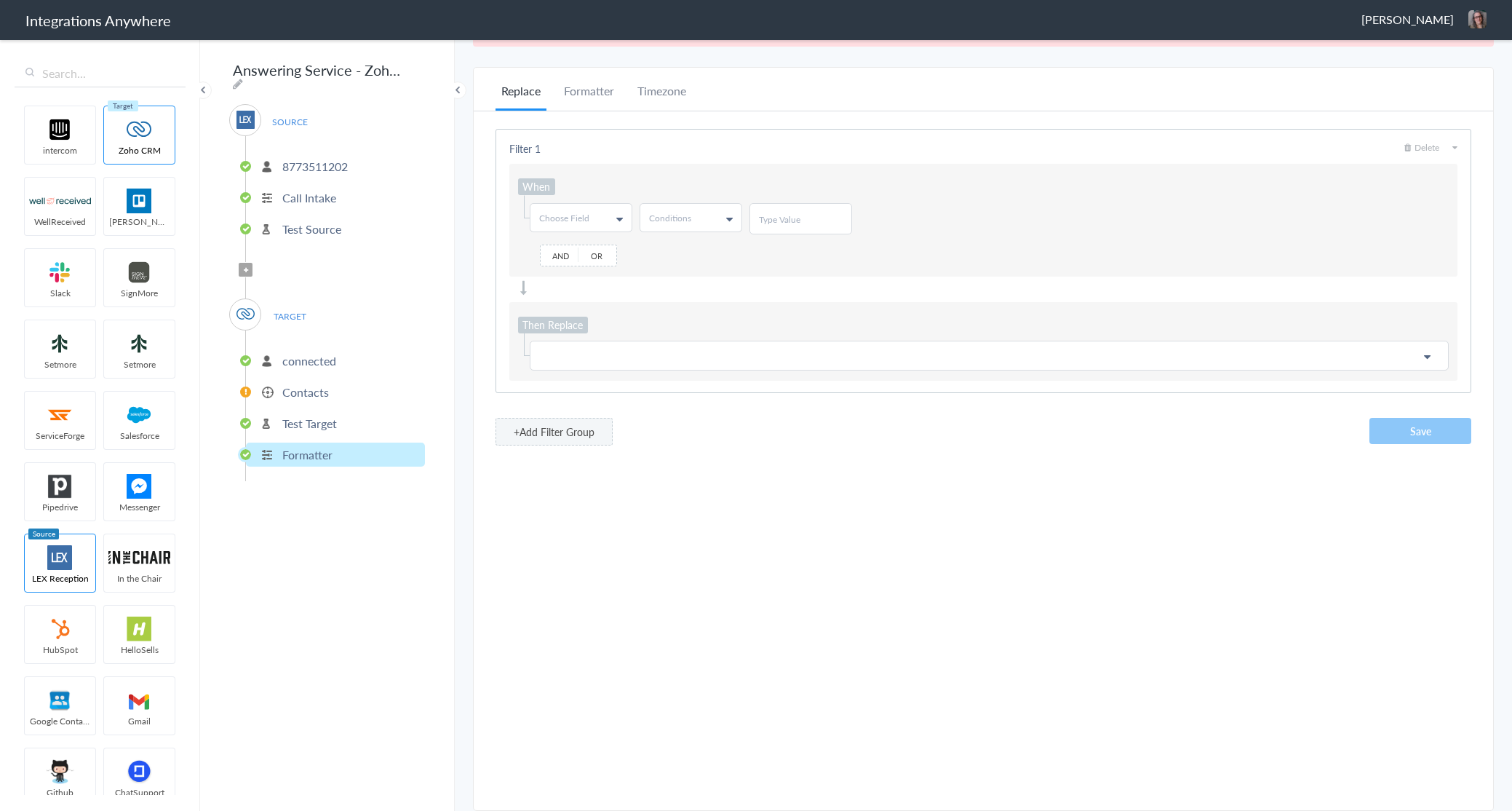
click at [315, 420] on p "Test Target" at bounding box center [310, 423] width 55 height 17
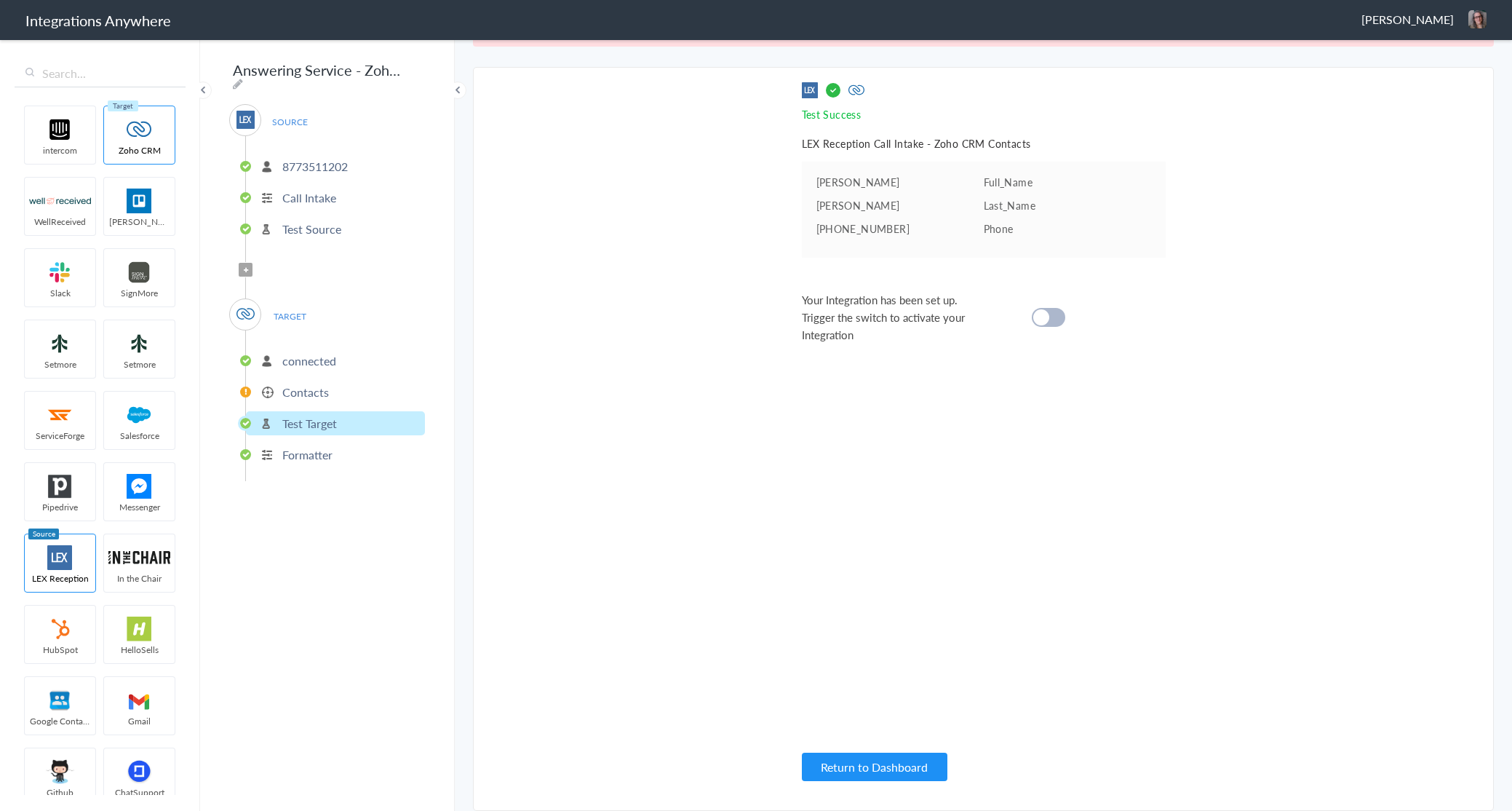
click at [297, 384] on p "Contacts" at bounding box center [306, 392] width 47 height 17
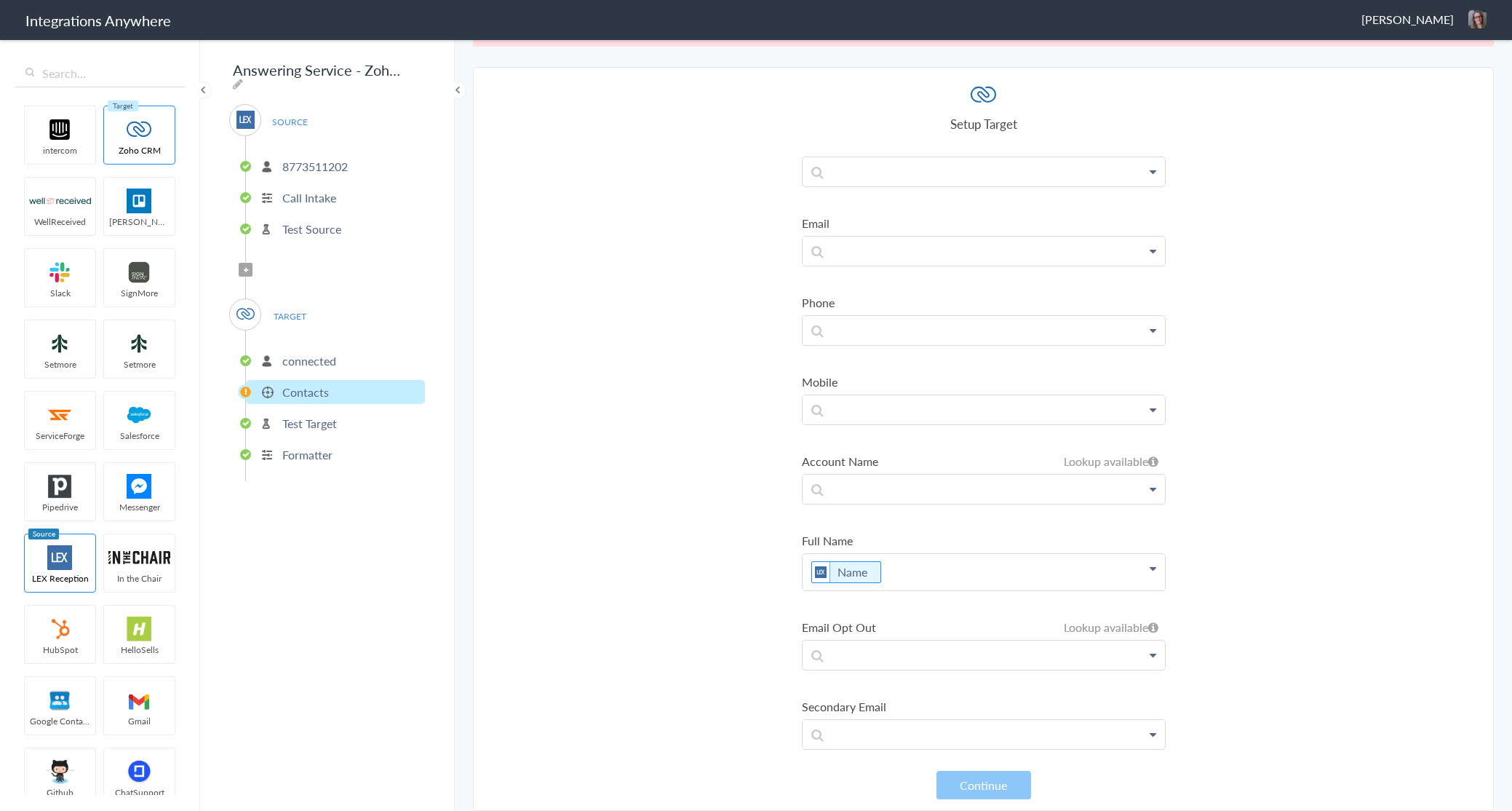
scroll to position [0, 0]
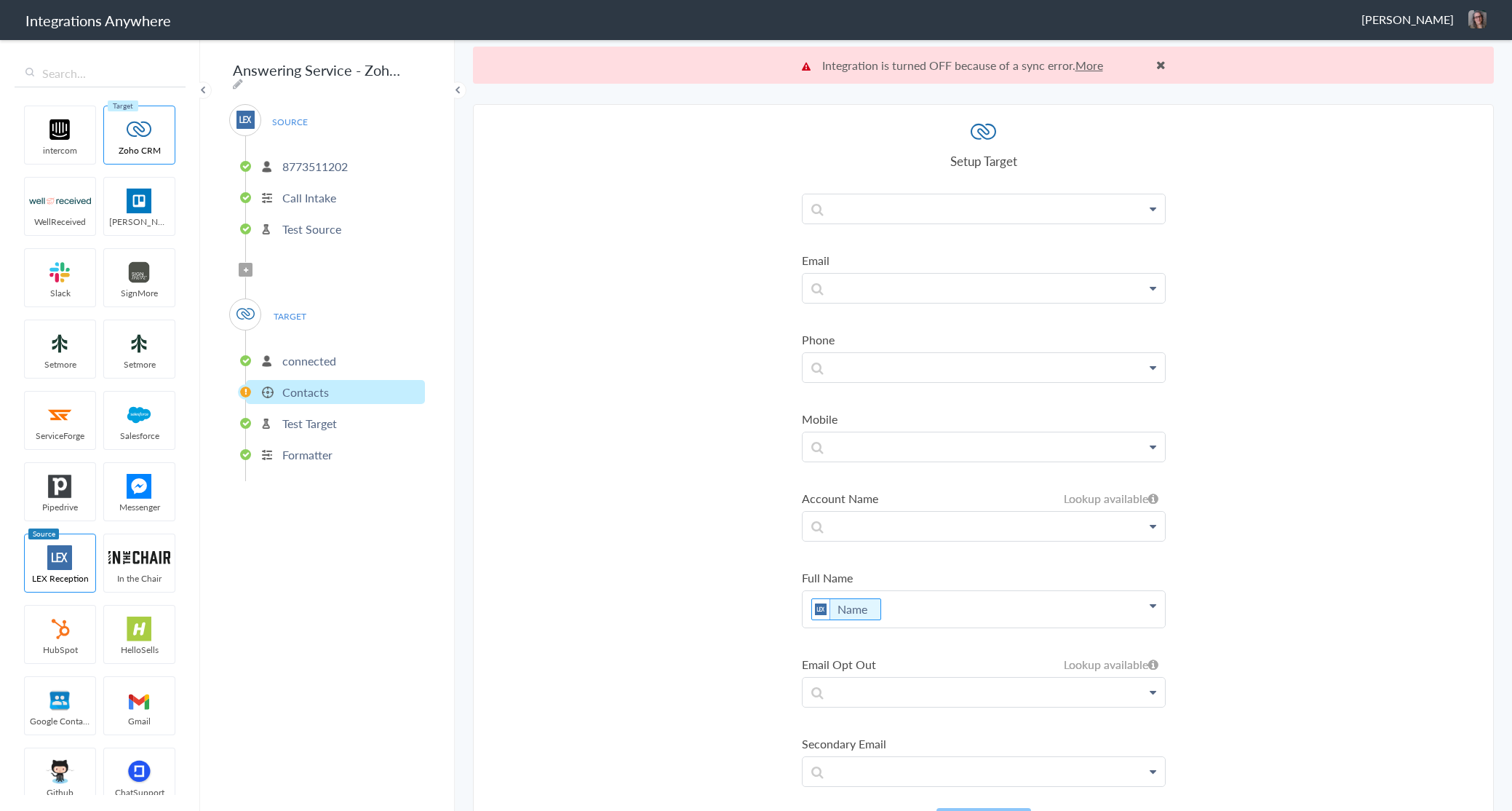
click at [302, 361] on p "connected" at bounding box center [310, 361] width 54 height 17
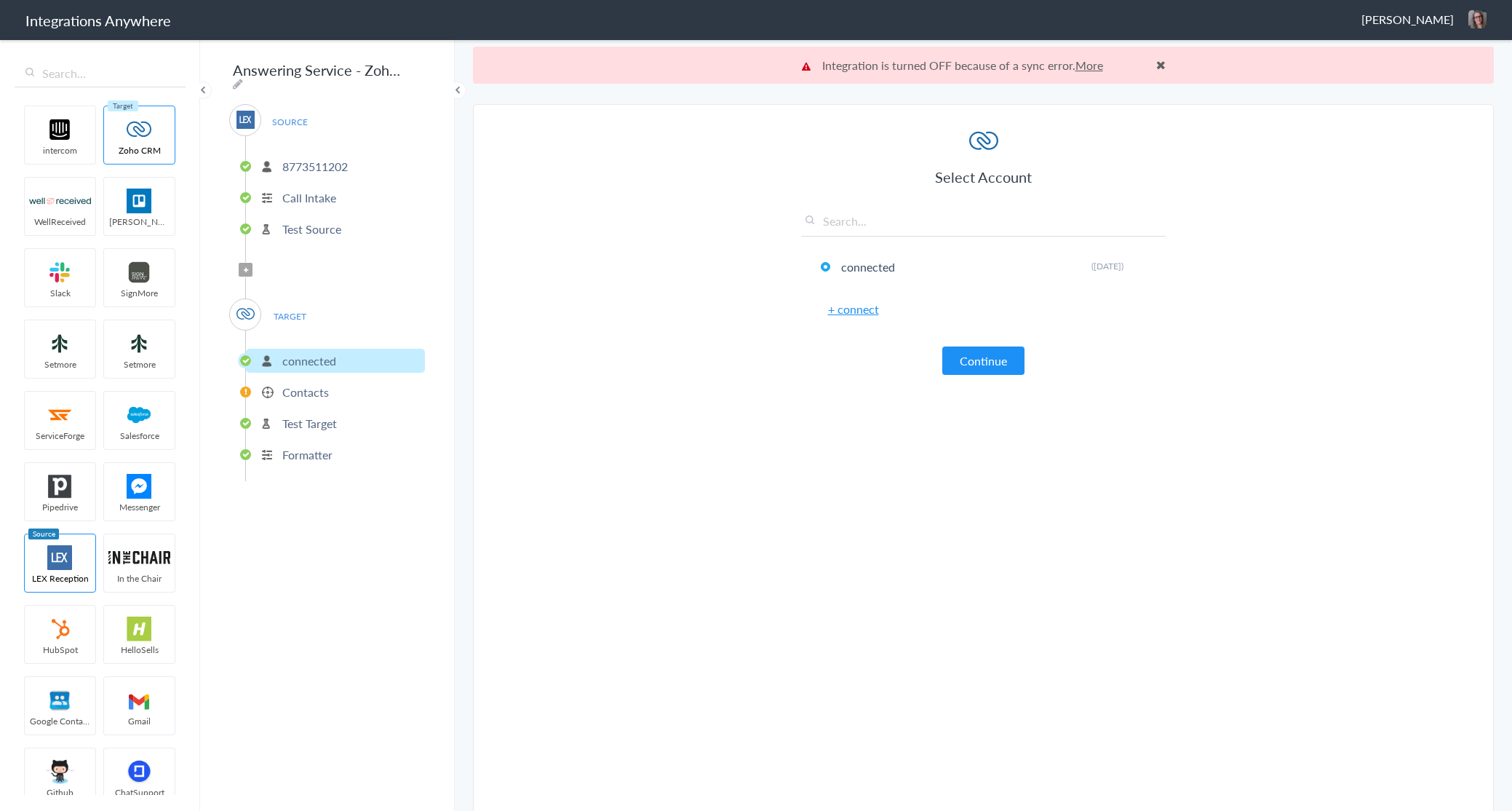
click at [304, 224] on p "Test Source" at bounding box center [312, 229] width 59 height 17
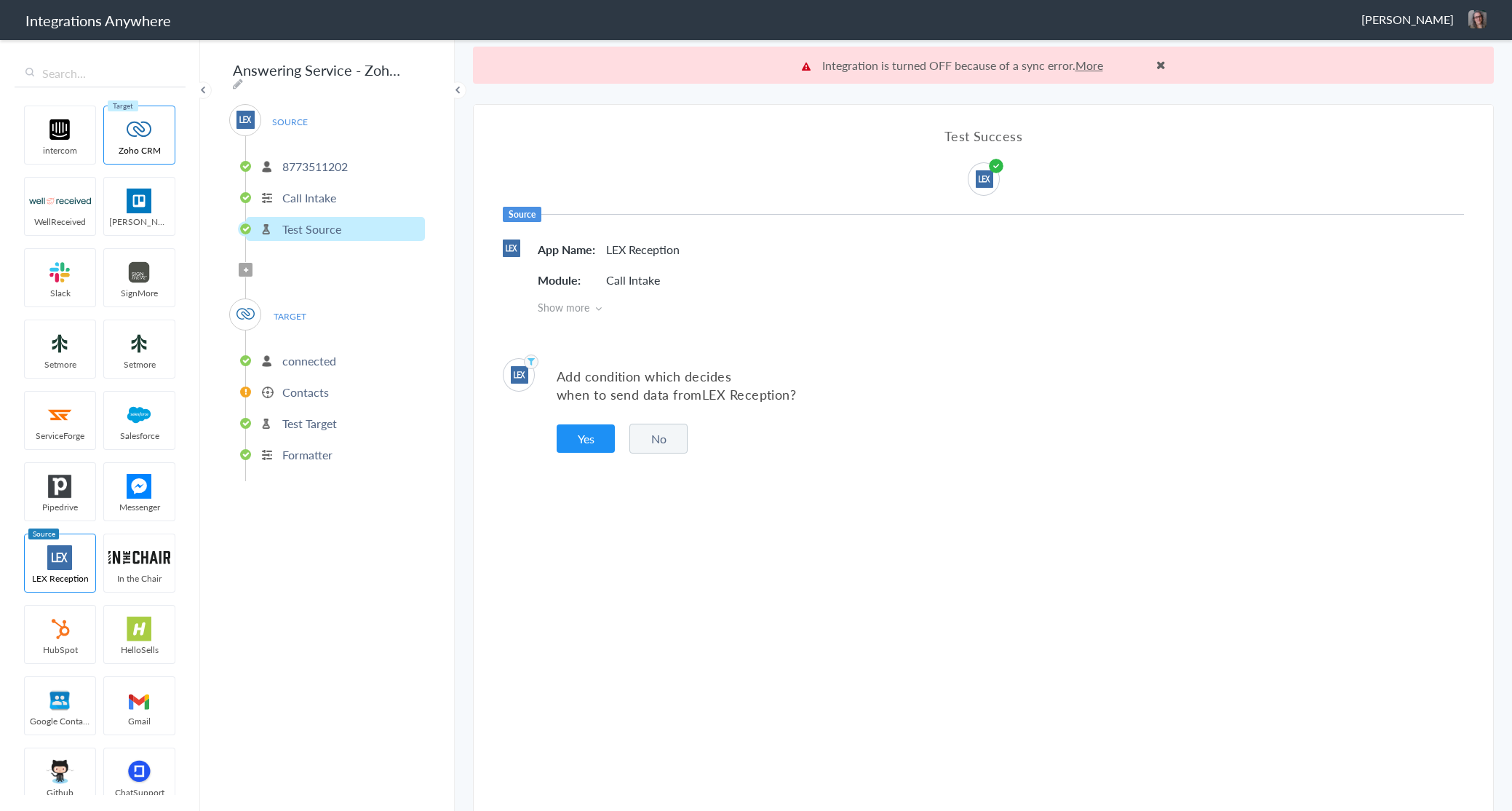
click at [275, 313] on span "TARGET" at bounding box center [290, 316] width 55 height 20
click at [651, 439] on button "No" at bounding box center [658, 438] width 58 height 30
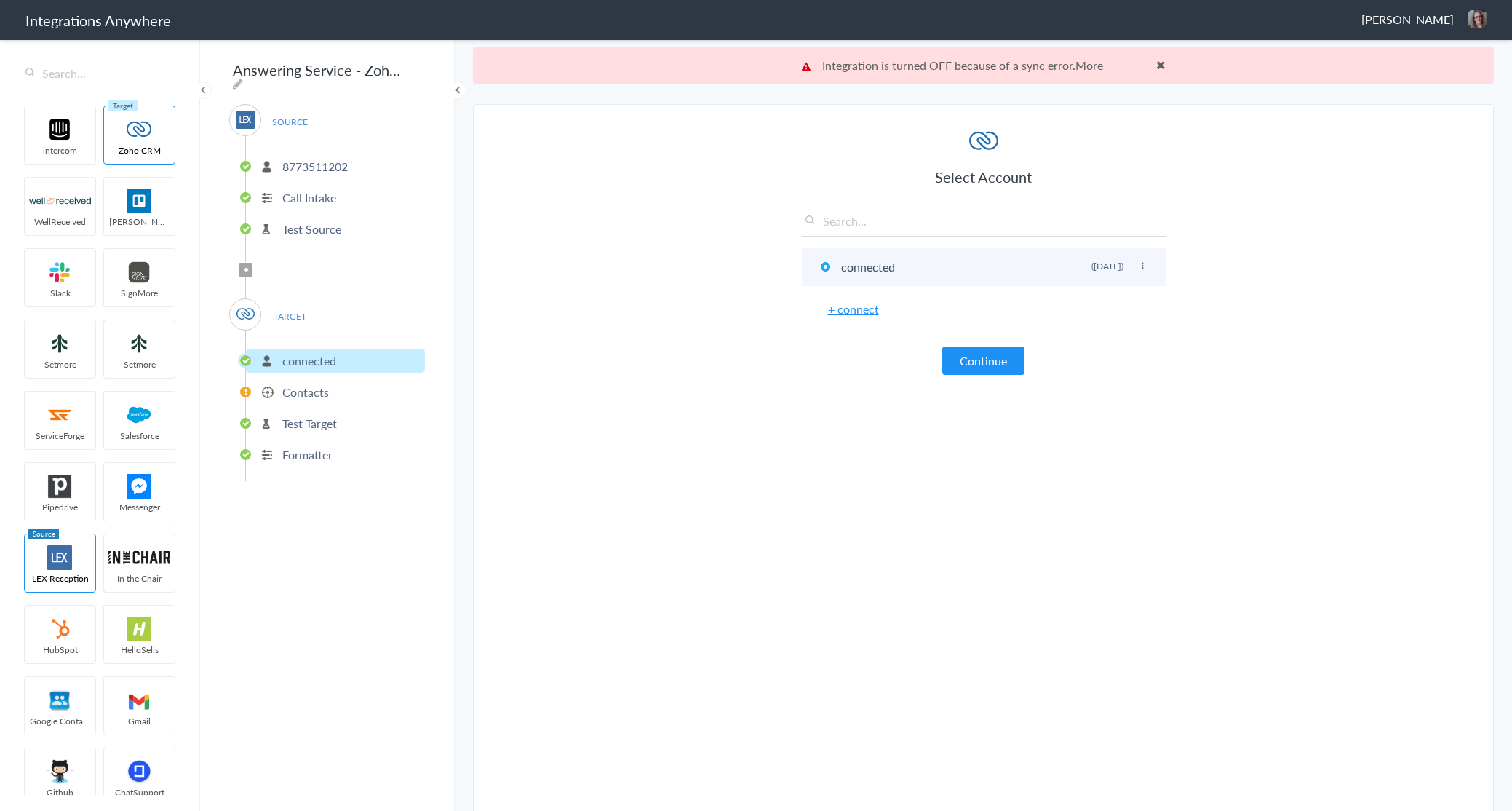
click at [875, 268] on li "connected Rename Delete (4 years ago)" at bounding box center [984, 267] width 364 height 39
click at [1146, 266] on icon at bounding box center [1143, 266] width 9 height 8
click at [982, 361] on button "Continue" at bounding box center [983, 361] width 82 height 28
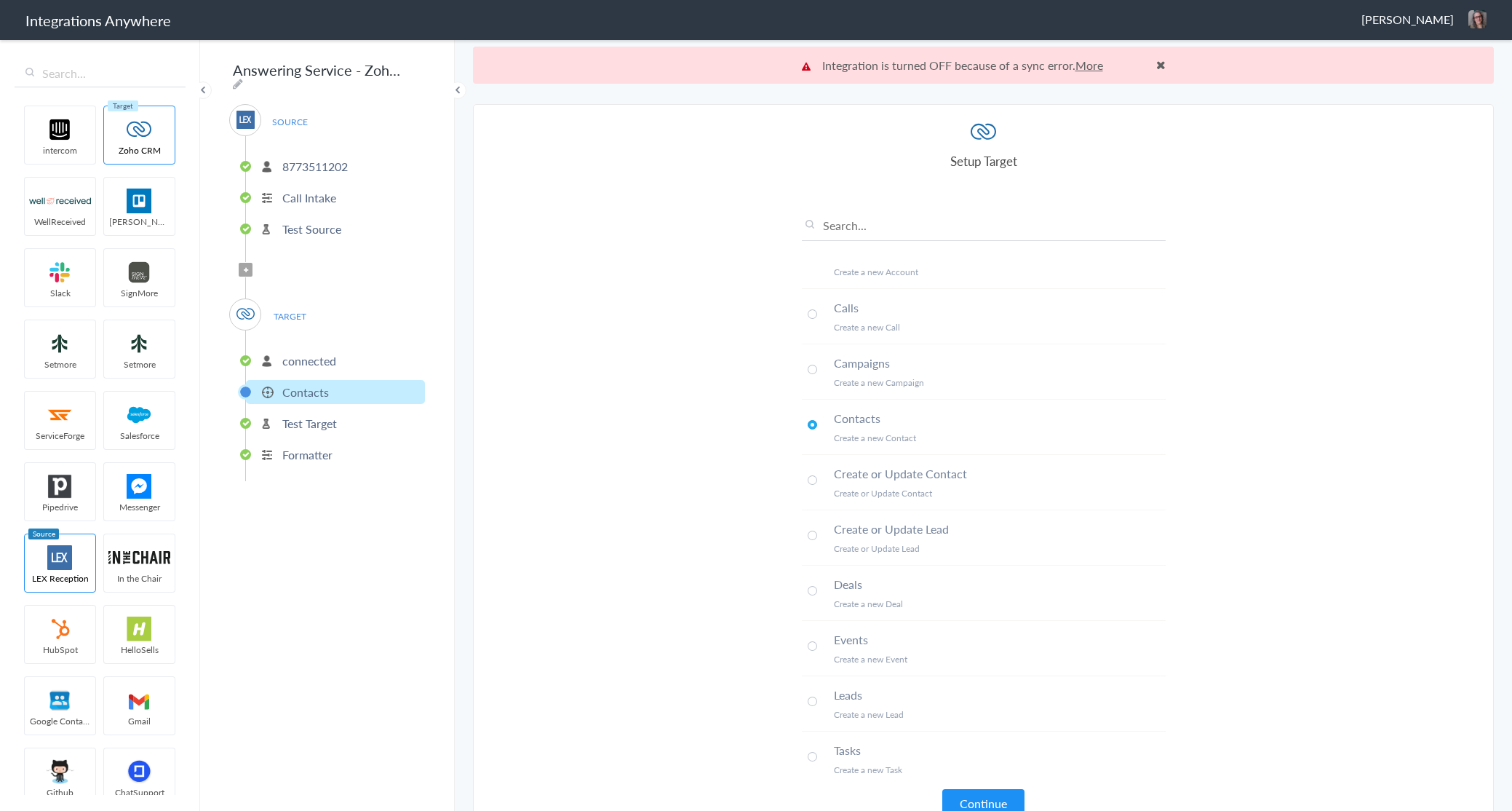
scroll to position [37, 0]
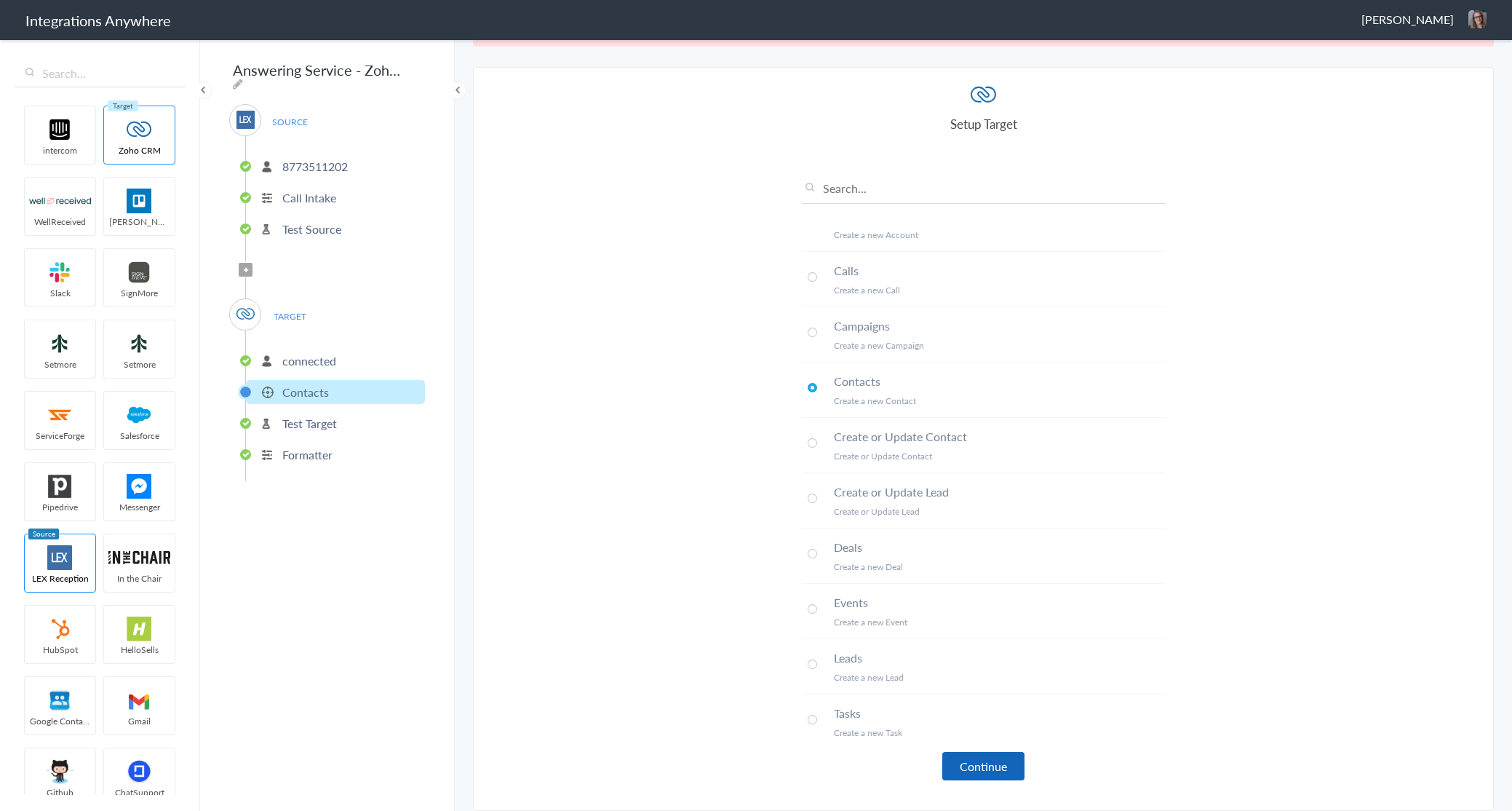
click at [976, 767] on button "Continue" at bounding box center [983, 766] width 82 height 28
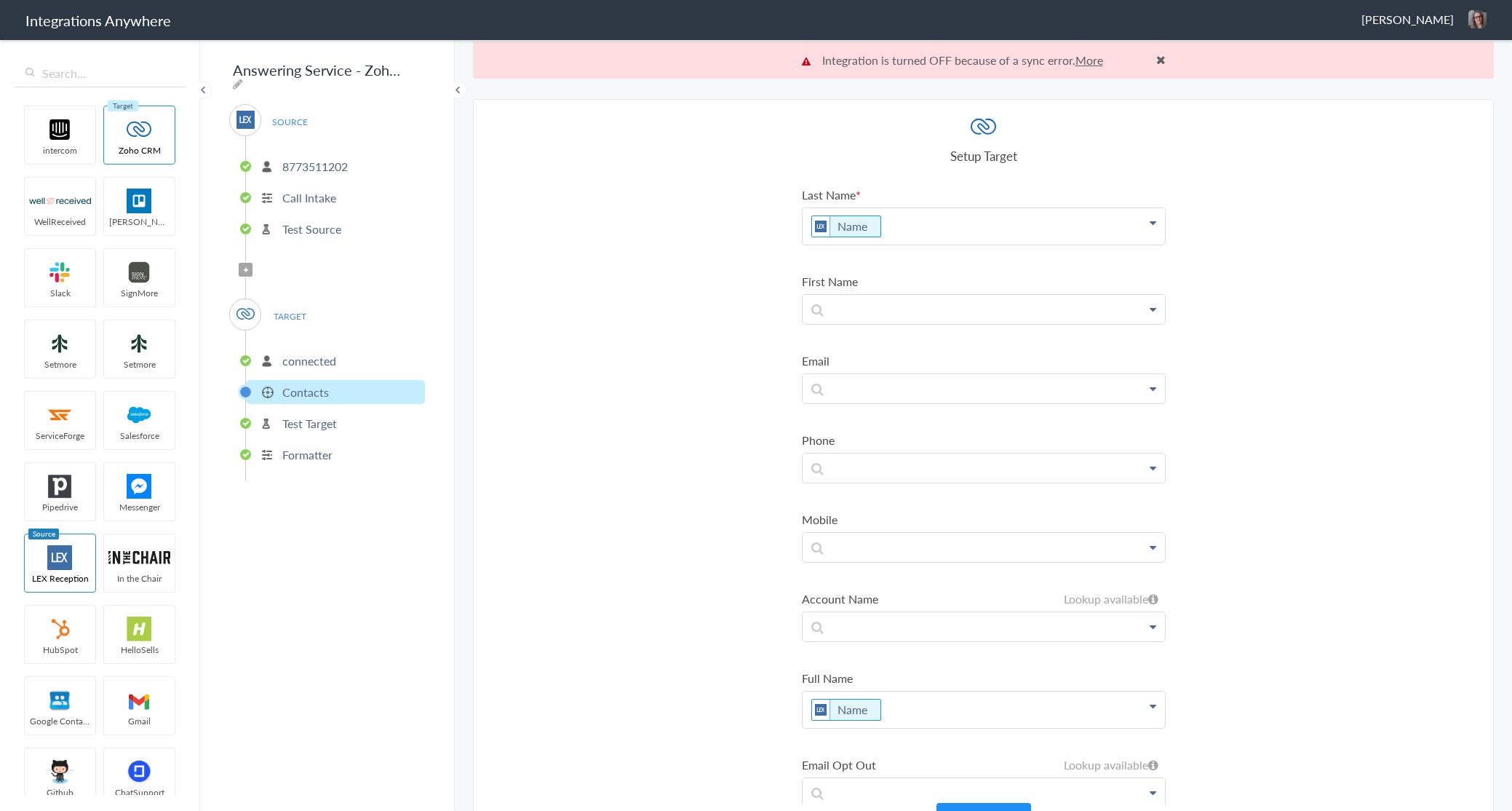
scroll to position [4, 0]
click at [304, 422] on p "Test Target" at bounding box center [310, 423] width 55 height 17
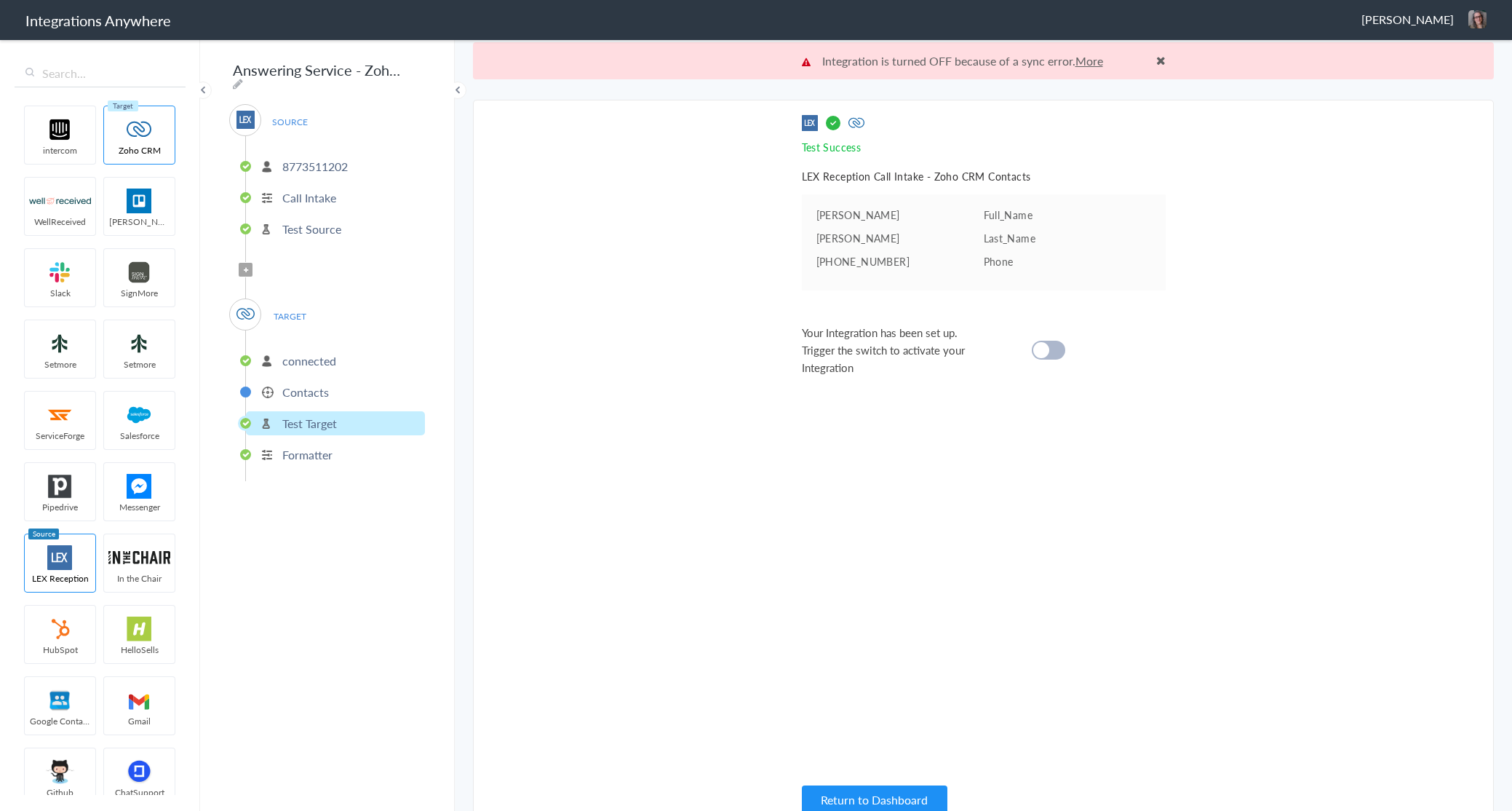
click at [310, 450] on p "Formatter" at bounding box center [307, 454] width 50 height 17
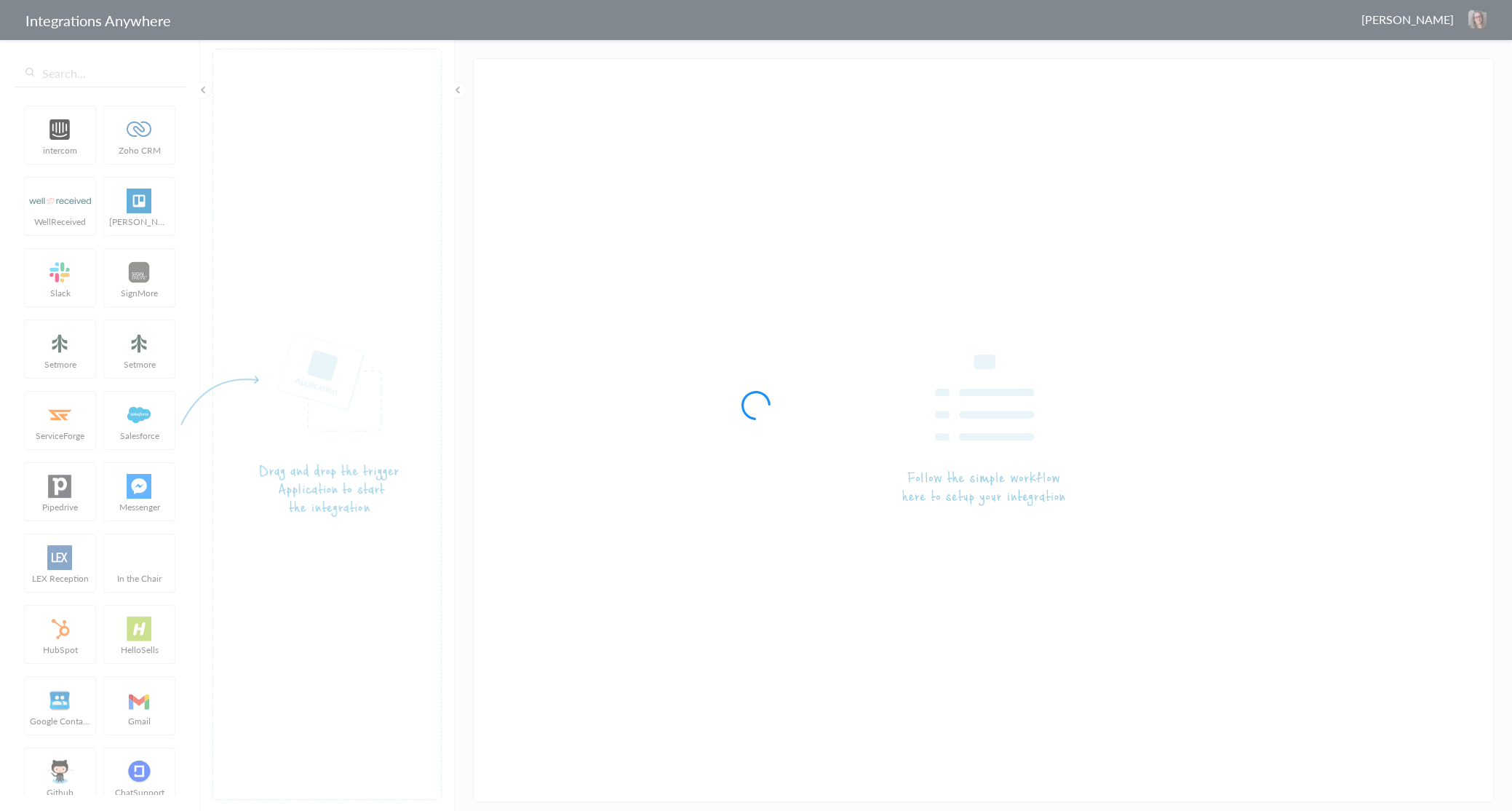
type input "Def Real Estate 8773511202 (Answering Service to GSheets)"
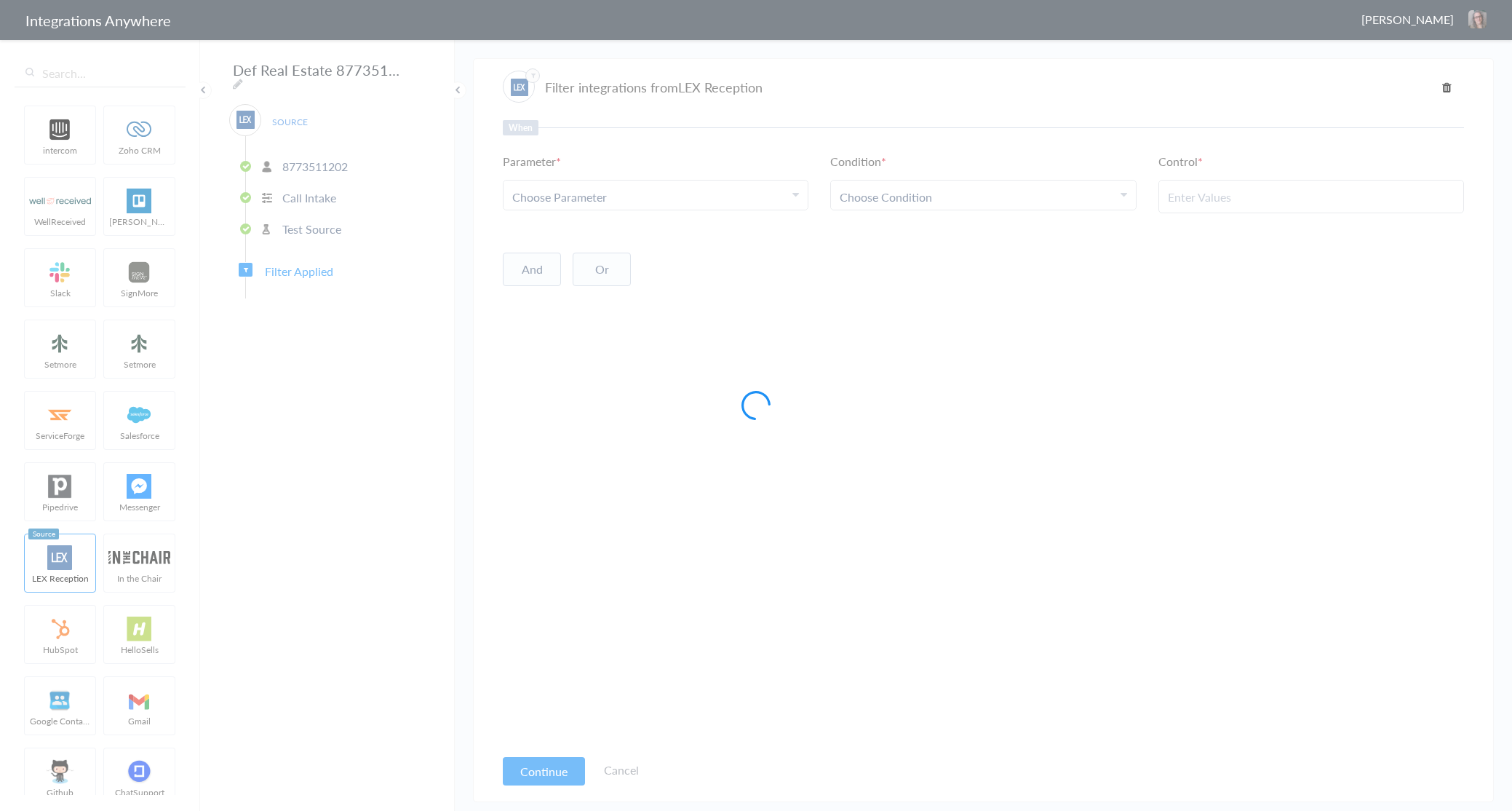
type input "Technicial Issues"
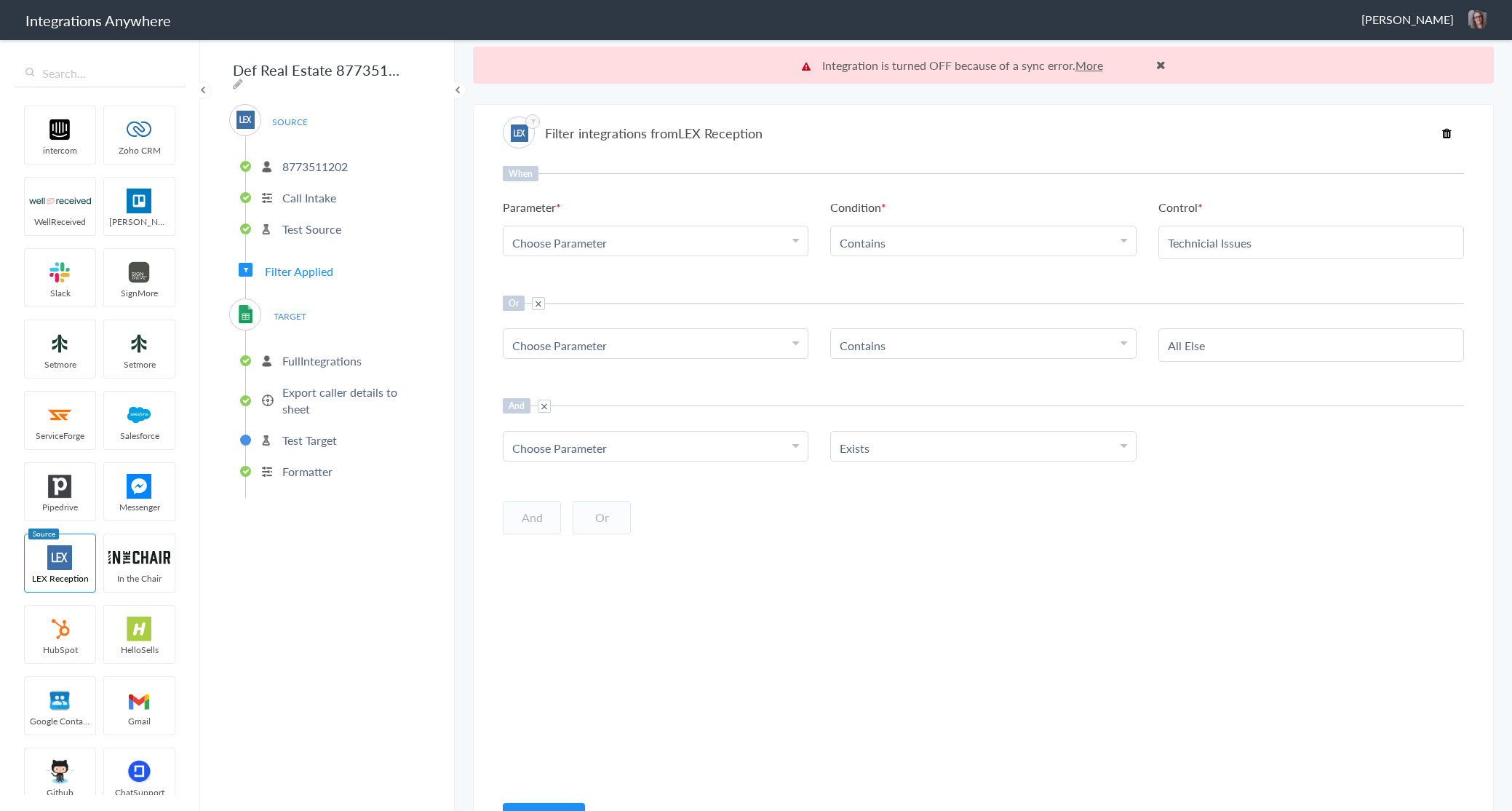
click at [312, 465] on p "Formatter" at bounding box center [307, 471] width 50 height 17
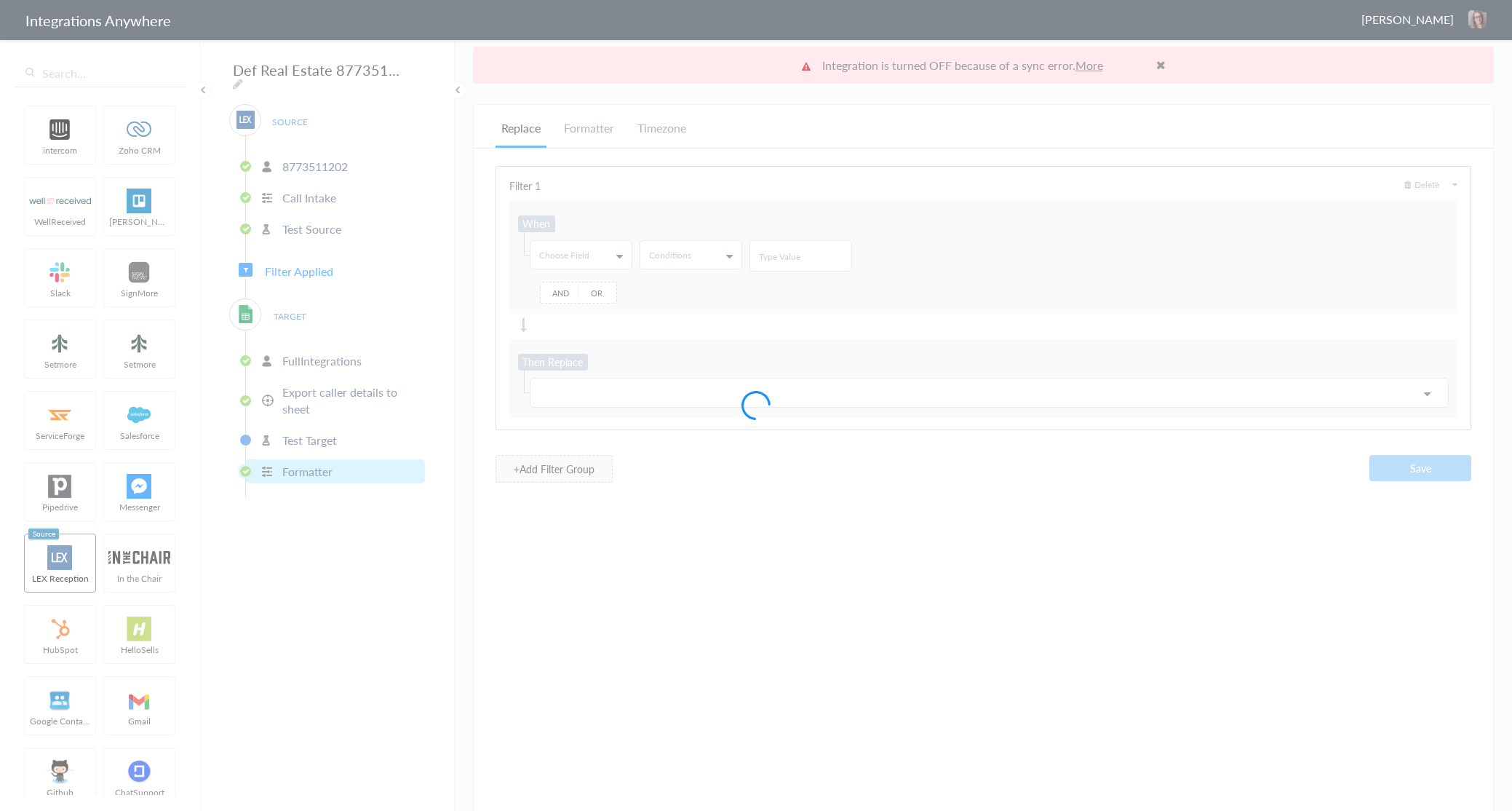
type input "@"
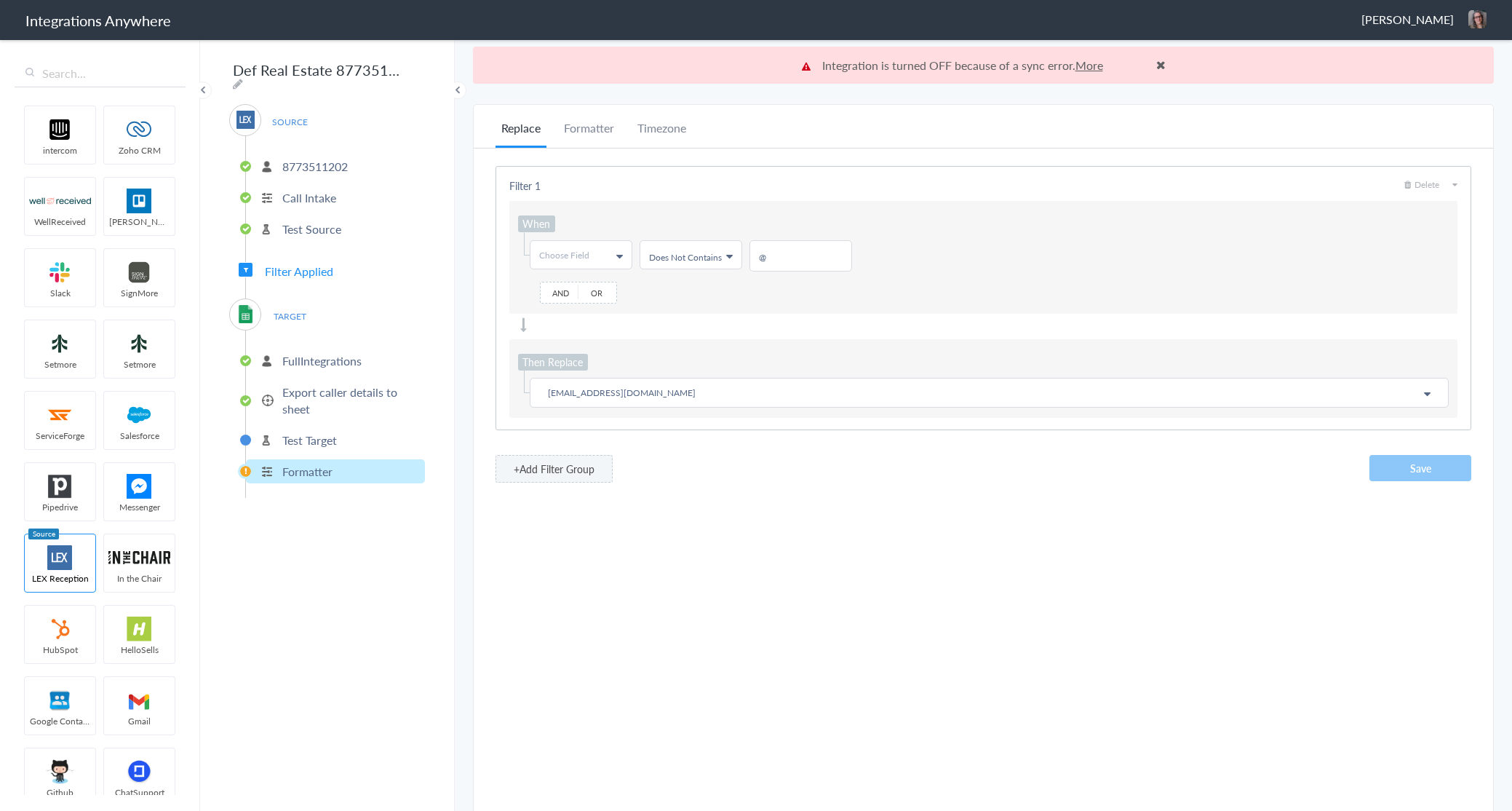
click at [312, 431] on p "Test Target" at bounding box center [310, 439] width 55 height 17
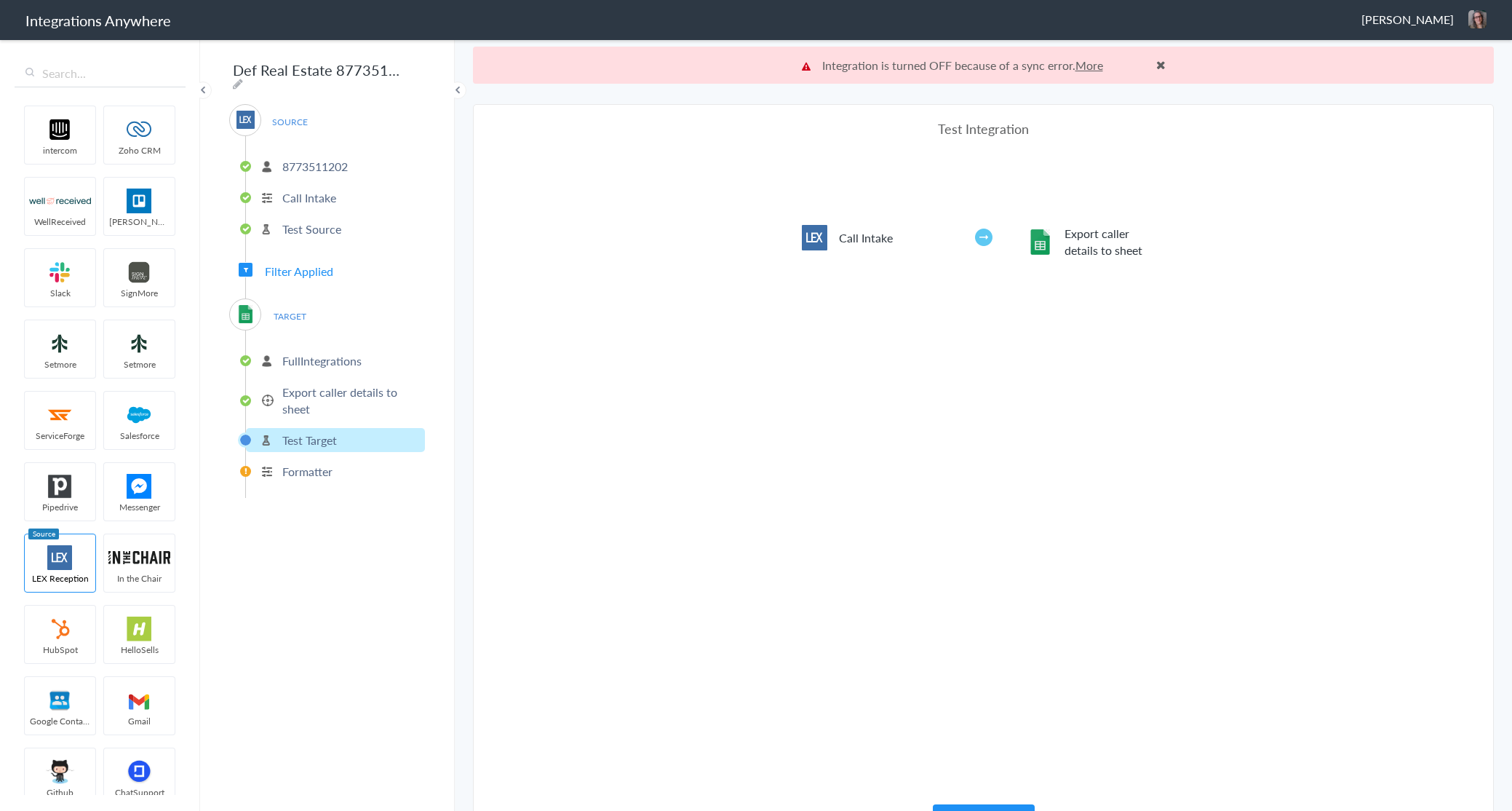
click at [309, 472] on p "Formatter" at bounding box center [307, 471] width 50 height 17
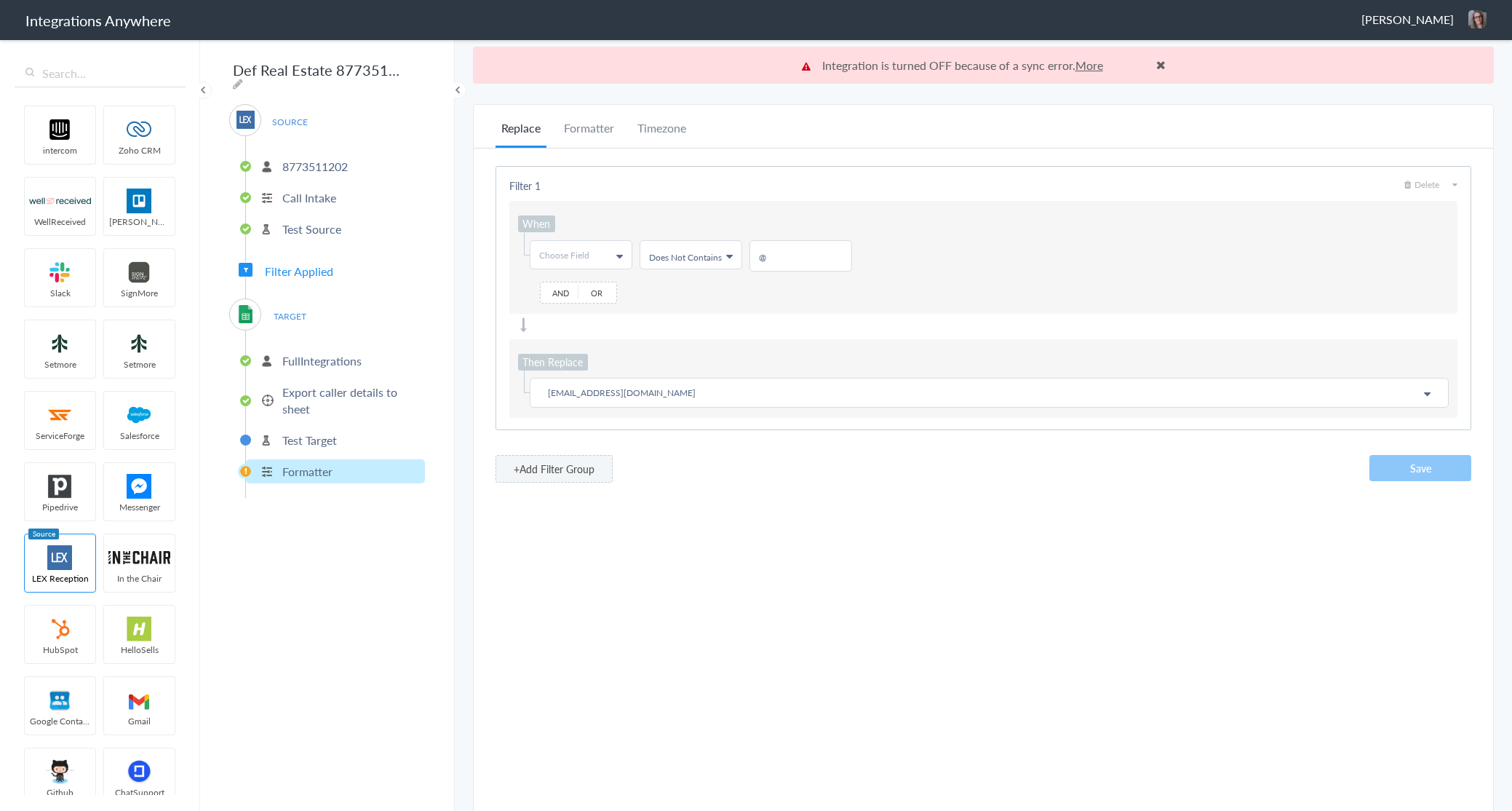
click at [305, 400] on p "Export caller details to sheet" at bounding box center [352, 401] width 139 height 34
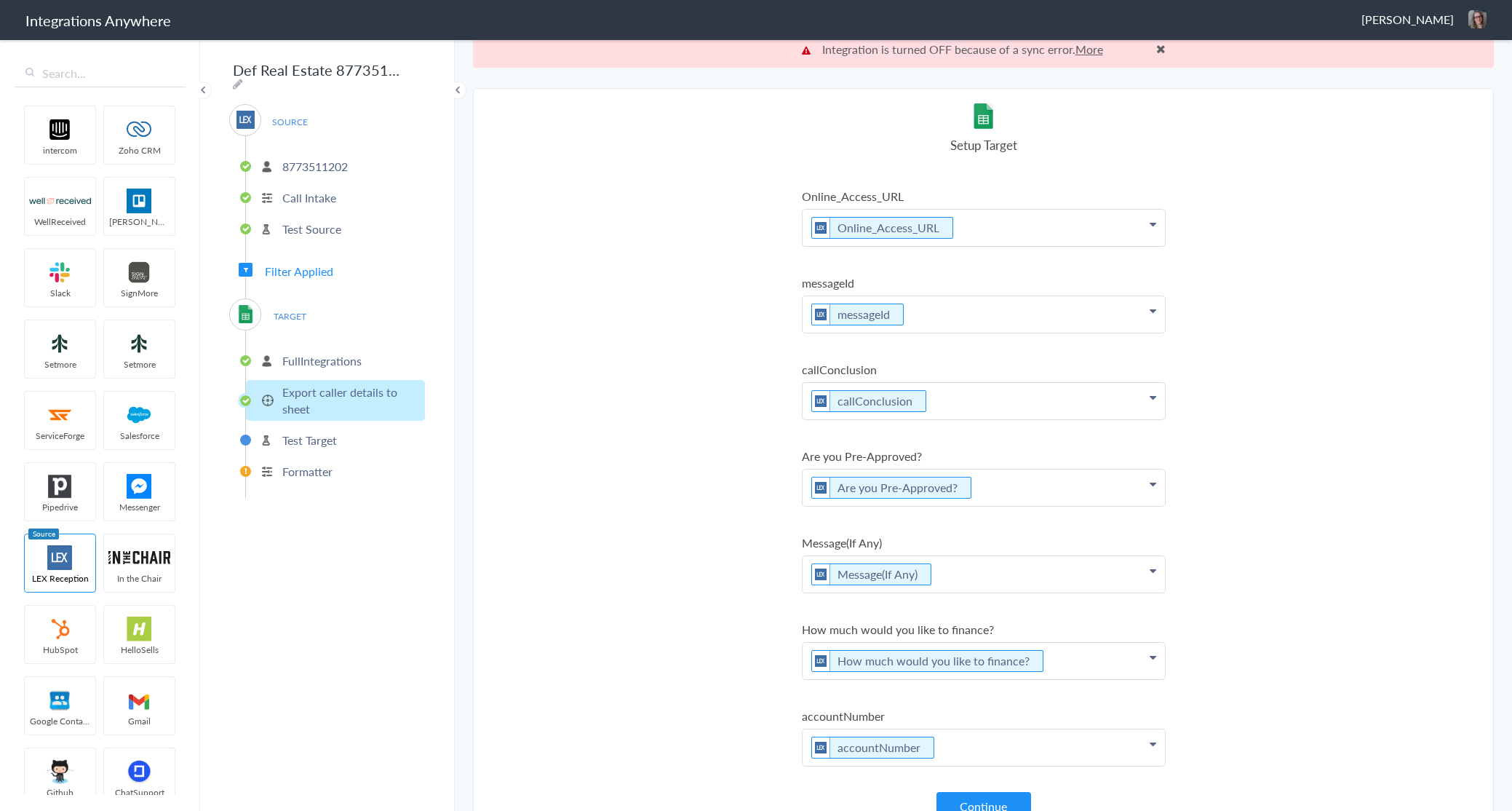
scroll to position [15, 0]
click at [304, 361] on p "FullIntegrations" at bounding box center [322, 361] width 79 height 17
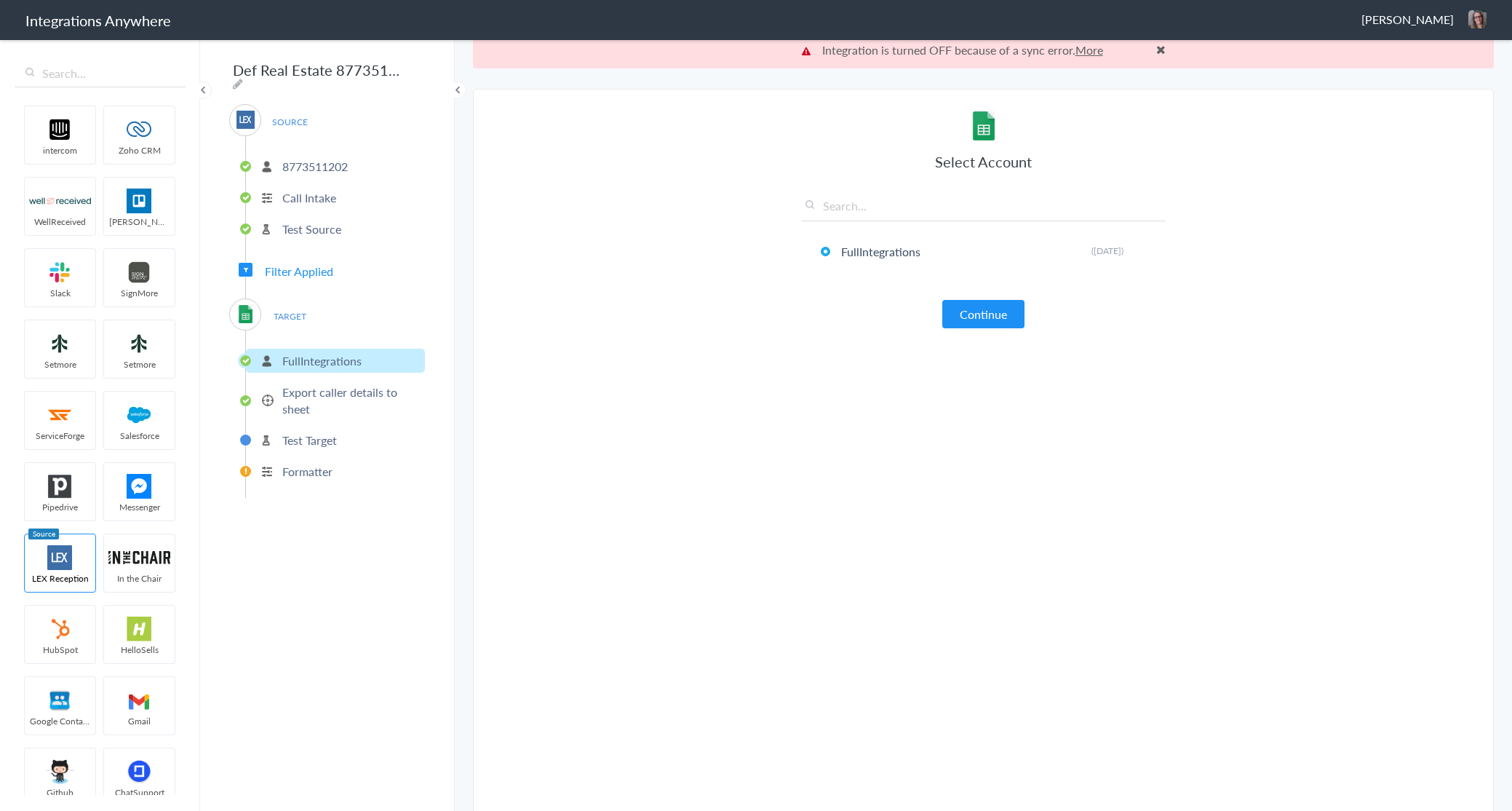
click at [296, 228] on p "Test Source" at bounding box center [312, 229] width 59 height 17
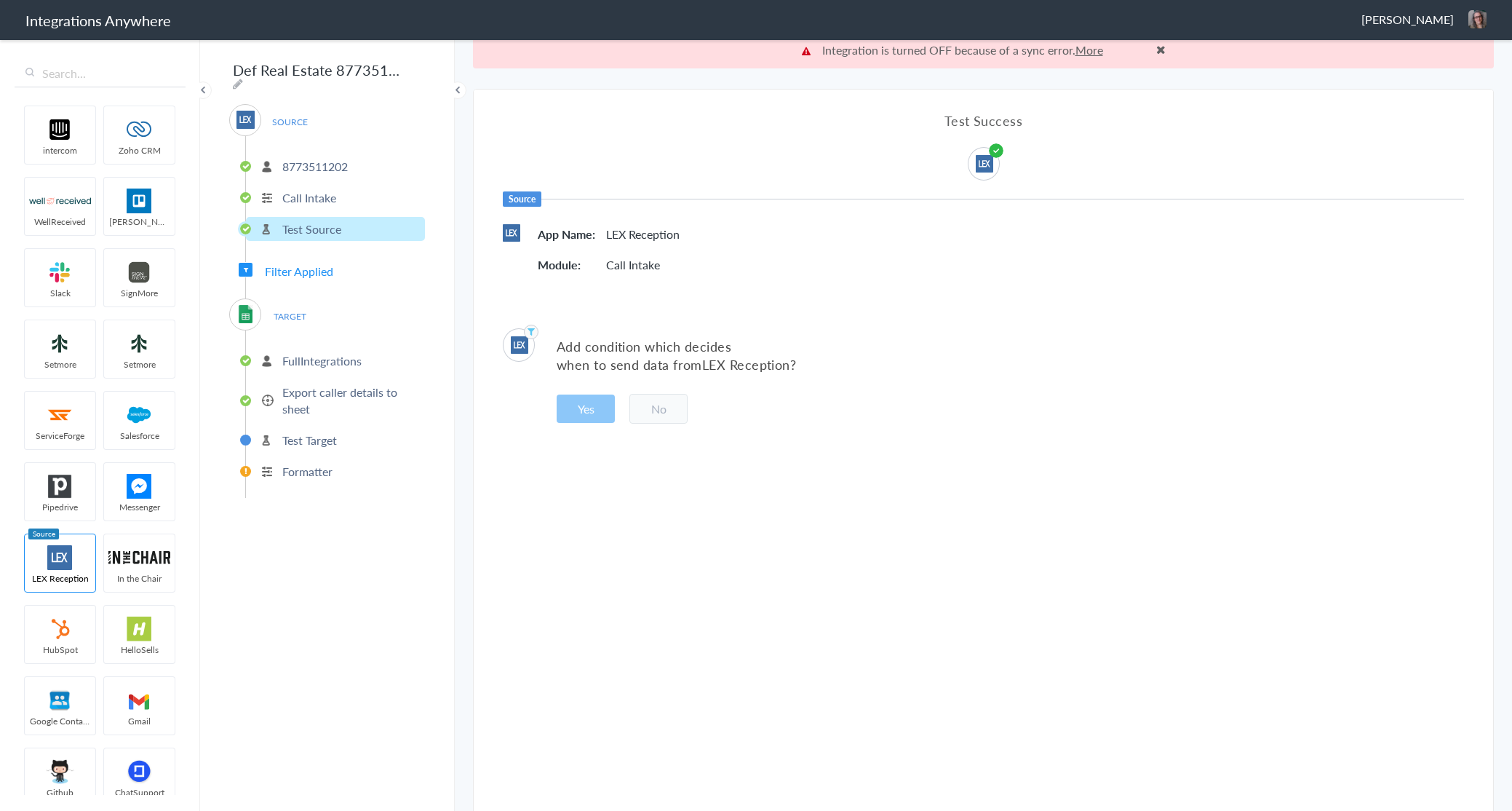
click at [312, 195] on p "Call Intake" at bounding box center [310, 197] width 54 height 17
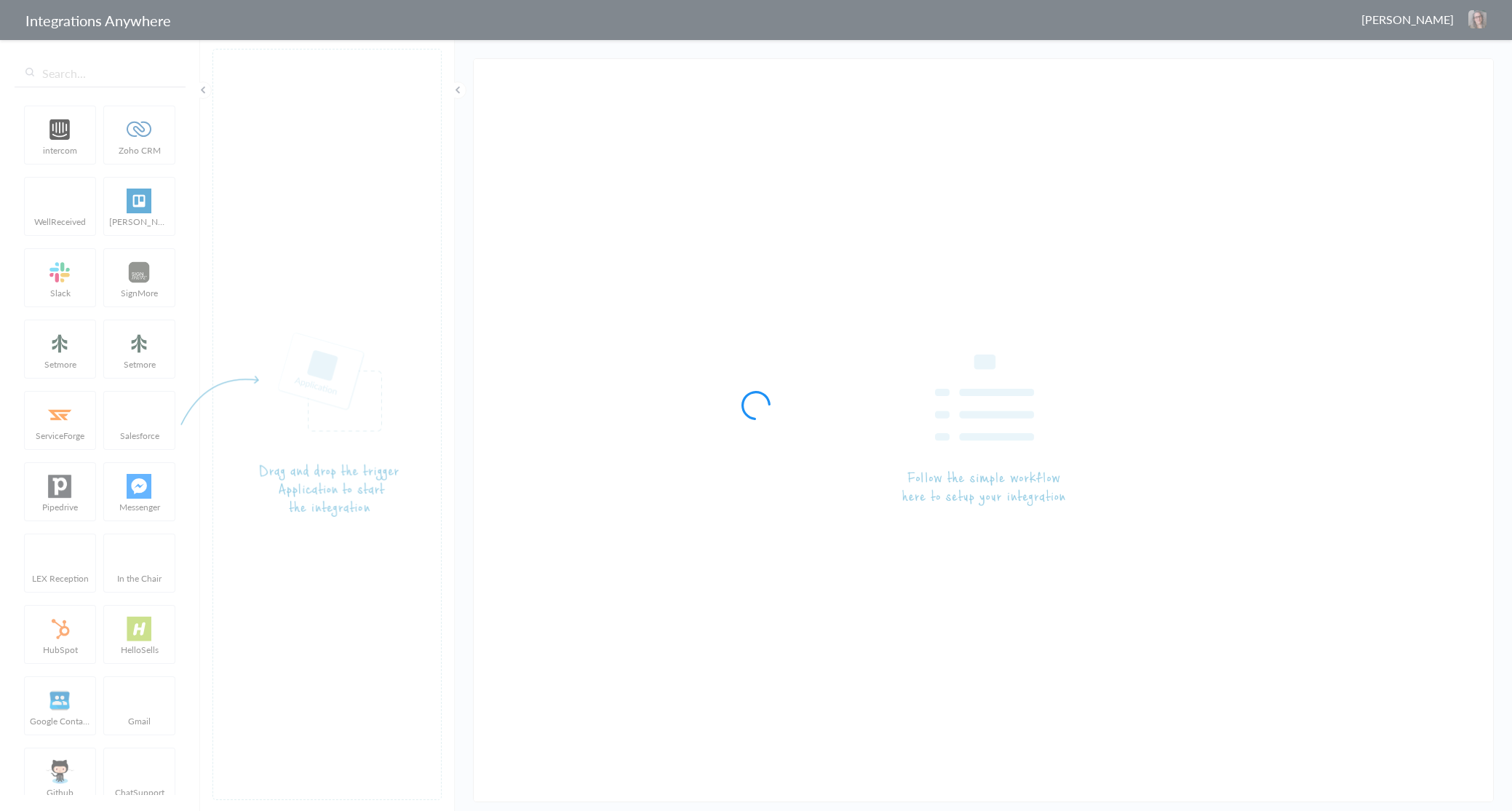
type input "Answering Service - Zoho CRM"
type input "Def Real Estate 8773511202 (Answering Service to GSheets)"
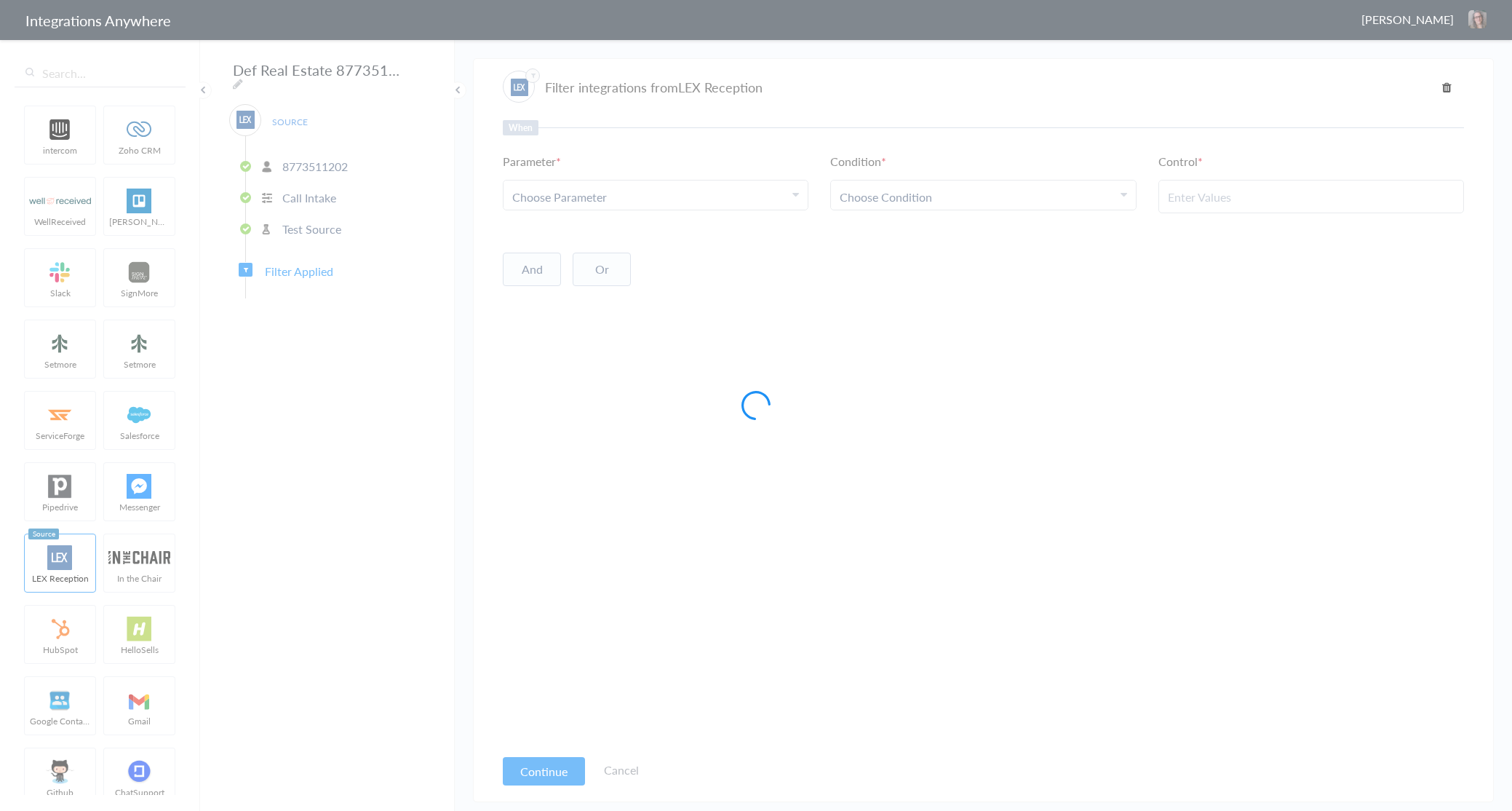
type input "Technicial Issues"
